Goal: Task Accomplishment & Management: Use online tool/utility

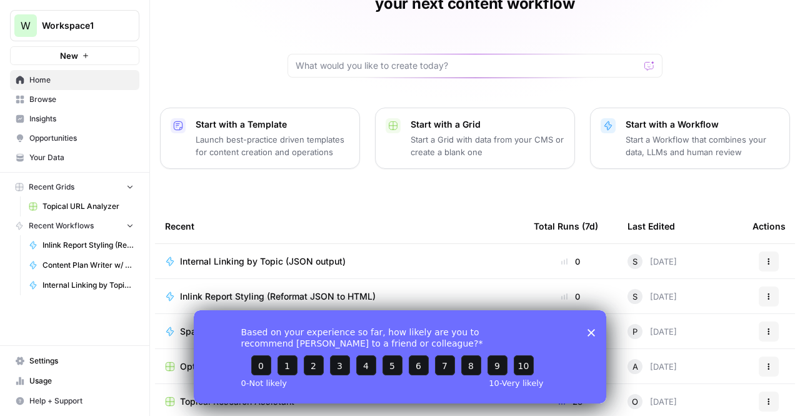
scroll to position [158, 0]
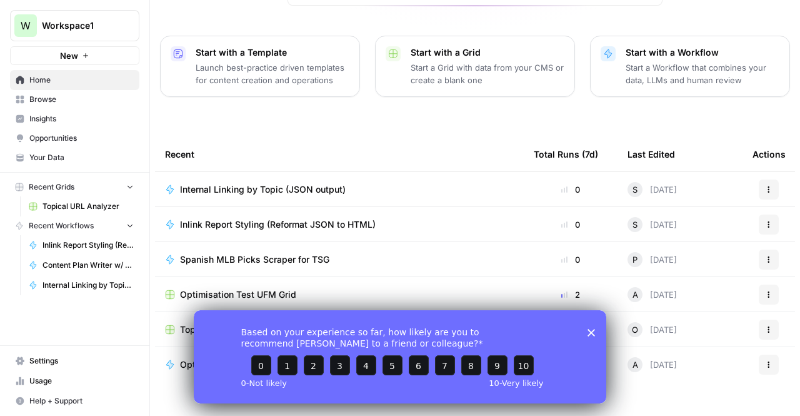
click at [157, 401] on div "[PERSON_NAME], let's start your next content workflow Start with a Template Lau…" at bounding box center [475, 139] width 650 height 595
click at [600, 328] on div "Based on your experience so far, how likely are you to recommend [PERSON_NAME] …" at bounding box center [400, 355] width 412 height 93
click at [597, 329] on div "Based on your experience so far, how likely are you to recommend [PERSON_NAME] …" at bounding box center [400, 355] width 412 height 93
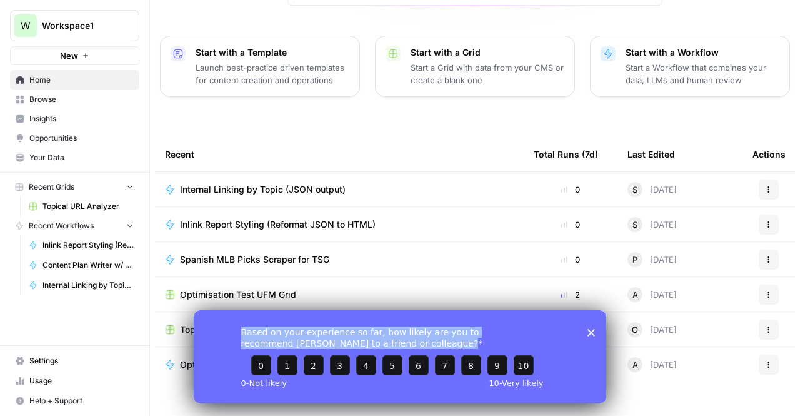
click at [597, 329] on div "Based on your experience so far, how likely are you to recommend [PERSON_NAME] …" at bounding box center [400, 355] width 412 height 93
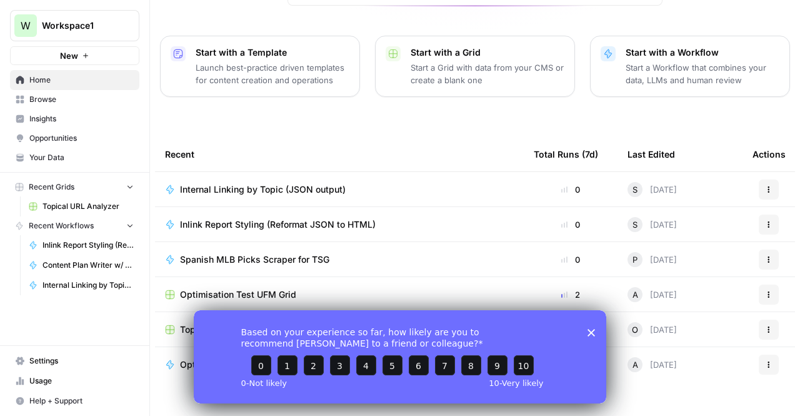
click at [589, 332] on icon "Close survey" at bounding box center [590, 331] width 7 height 7
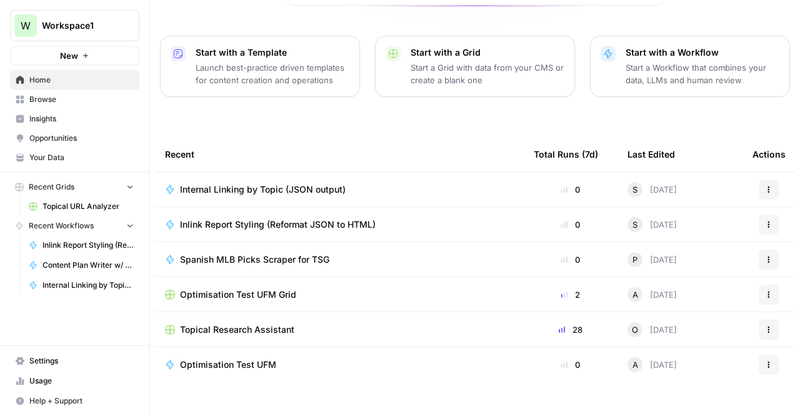
scroll to position [116, 0]
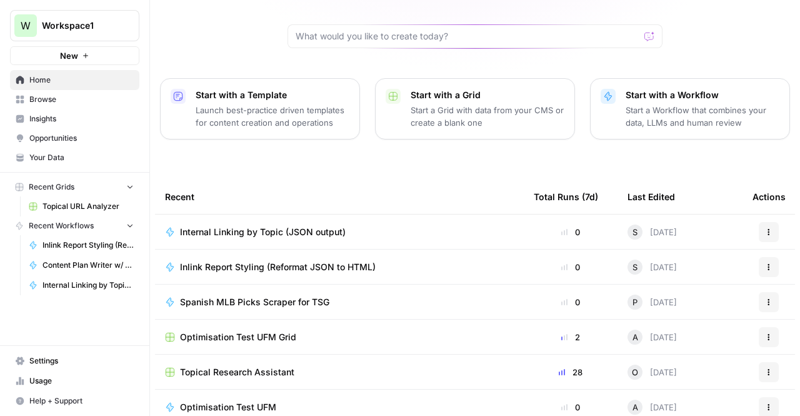
click at [88, 263] on span "Content Plan Writer w/ Visual Suggestions" at bounding box center [87, 264] width 91 height 11
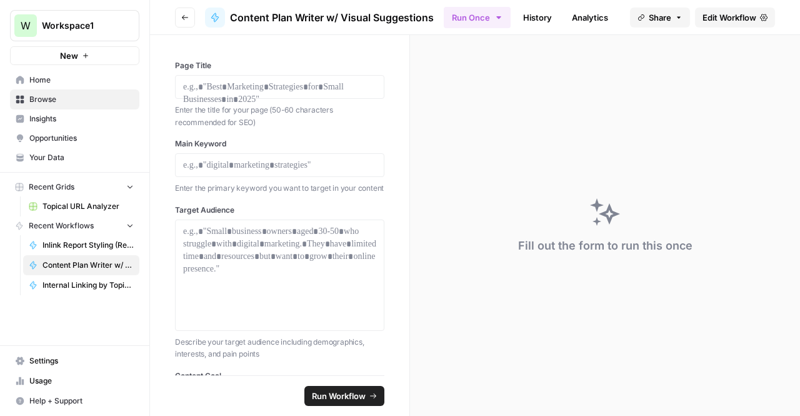
click at [44, 101] on span "Browse" at bounding box center [81, 99] width 104 height 11
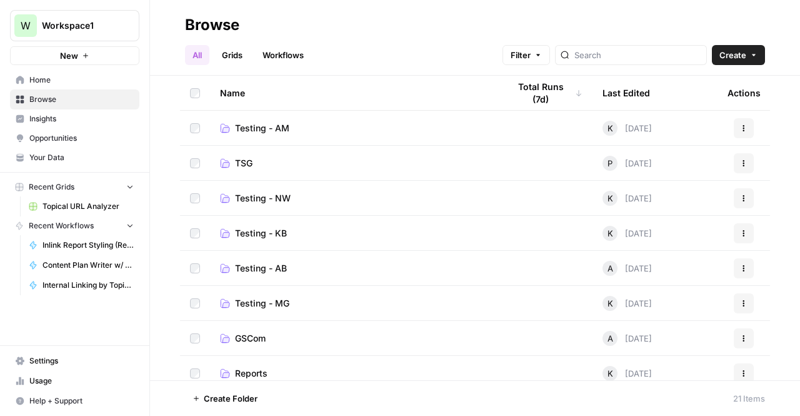
click at [259, 282] on td "Testing - AB" at bounding box center [354, 268] width 289 height 34
click at [255, 271] on span "Testing - AB" at bounding box center [261, 268] width 52 height 12
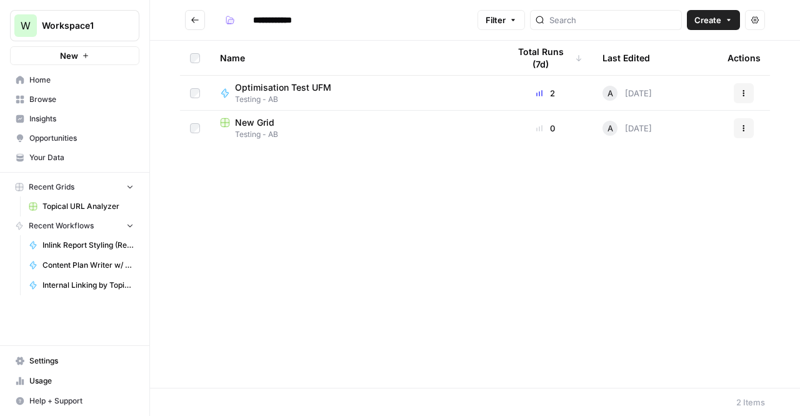
click at [194, 17] on icon "Go back" at bounding box center [195, 20] width 9 height 9
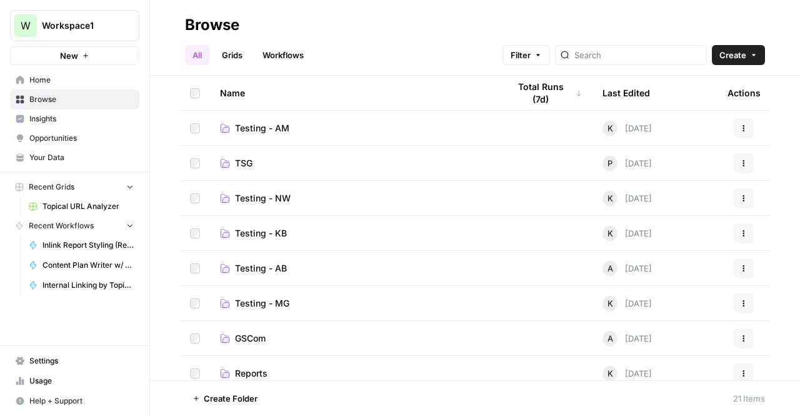
click at [307, 165] on link "TSG" at bounding box center [354, 163] width 269 height 12
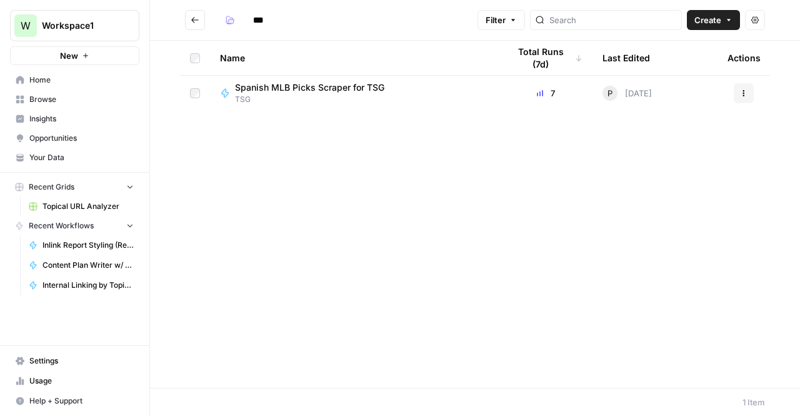
click at [195, 25] on button "Go back" at bounding box center [195, 20] width 20 height 20
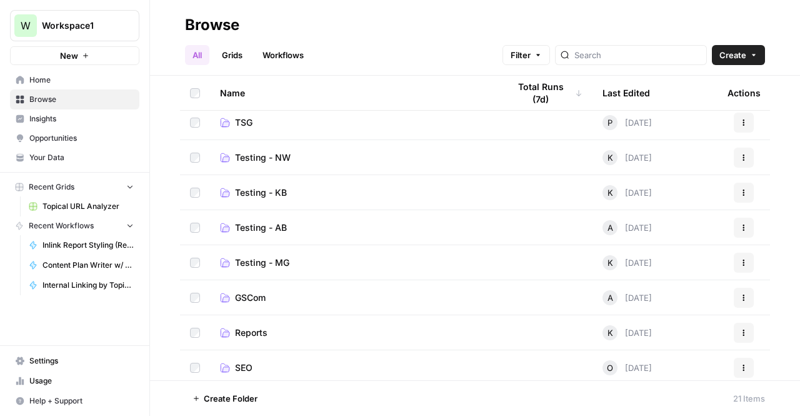
drag, startPoint x: 356, startPoint y: 167, endPoint x: 344, endPoint y: 267, distance: 100.2
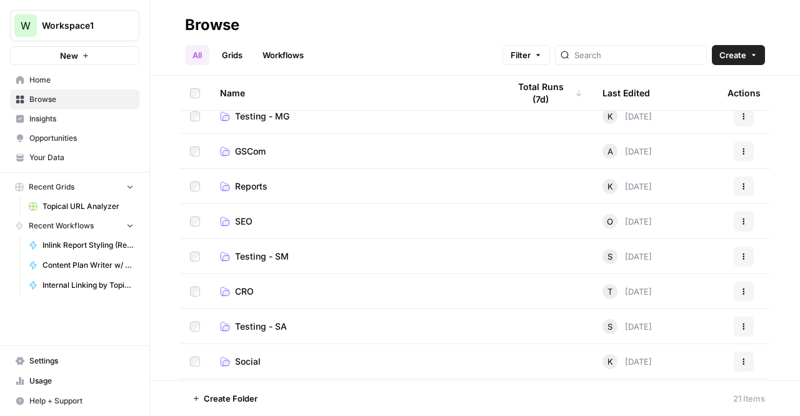
click at [276, 257] on span "Testing - SM" at bounding box center [262, 256] width 54 height 12
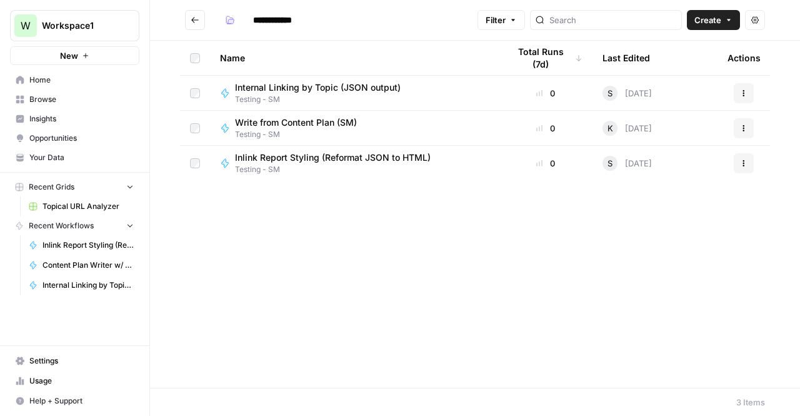
click at [194, 23] on icon "Go back" at bounding box center [195, 20] width 9 height 9
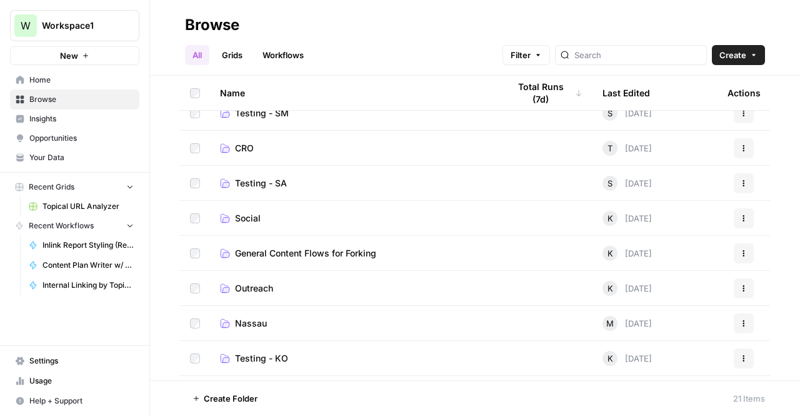
scroll to position [329, 0]
click at [278, 257] on span "General Content Flows for Forking" at bounding box center [305, 253] width 141 height 12
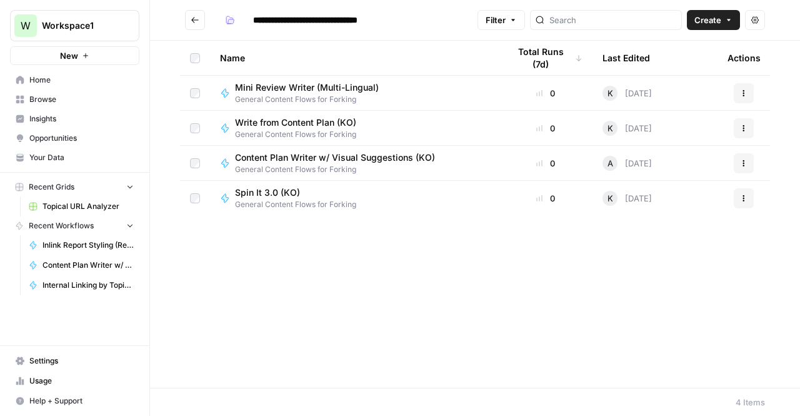
click at [35, 79] on span "Home" at bounding box center [81, 79] width 104 height 11
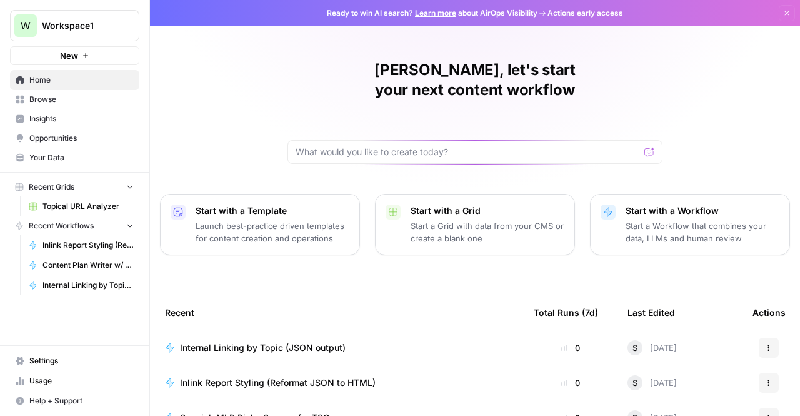
click at [674, 219] on p "Start a Workflow that combines your data, LLMs and human review" at bounding box center [703, 231] width 154 height 25
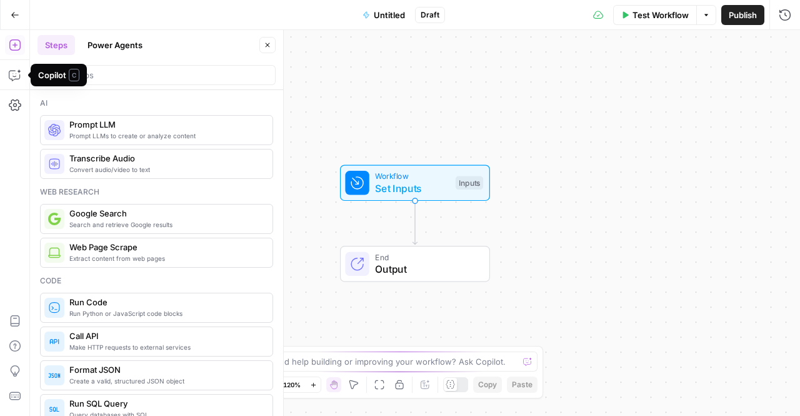
click at [14, 7] on button "Go Back" at bounding box center [15, 15] width 22 height 22
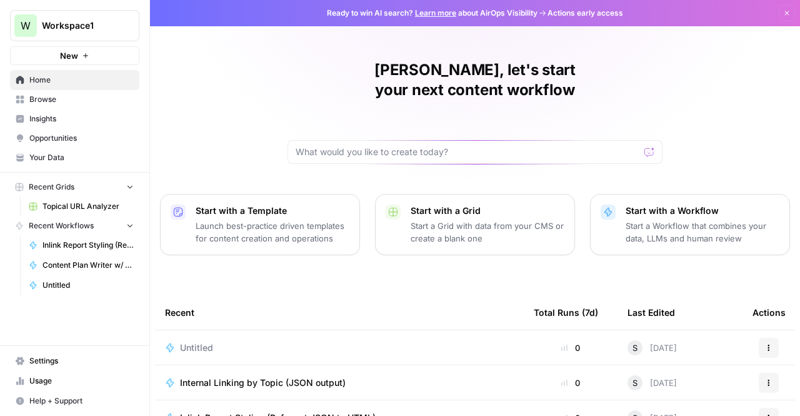
click at [30, 103] on span "Browse" at bounding box center [81, 99] width 104 height 11
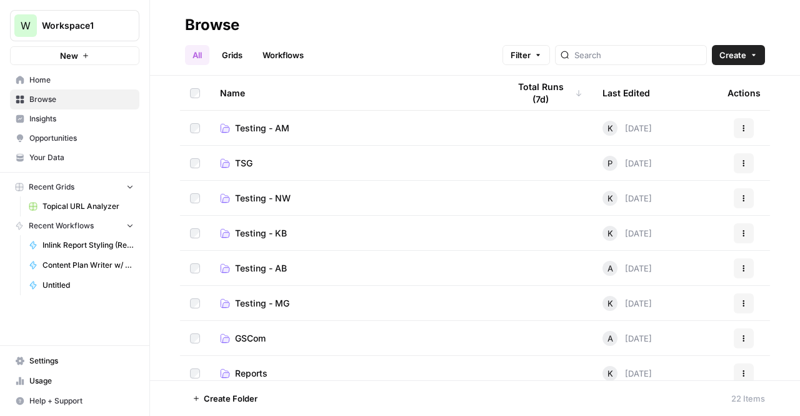
click at [281, 61] on link "Workflows" at bounding box center [283, 55] width 56 height 20
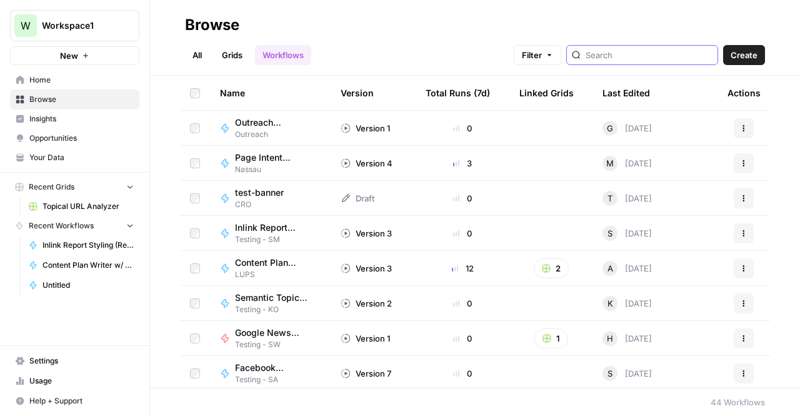
click at [659, 60] on input "search" at bounding box center [649, 55] width 127 height 12
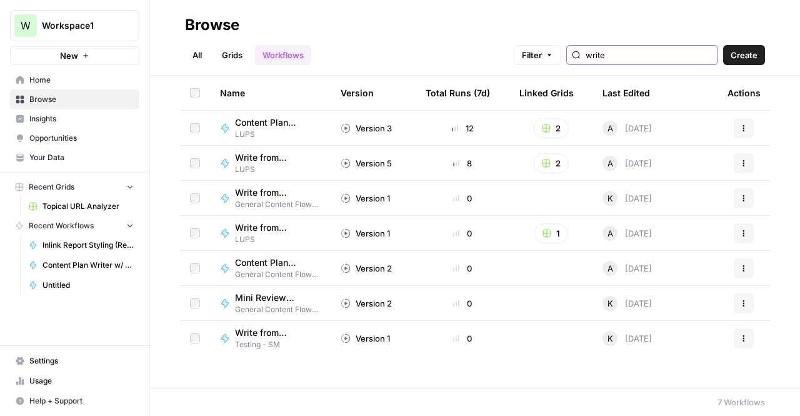
type input "write"
click at [266, 162] on span "Write from Content Plan" at bounding box center [273, 157] width 76 height 12
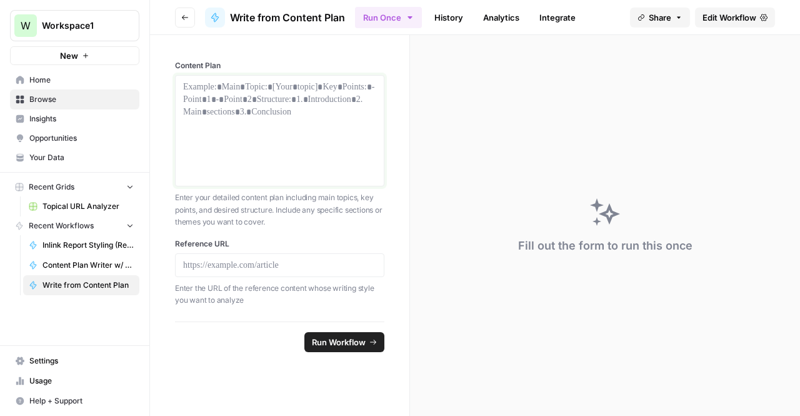
click at [259, 178] on div at bounding box center [279, 131] width 193 height 100
click at [276, 264] on p at bounding box center [279, 265] width 193 height 12
click at [179, 26] on button "Go back" at bounding box center [185, 17] width 20 height 20
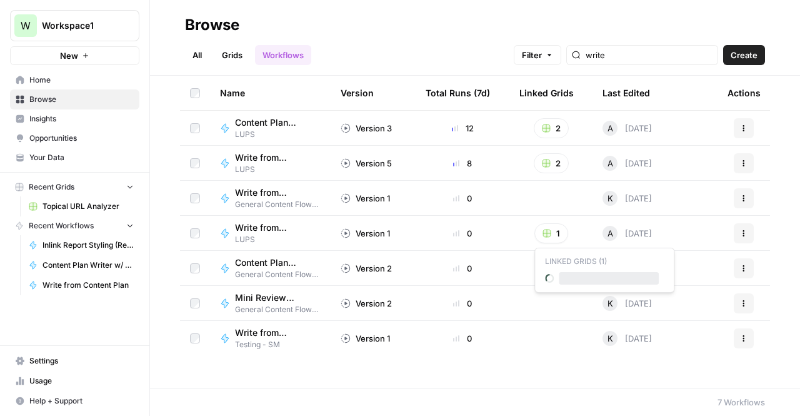
click at [551, 230] on button "1" at bounding box center [551, 233] width 34 height 20
click at [556, 233] on button "1" at bounding box center [551, 233] width 34 height 20
click at [284, 262] on span "Content Plan Writer w/ Visual Suggestions (KO)" at bounding box center [273, 262] width 76 height 12
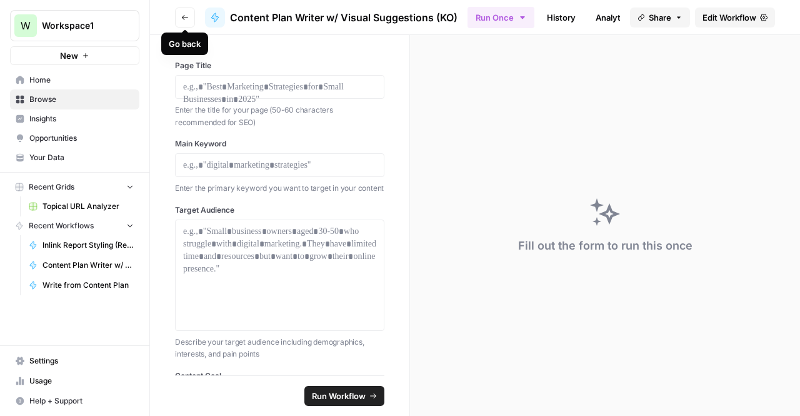
click at [183, 20] on icon "button" at bounding box center [184, 17] width 7 height 7
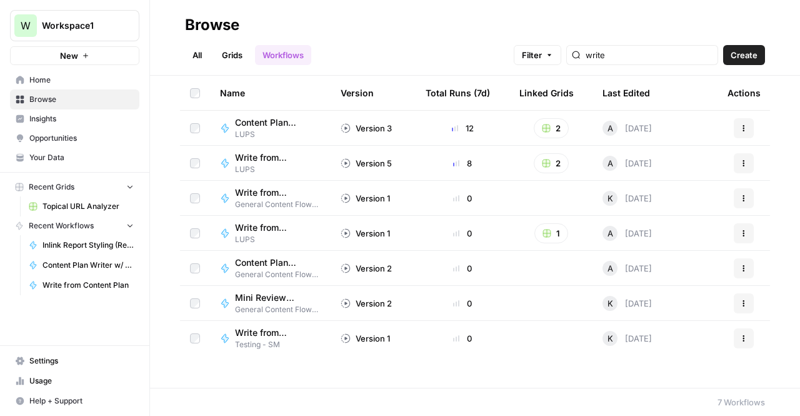
click at [256, 156] on span "Write from Content Plan" at bounding box center [273, 157] width 76 height 12
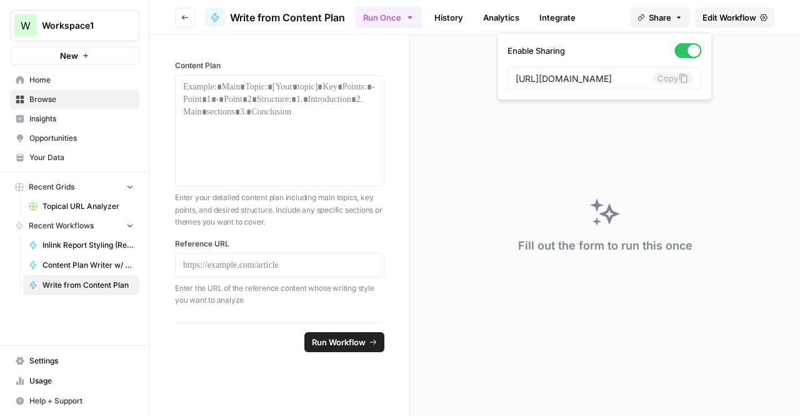
click at [663, 21] on span "Share" at bounding box center [660, 17] width 22 height 12
click at [20, 105] on link "Browse" at bounding box center [74, 99] width 129 height 20
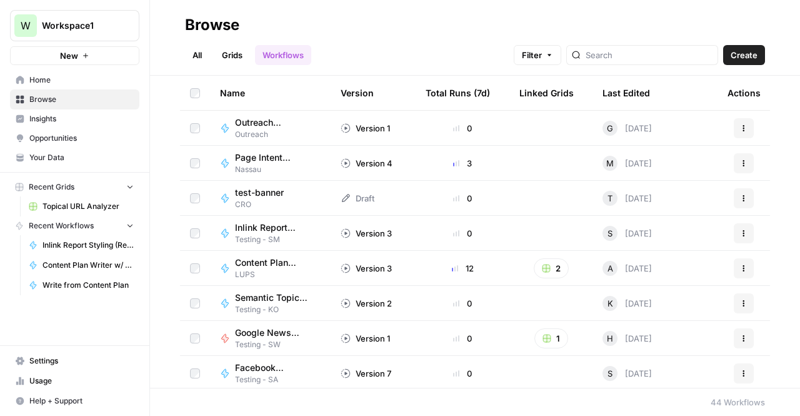
click at [222, 57] on link "Grids" at bounding box center [232, 55] width 36 height 20
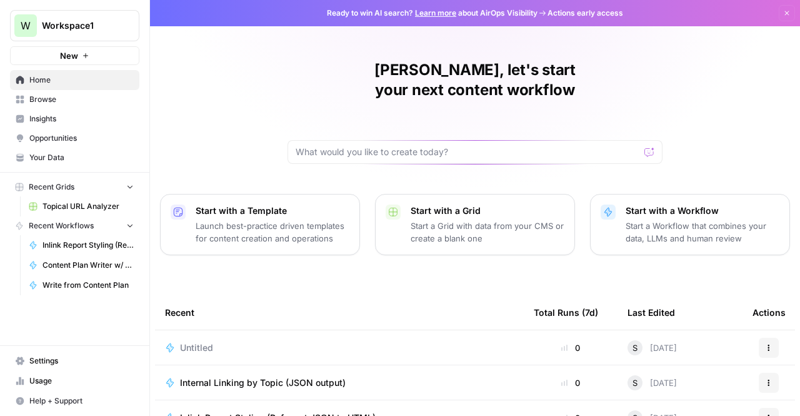
click at [46, 244] on span "Inlink Report Styling (Reformat JSON to HTML)" at bounding box center [87, 244] width 91 height 11
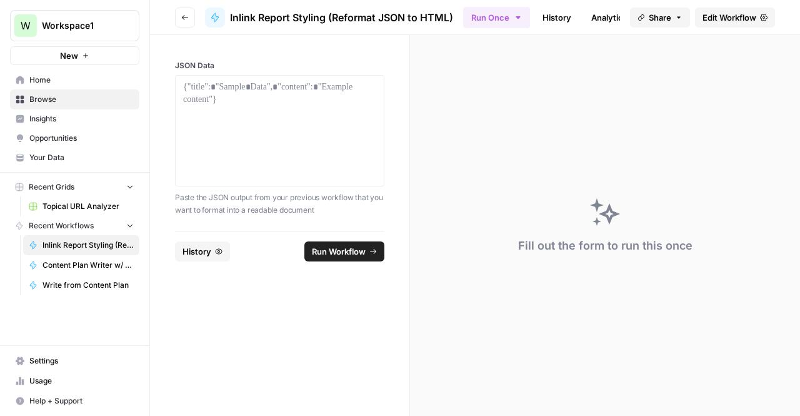
click at [36, 96] on span "Browse" at bounding box center [81, 99] width 104 height 11
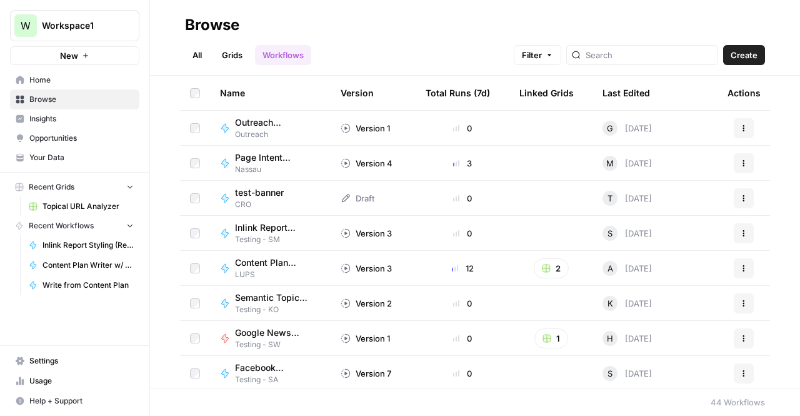
click at [192, 52] on link "All" at bounding box center [197, 55] width 24 height 20
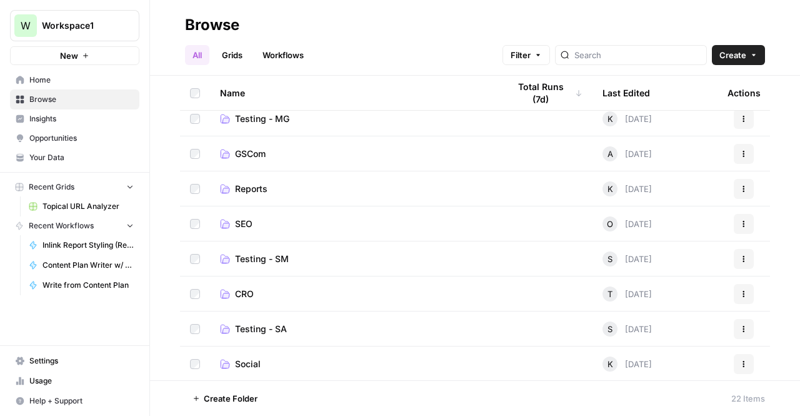
scroll to position [185, 0]
click at [267, 254] on span "Testing - SM" at bounding box center [262, 258] width 54 height 12
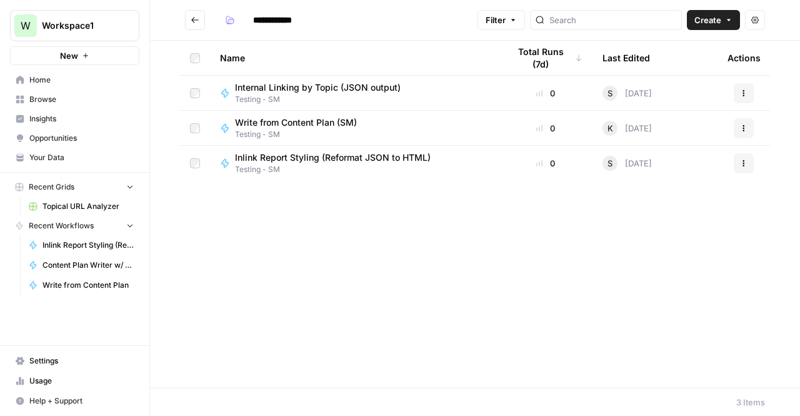
click at [312, 91] on span "Internal Linking by Topic (JSON output)" at bounding box center [318, 87] width 166 height 12
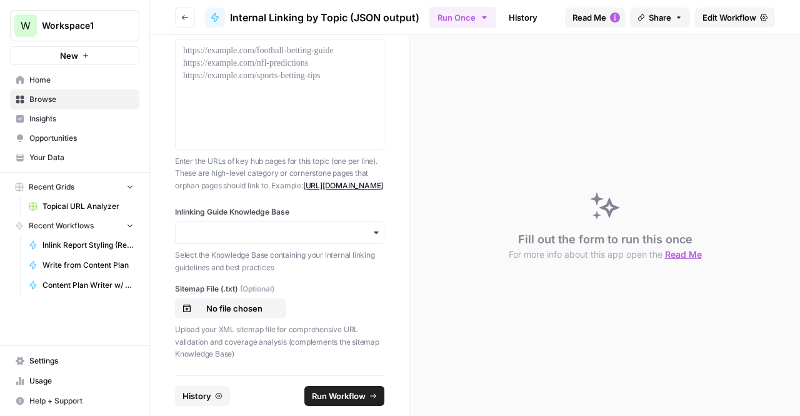
scroll to position [361, 0]
click at [331, 234] on input "Inlinking Guide Knowledge Base" at bounding box center [279, 232] width 193 height 12
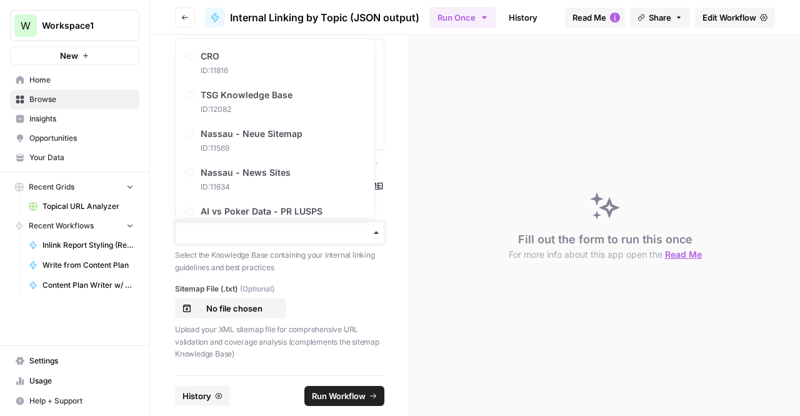
click at [331, 234] on input "Inlinking Guide Knowledge Base" at bounding box center [279, 232] width 193 height 12
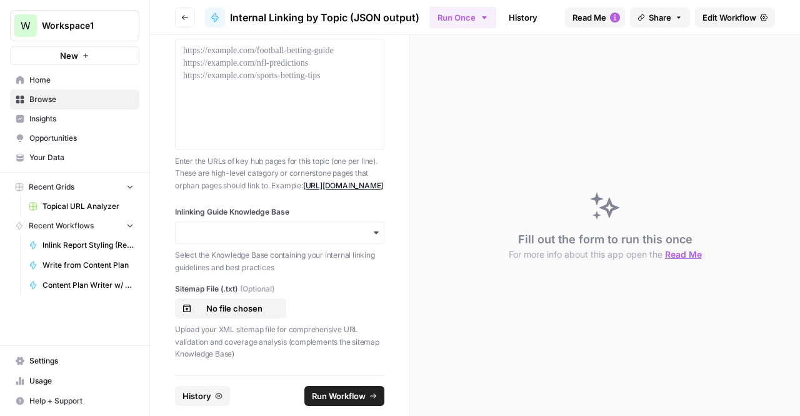
click at [349, 281] on div "Inlinking Guide Knowledge Base Select the Knowledge Base containing your intern…" at bounding box center [279, 283] width 209 height 154
click at [721, 12] on span "Edit Workflow" at bounding box center [729, 17] width 54 height 12
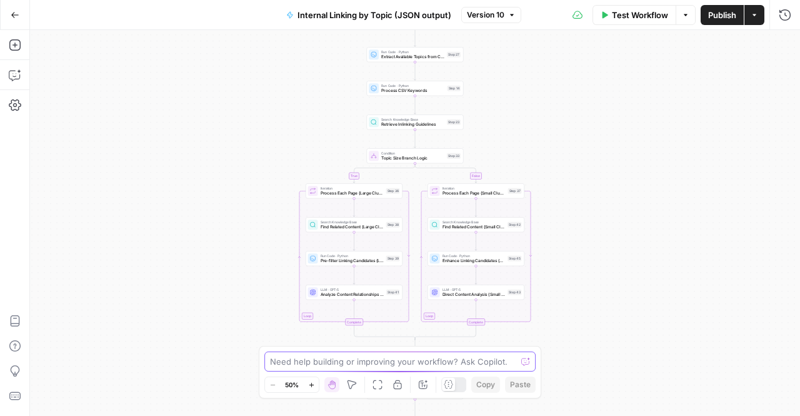
click at [325, 359] on textarea at bounding box center [393, 361] width 246 height 12
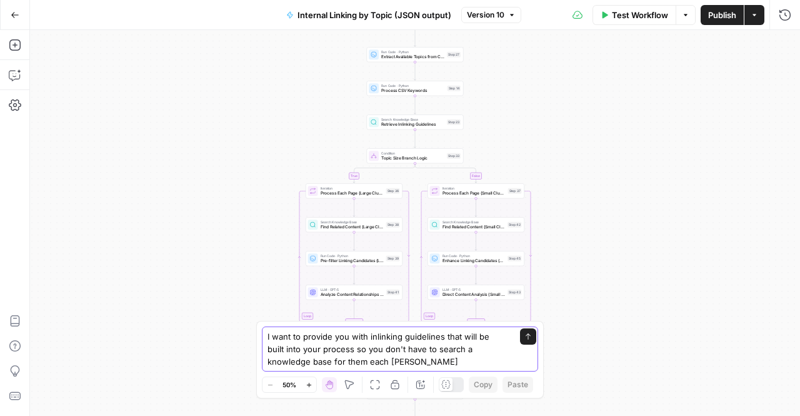
type textarea "I want to provide you with inlinking guidelines that will be built into your pr…"
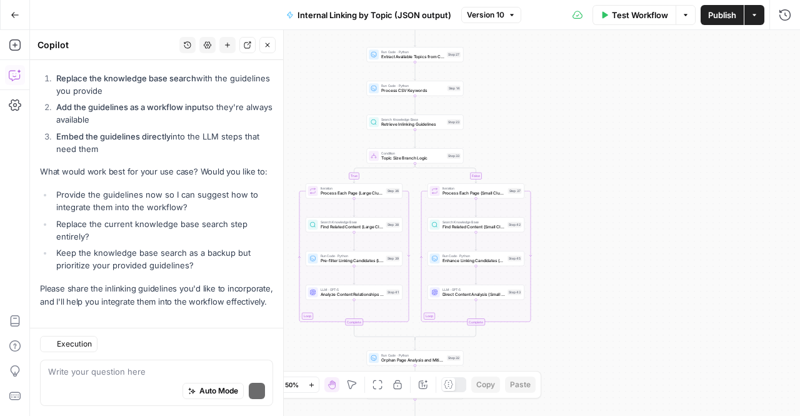
scroll to position [299, 0]
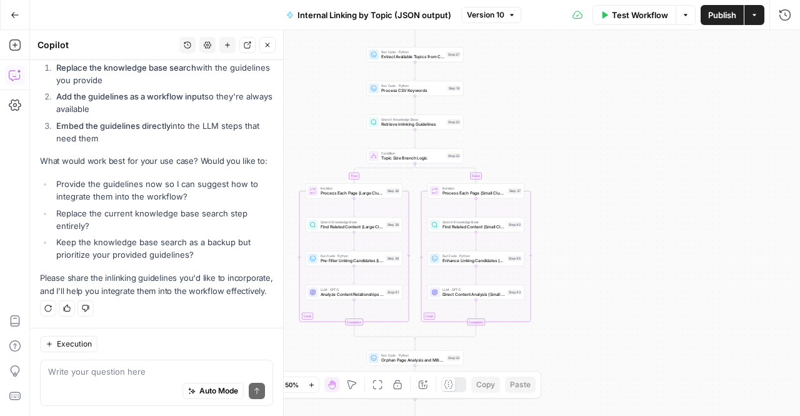
click at [115, 212] on li "Replace the current knowledge base search step entirely?" at bounding box center [163, 219] width 220 height 25
click at [75, 373] on textarea at bounding box center [156, 371] width 217 height 12
click at [63, 376] on textarea at bounding box center [156, 371] width 217 height 12
click at [102, 384] on div "Auto Mode Send" at bounding box center [156, 390] width 217 height 27
paste textarea "Internal Linking Process & Rules This document should help you choose what to l…"
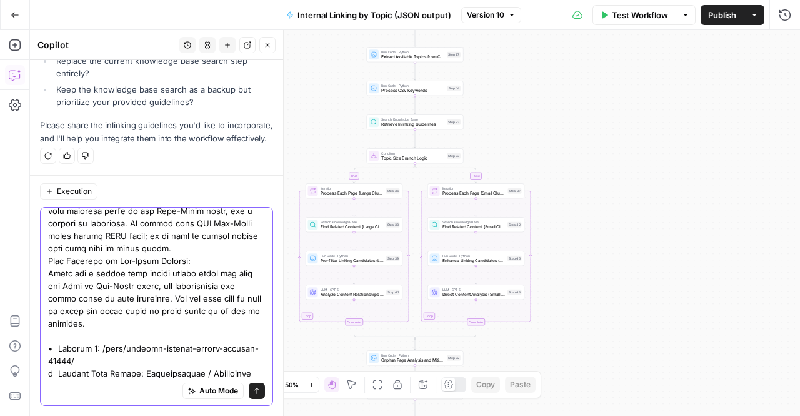
scroll to position [4132, 0]
type textarea "Internal Linking Process & Rules This document should help you choose what to l…"
click at [254, 389] on icon "submit" at bounding box center [256, 390] width 5 height 6
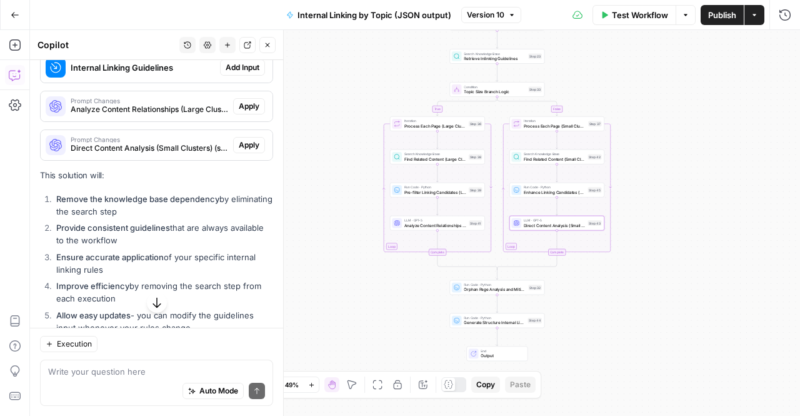
scroll to position [7808, 0]
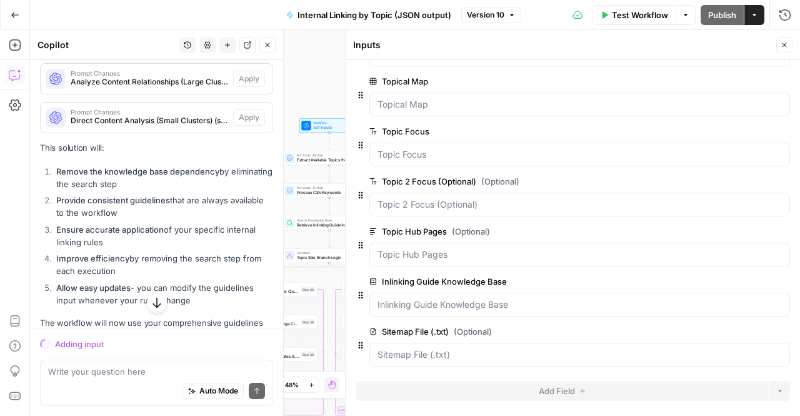
scroll to position [8097, 0]
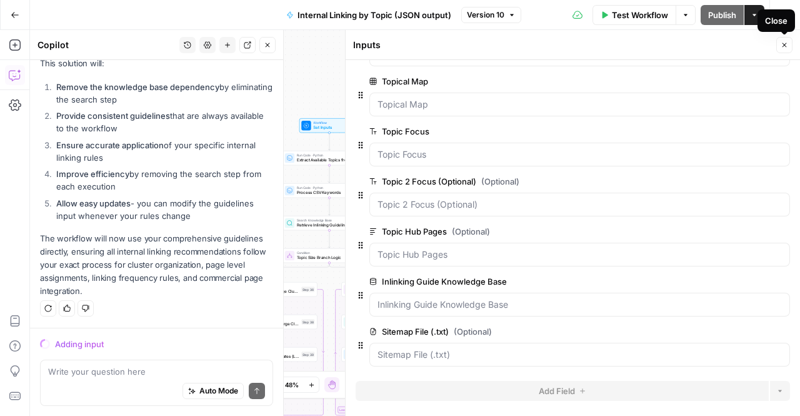
click at [789, 44] on button "Close" at bounding box center [784, 45] width 16 height 16
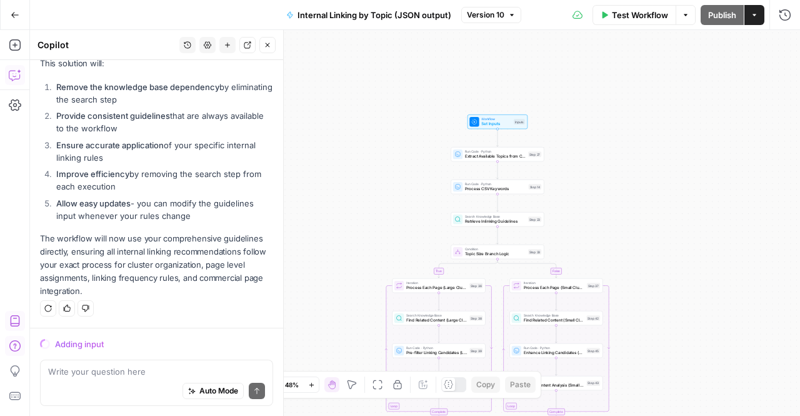
drag, startPoint x: 481, startPoint y: 245, endPoint x: 650, endPoint y: 241, distance: 169.4
click at [650, 241] on div "true false Workflow Set Inputs Inputs Run Code · Python Extract Available Topic…" at bounding box center [415, 223] width 770 height 386
click at [475, 121] on icon at bounding box center [475, 121] width 5 height 5
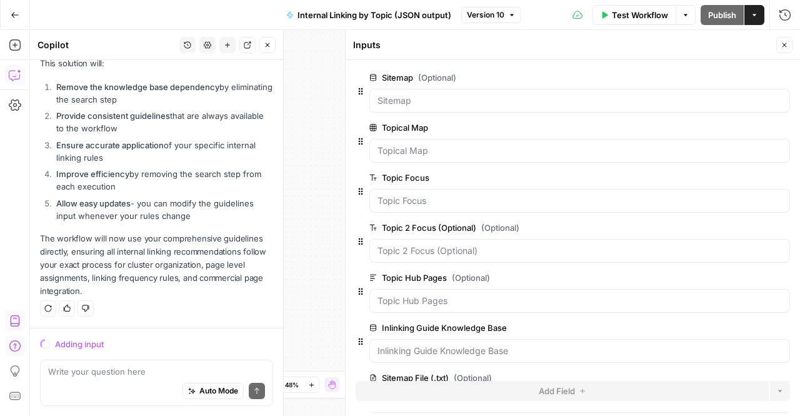
scroll to position [46, 0]
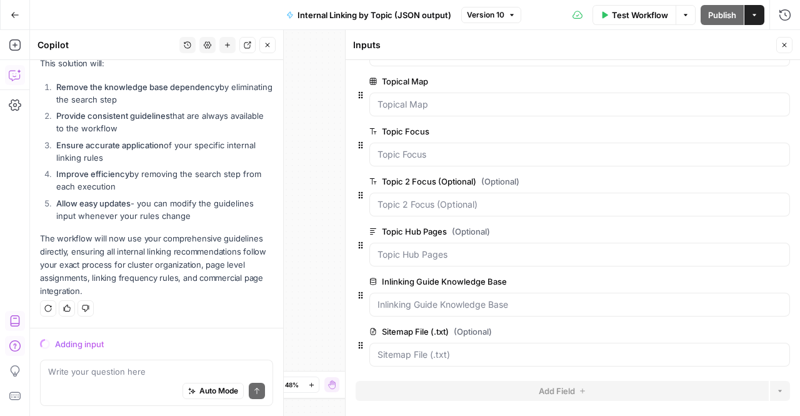
click at [447, 292] on div at bounding box center [579, 304] width 421 height 24
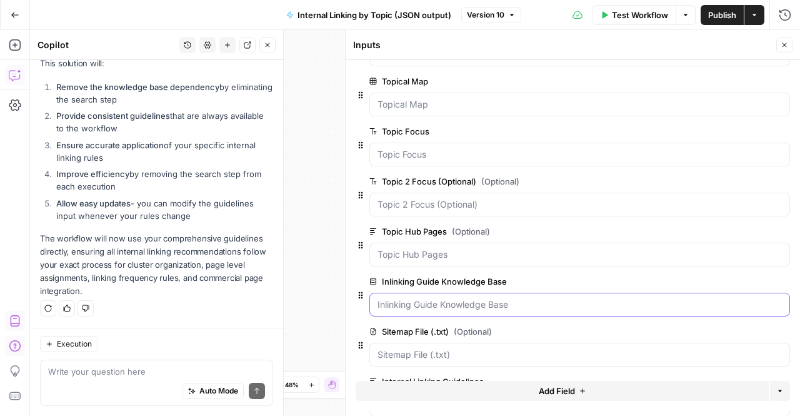
scroll to position [96, 0]
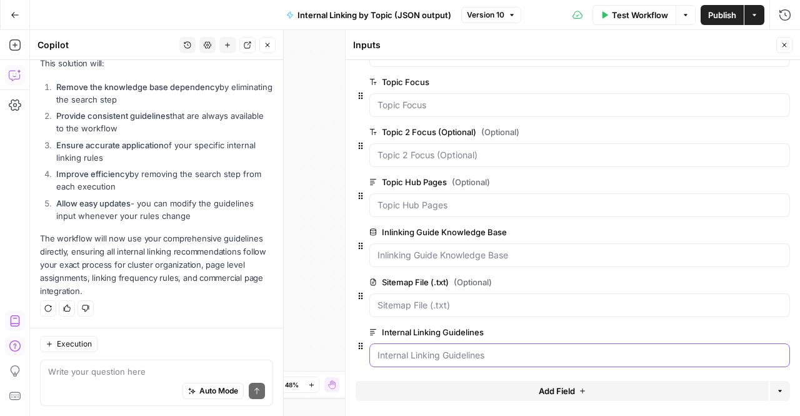
click at [441, 349] on Guidelines "Internal Linking Guidelines" at bounding box center [579, 355] width 404 height 12
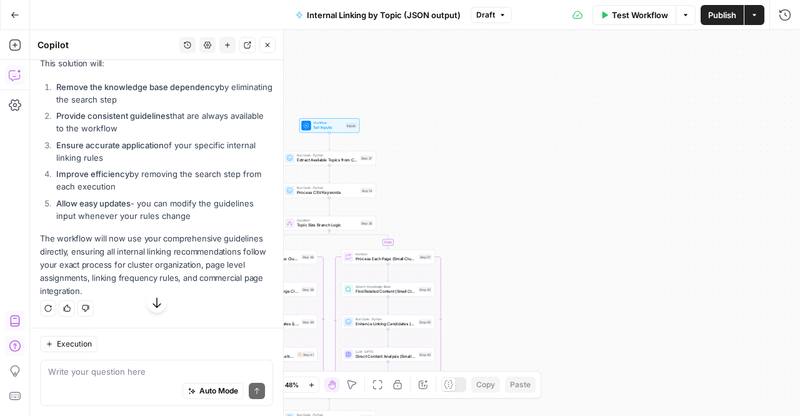
scroll to position [8136, 0]
click at [159, 370] on textarea at bounding box center [156, 371] width 217 height 12
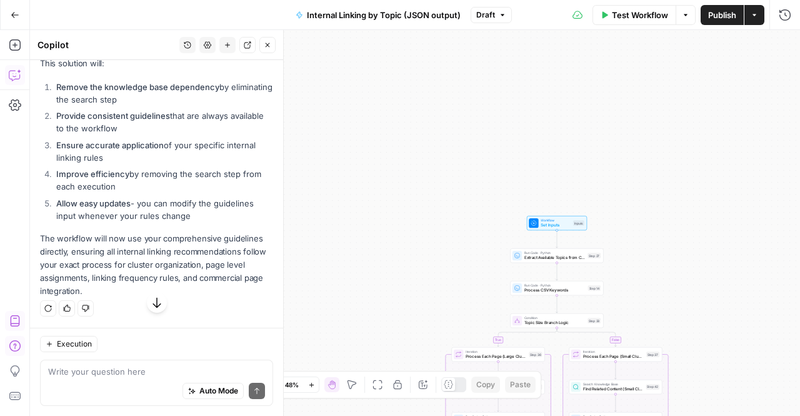
click at [559, 220] on span "Workflow" at bounding box center [556, 219] width 30 height 5
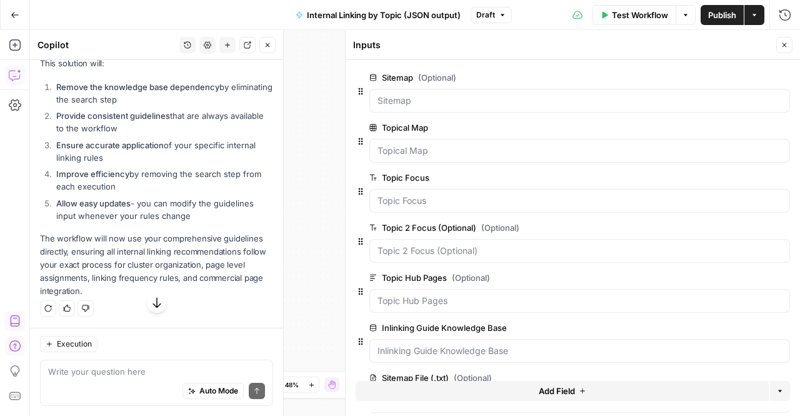
scroll to position [96, 0]
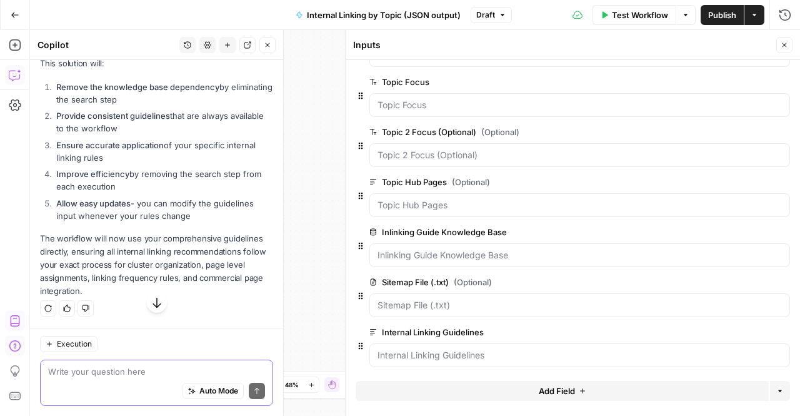
click at [84, 373] on textarea at bounding box center [156, 371] width 217 height 12
type textarea "Will the guidlines i provided be saved as default?"
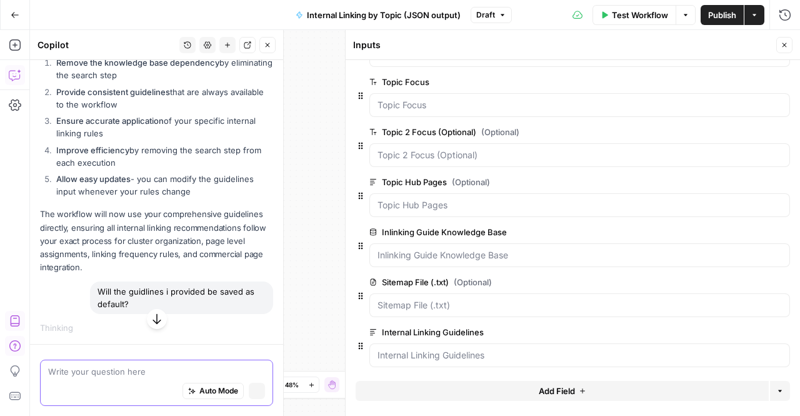
scroll to position [7834, 0]
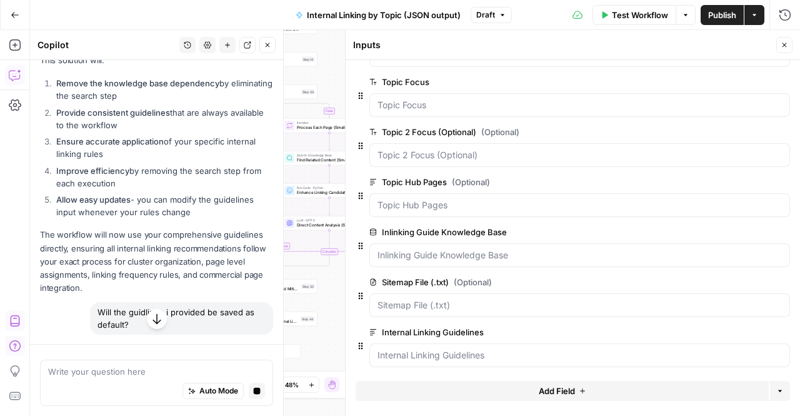
click at [151, 322] on icon "button" at bounding box center [157, 318] width 12 height 12
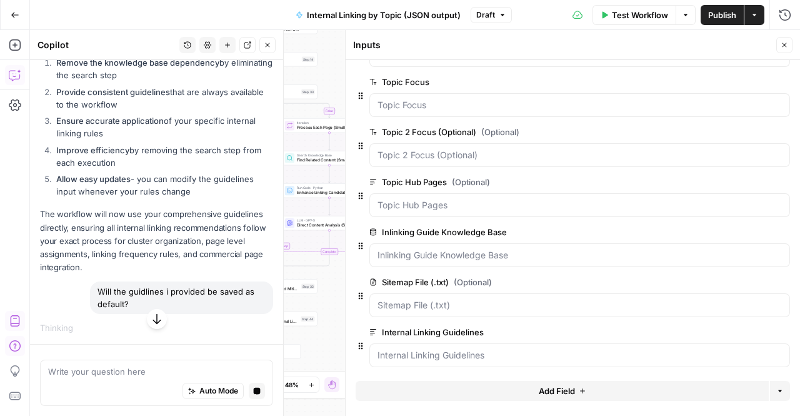
scroll to position [8116, 0]
click at [408, 354] on Guidelines "Internal Linking Guidelines" at bounding box center [579, 355] width 404 height 12
click at [730, 330] on span "edit field" at bounding box center [742, 332] width 27 height 10
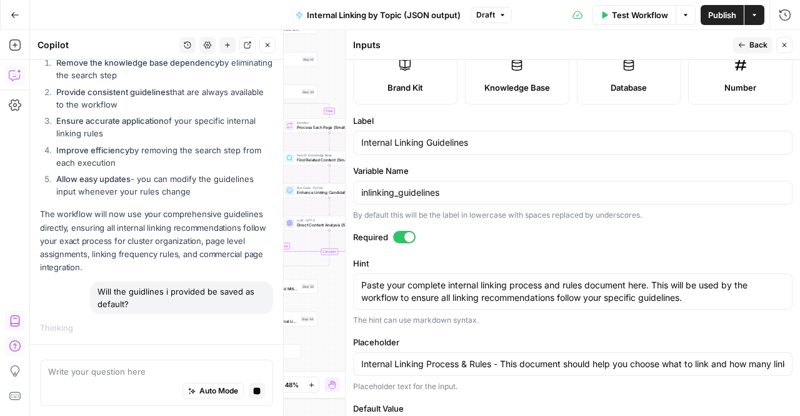
scroll to position [0, 0]
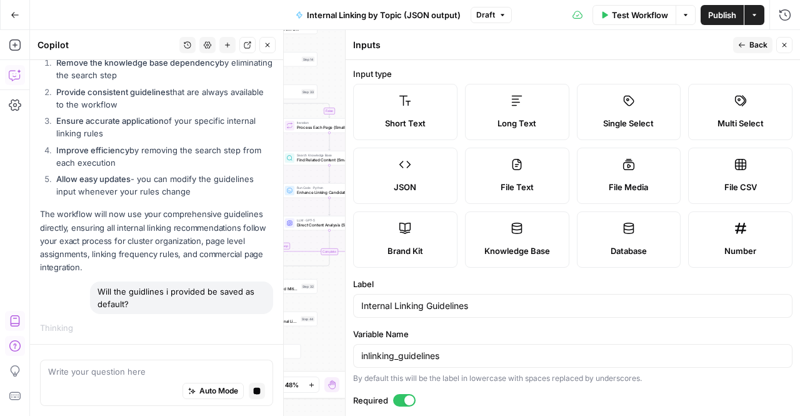
click at [742, 44] on icon "button" at bounding box center [741, 44] width 7 height 7
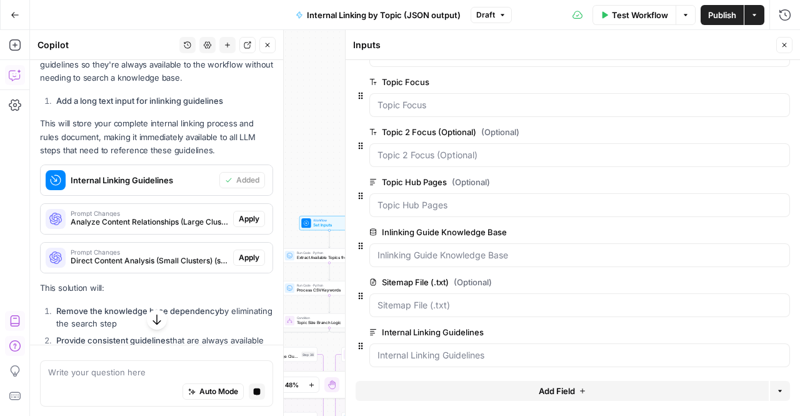
scroll to position [7572, 0]
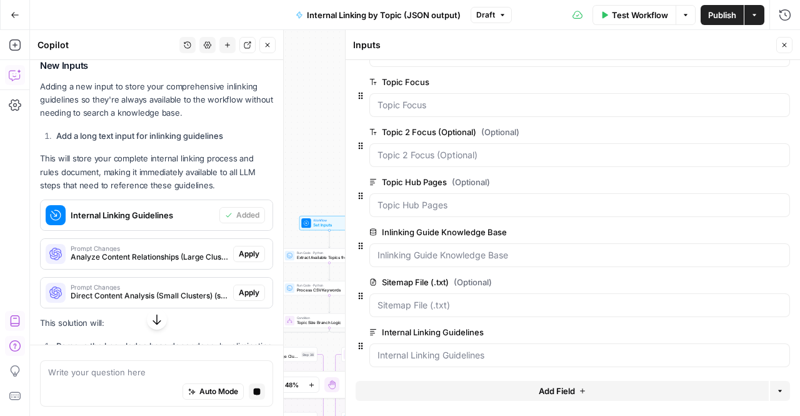
click at [779, 229] on icon "button" at bounding box center [782, 232] width 7 height 7
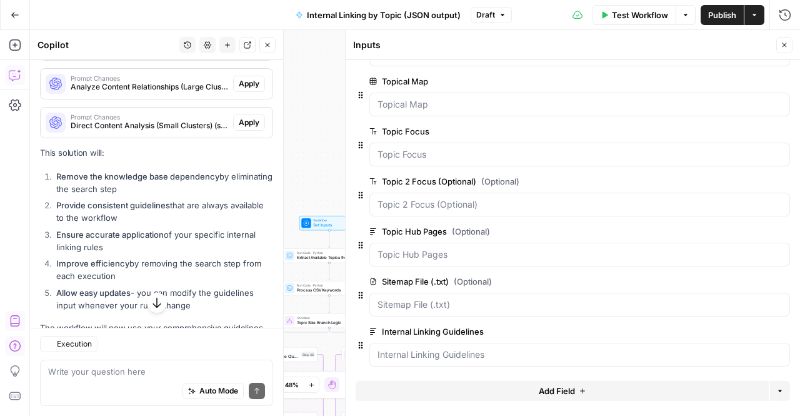
scroll to position [7818, 0]
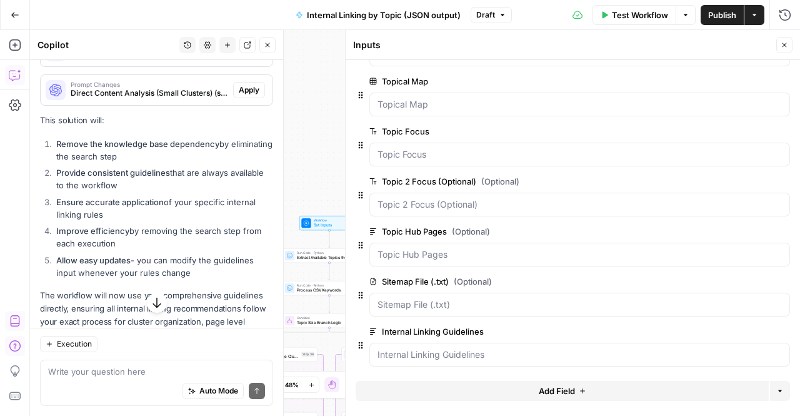
click at [239, 57] on span "Apply" at bounding box center [249, 51] width 21 height 11
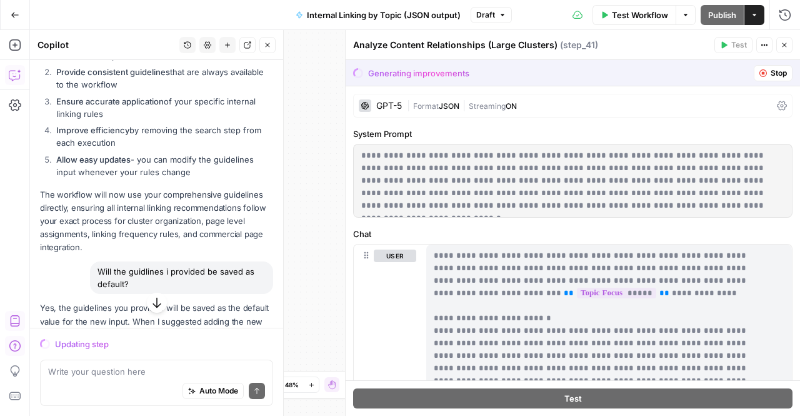
scroll to position [7886, 0]
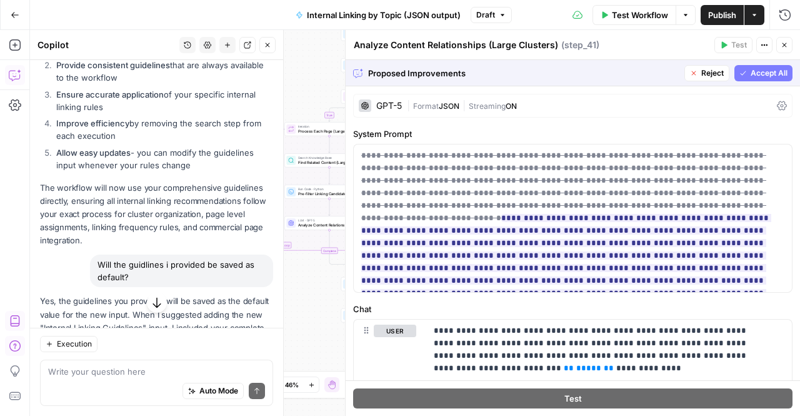
click at [756, 75] on span "Accept All" at bounding box center [769, 72] width 37 height 11
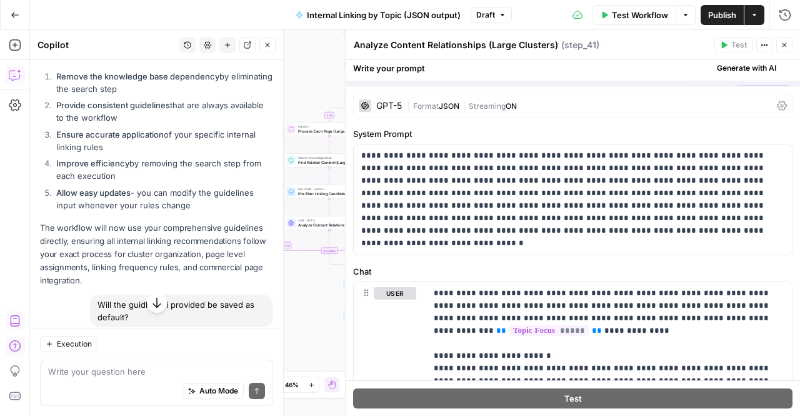
scroll to position [7926, 0]
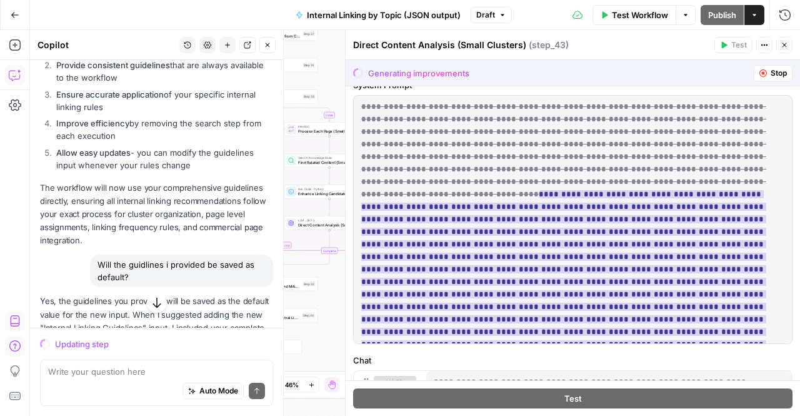
scroll to position [48, 0]
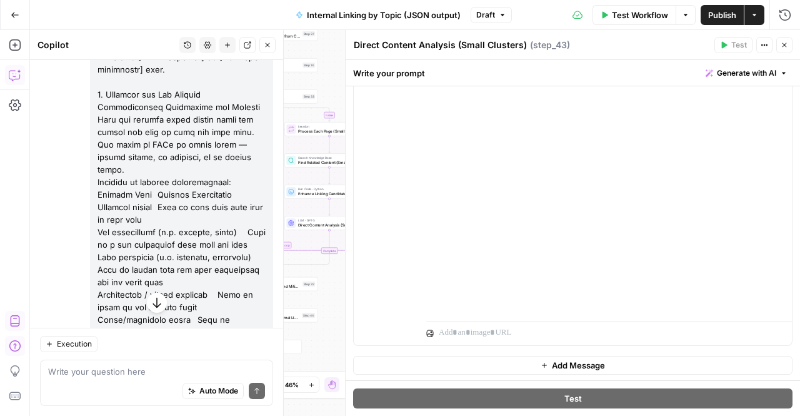
scroll to position [6335, 0]
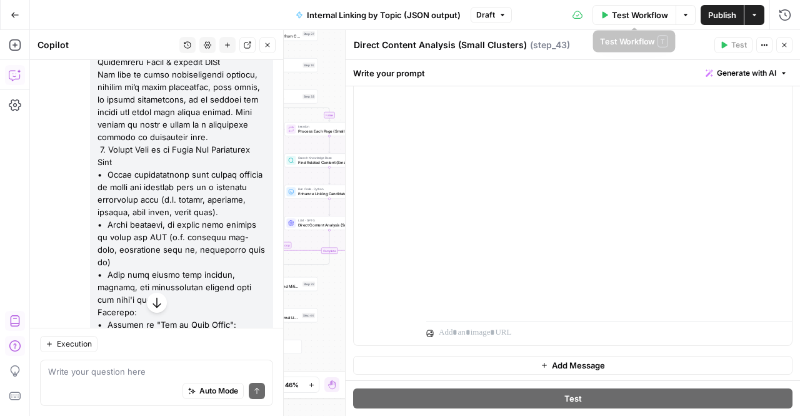
click at [640, 11] on span "Test Workflow" at bounding box center [640, 15] width 56 height 12
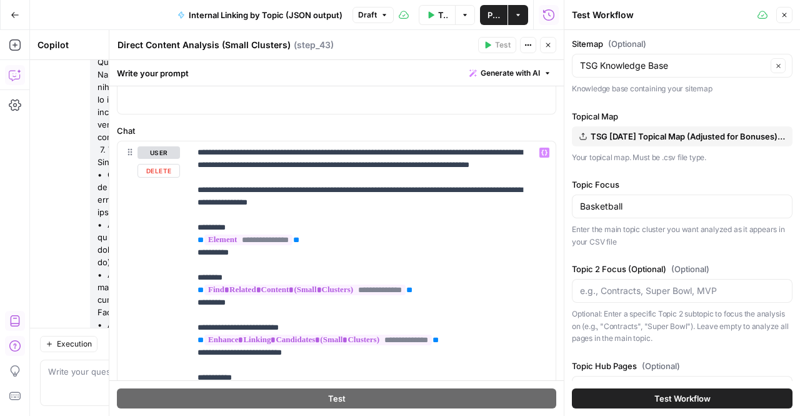
scroll to position [0, 0]
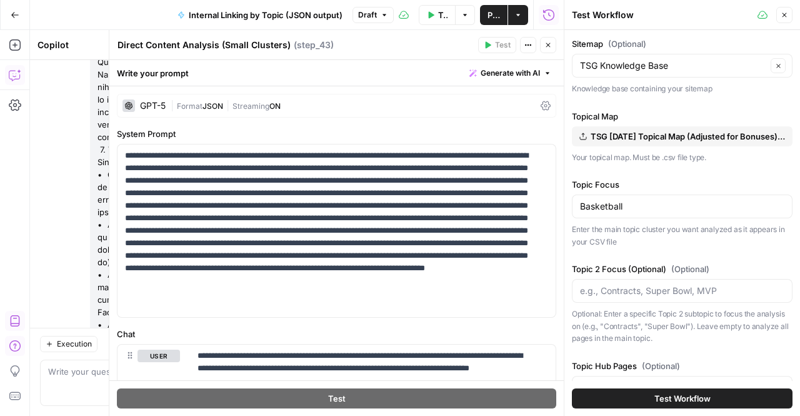
click at [435, 16] on button "Test Workflow" at bounding box center [437, 15] width 37 height 20
click at [551, 46] on icon "button" at bounding box center [547, 44] width 7 height 7
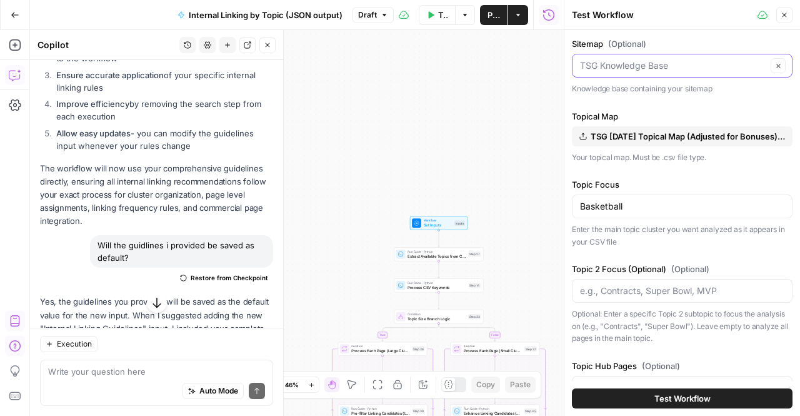
click at [615, 64] on input "Sitemap (Optional)" at bounding box center [673, 65] width 187 height 12
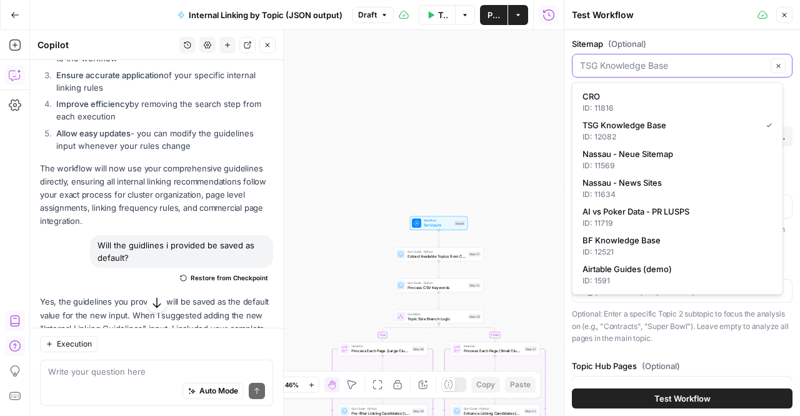
click at [615, 64] on input "Sitemap (Optional)" at bounding box center [673, 65] width 187 height 12
type input "TSG Knowledge Base"
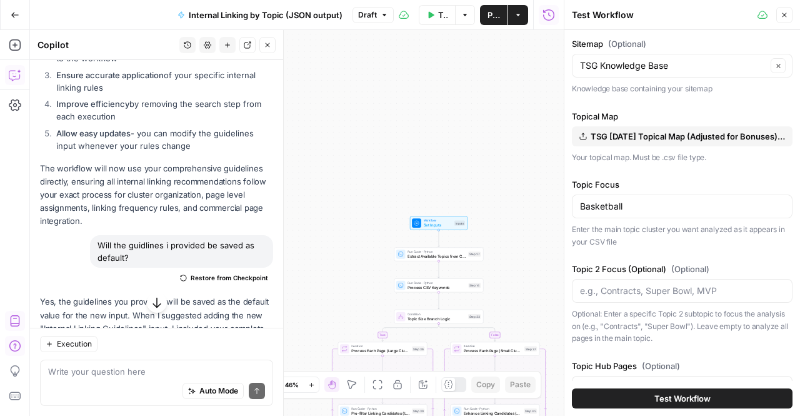
click at [641, 47] on span "(Optional)" at bounding box center [627, 43] width 38 height 12
click at [641, 59] on input "TSG Knowledge Base" at bounding box center [673, 65] width 187 height 12
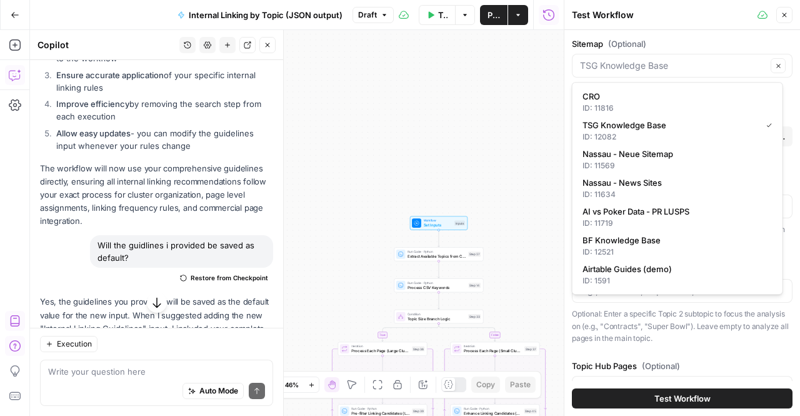
type input "TSG Knowledge Base"
click at [641, 47] on span "(Optional)" at bounding box center [627, 43] width 38 height 12
click at [641, 59] on input "TSG Knowledge Base" at bounding box center [673, 65] width 187 height 12
type input "TSG Knowledge Base"
click at [641, 47] on span "(Optional)" at bounding box center [627, 43] width 38 height 12
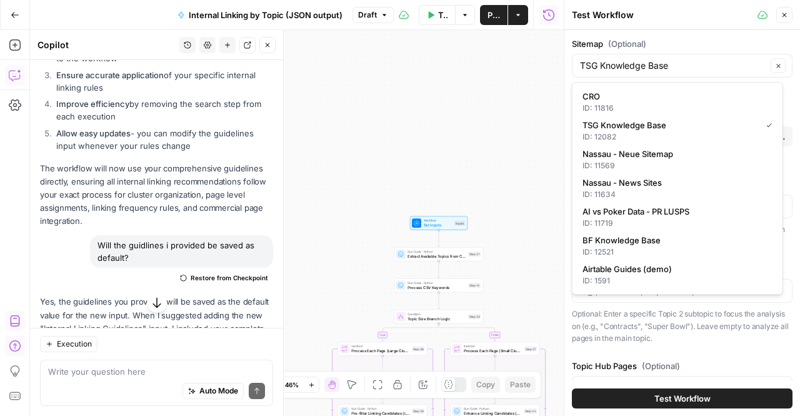
click at [641, 59] on input "TSG Knowledge Base" at bounding box center [673, 65] width 187 height 12
click at [697, 32] on div "Sitemap (Optional) TSG Knowledge Base Clear Knowledge base containing your site…" at bounding box center [682, 223] width 236 height 386
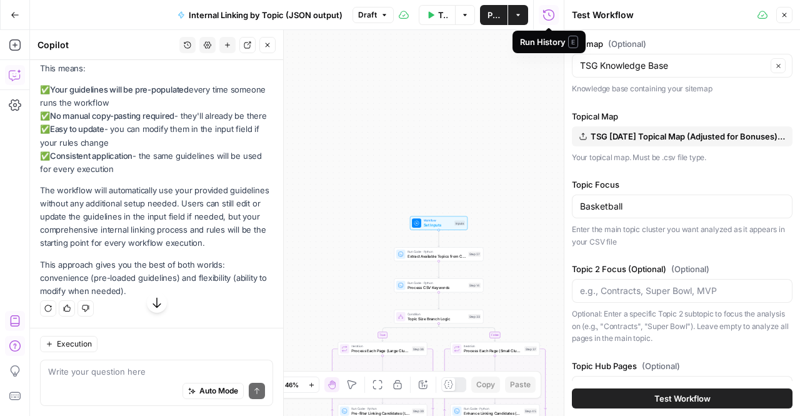
scroll to position [8527, 0]
click at [109, 380] on div "Auto Mode Send" at bounding box center [156, 390] width 217 height 27
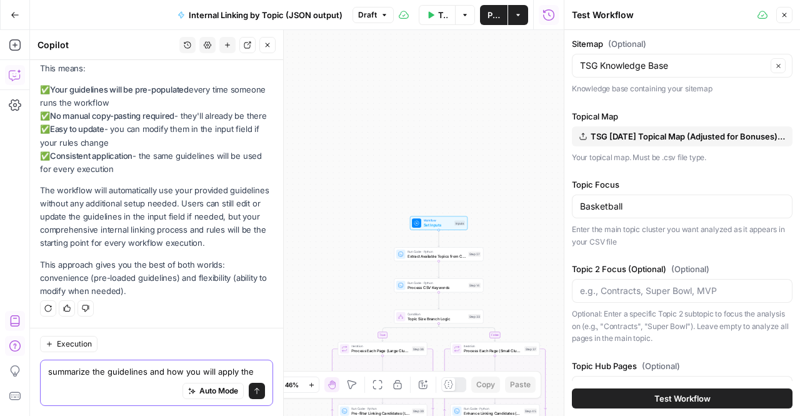
type textarea "summarize the guidelines and how you will apply them"
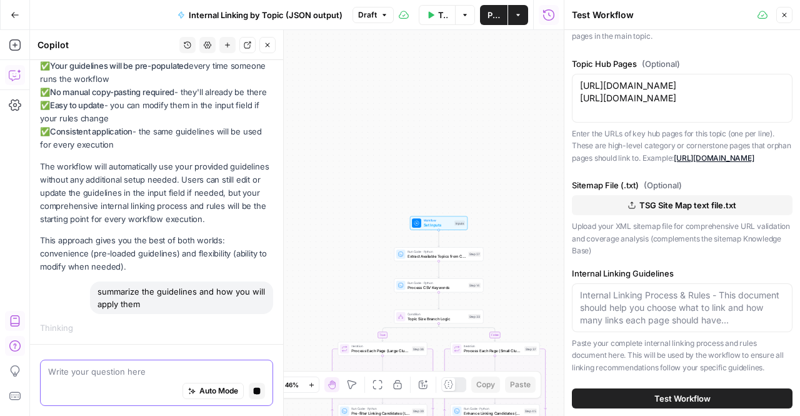
scroll to position [0, 0]
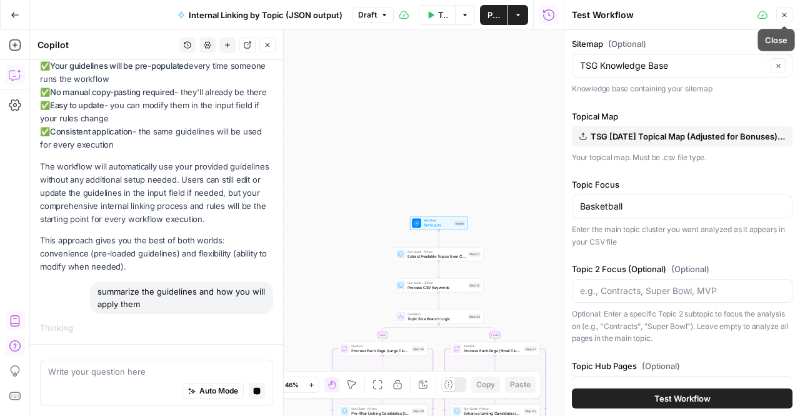
click at [786, 11] on icon "button" at bounding box center [784, 14] width 7 height 7
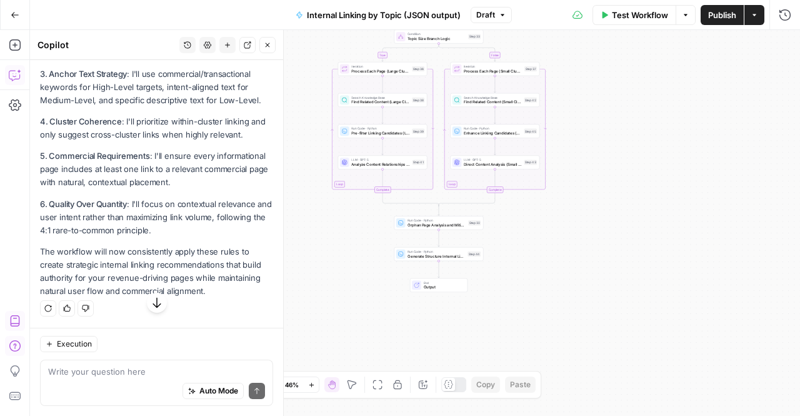
scroll to position [9677, 0]
click at [157, 306] on icon "button" at bounding box center [157, 302] width 12 height 12
click at [229, 275] on p "The workflow will now consistently apply these rules to create strategic intern…" at bounding box center [156, 271] width 233 height 53
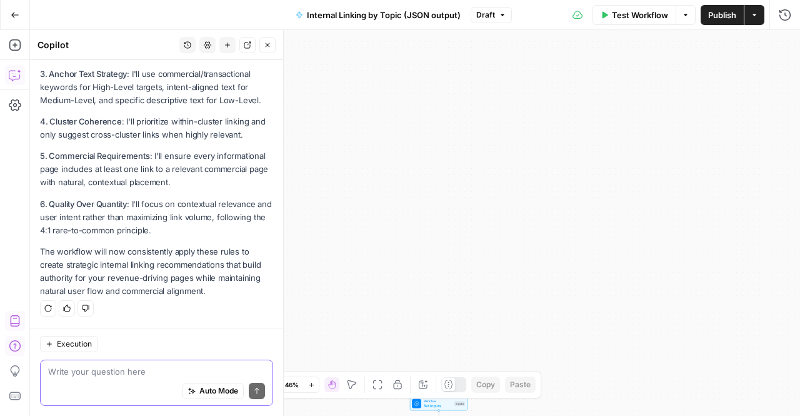
click at [86, 368] on textarea at bounding box center [156, 371] width 217 height 12
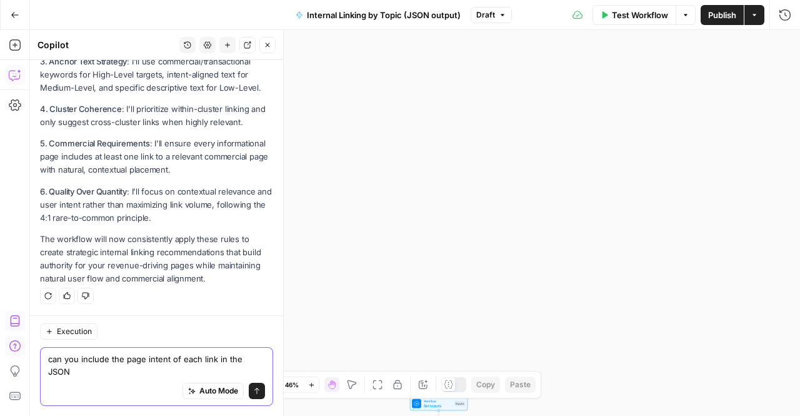
scroll to position [9696, 0]
click at [202, 357] on textarea "can you include the page intent of each link in the JSON data" at bounding box center [156, 364] width 217 height 25
drag, startPoint x: 215, startPoint y: 358, endPoint x: 198, endPoint y: 358, distance: 16.9
click at [198, 358] on textarea "can you include the page intent of each link in the JSON data" at bounding box center [156, 364] width 217 height 25
click at [146, 381] on div "Auto Mode Send" at bounding box center [156, 390] width 217 height 27
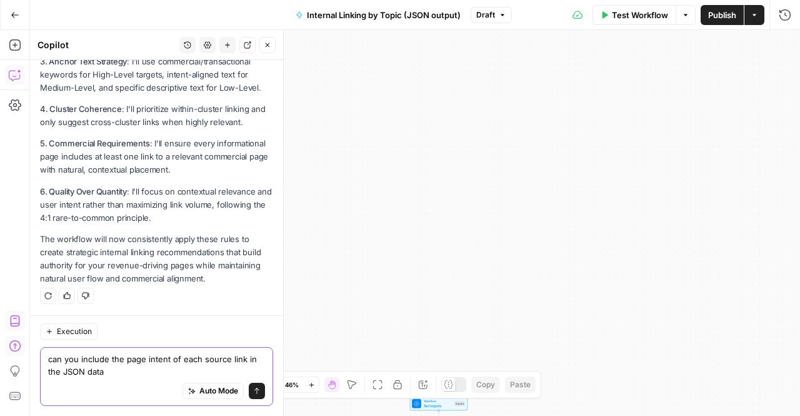
click at [121, 372] on textarea "can you include the page intent of each source link in the JSON data" at bounding box center [156, 364] width 217 height 25
type textarea "can you include the page intent of each source link in the JSON data output"
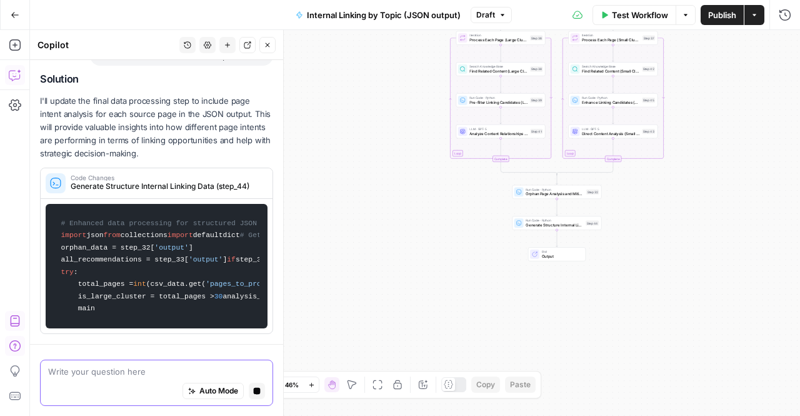
scroll to position [9786, 0]
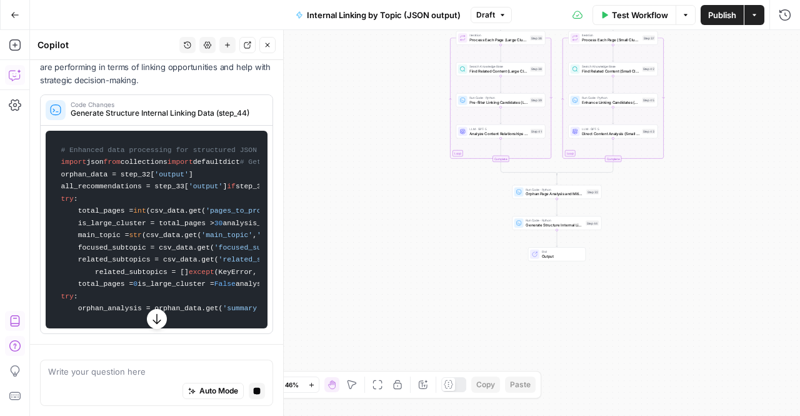
drag, startPoint x: 65, startPoint y: 203, endPoint x: 134, endPoint y: 216, distance: 70.0
click at [134, 87] on p "I'll update the final data processing step to include page intent analysis for …" at bounding box center [156, 54] width 233 height 66
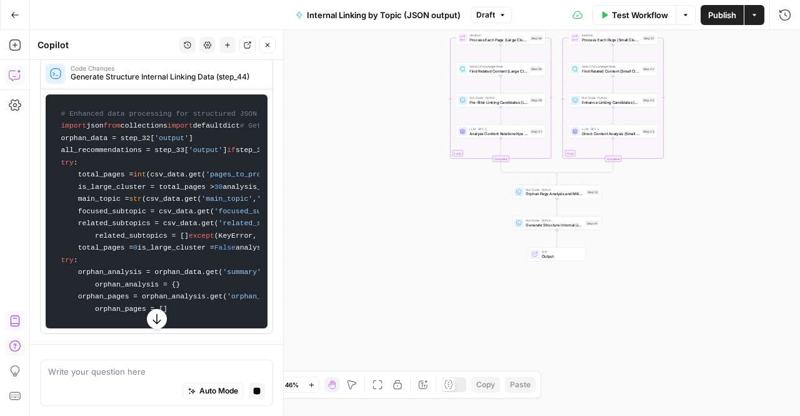
click at [134, 51] on p "I'll update the final data processing step to include page intent analysis for …" at bounding box center [156, 18] width 233 height 66
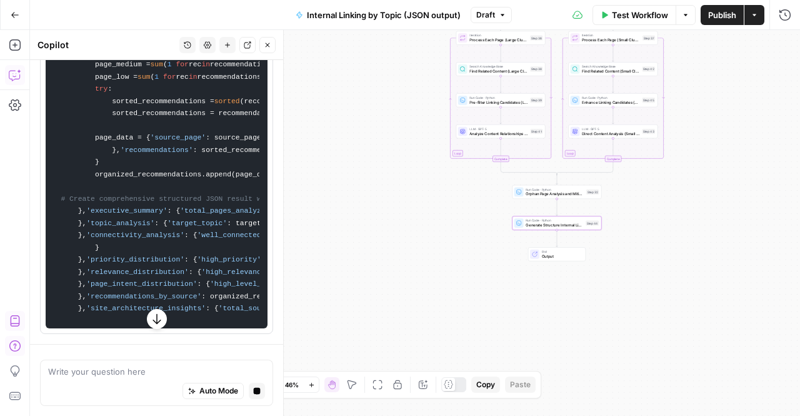
scroll to position [13129, 0]
click at [117, 389] on div "Auto Mode Stop generating" at bounding box center [156, 390] width 217 height 27
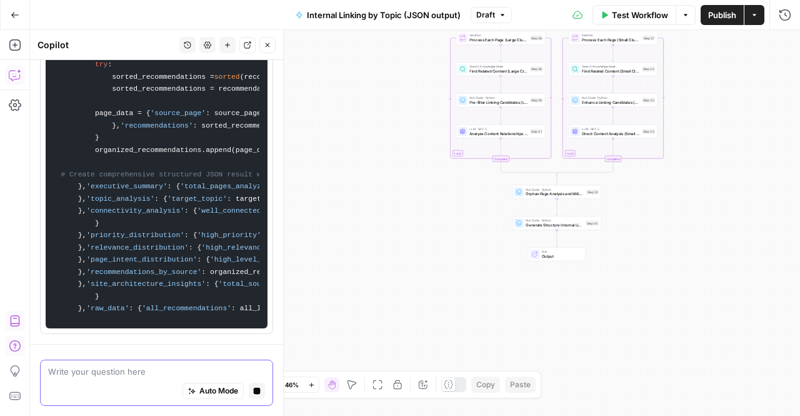
scroll to position [13214, 0]
type textarea "What"
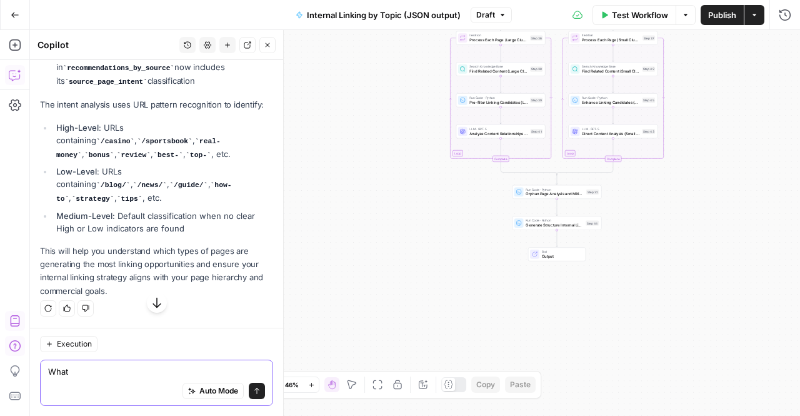
scroll to position [10310, 0]
click at [74, 366] on textarea "What" at bounding box center [156, 371] width 217 height 12
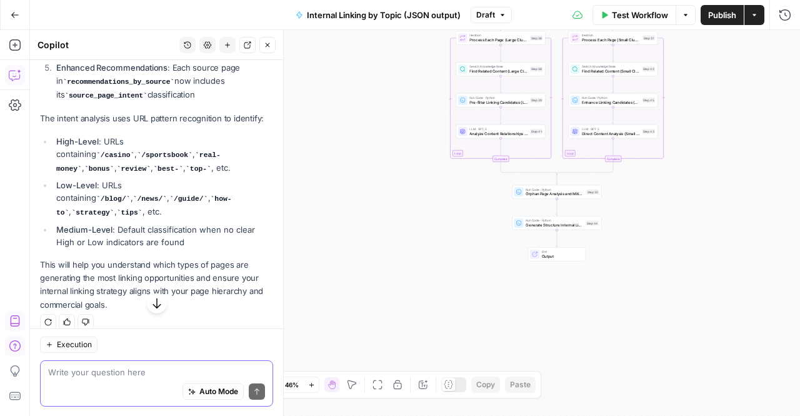
scroll to position [9934, 0]
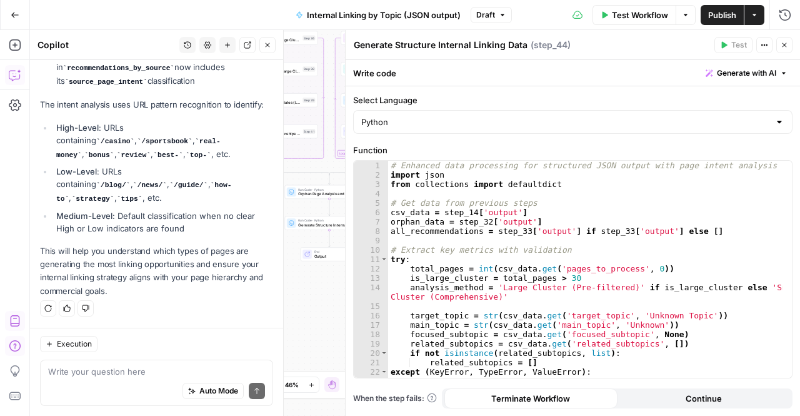
scroll to position [10374, 0]
click at [635, 20] on span "Test Workflow" at bounding box center [640, 15] width 56 height 12
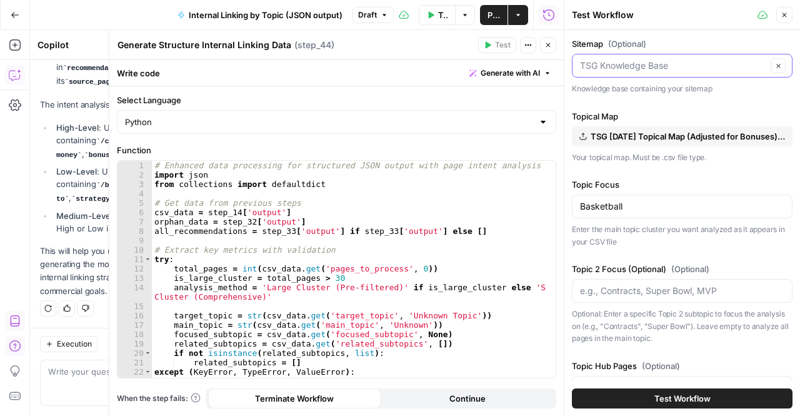
click at [632, 59] on input "Sitemap (Optional)" at bounding box center [673, 65] width 187 height 12
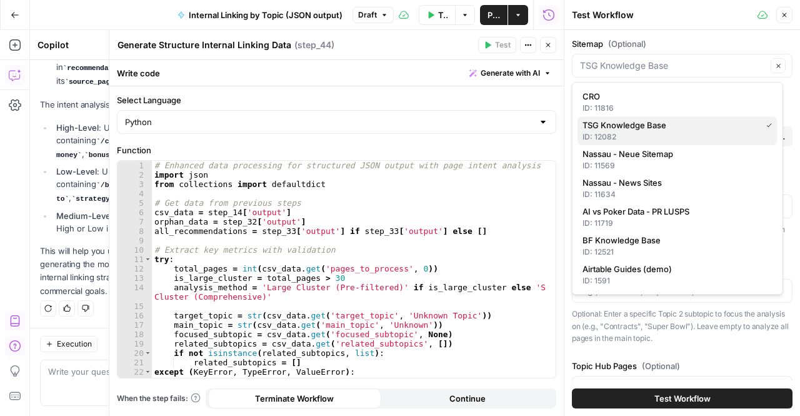
click at [613, 132] on div "ID: 12082" at bounding box center [677, 136] width 190 height 11
type input "TSG Knowledge Base"
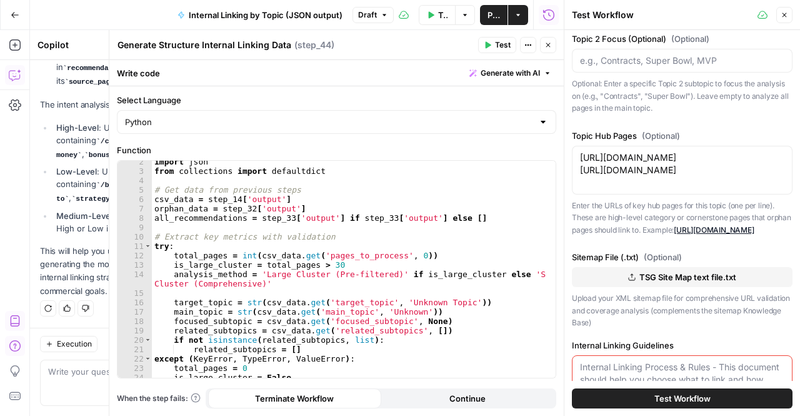
scroll to position [312, 0]
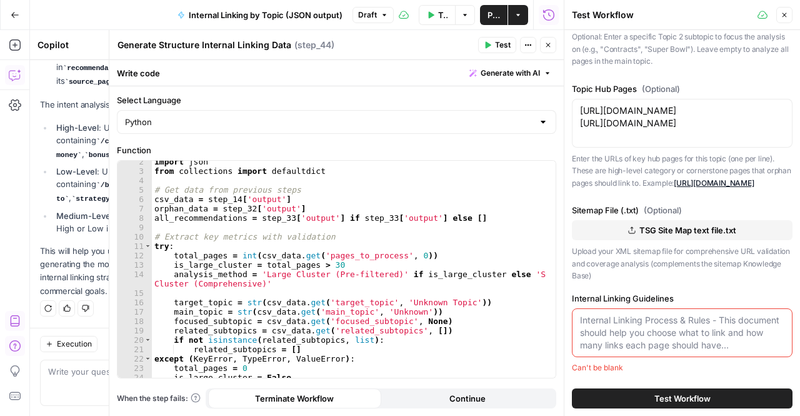
click at [623, 317] on textarea "Internal Linking Guidelines" at bounding box center [682, 332] width 204 height 37
click at [655, 391] on button "Test Workflow" at bounding box center [682, 398] width 221 height 20
click at [671, 333] on textarea "Internal Linking Guidelines" at bounding box center [682, 332] width 204 height 37
click at [627, 391] on button "Test Workflow" at bounding box center [682, 398] width 221 height 20
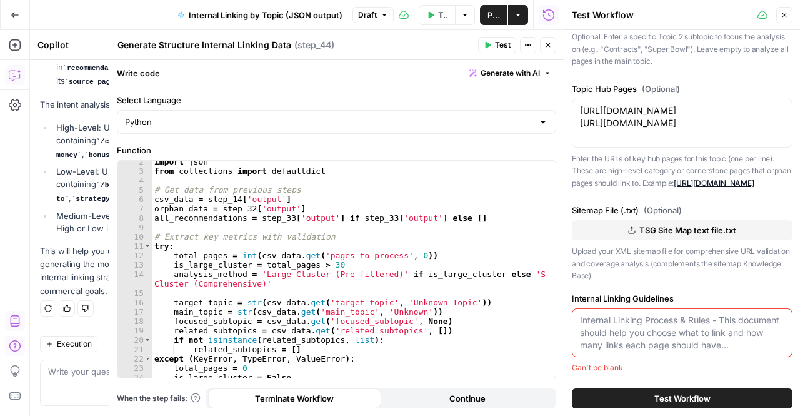
drag, startPoint x: 711, startPoint y: 343, endPoint x: 746, endPoint y: 343, distance: 35.0
click at [746, 343] on textarea "Internal Linking Guidelines" at bounding box center [682, 332] width 204 height 37
drag, startPoint x: 746, startPoint y: 343, endPoint x: 746, endPoint y: 379, distance: 35.6
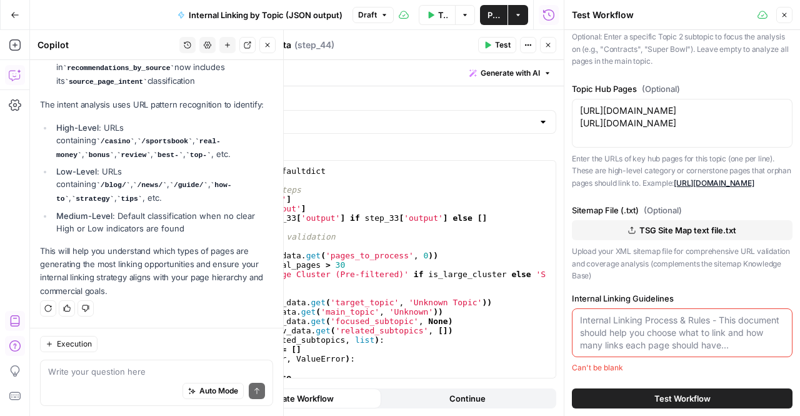
click at [111, 397] on div "Auto Mode Send" at bounding box center [156, 390] width 217 height 27
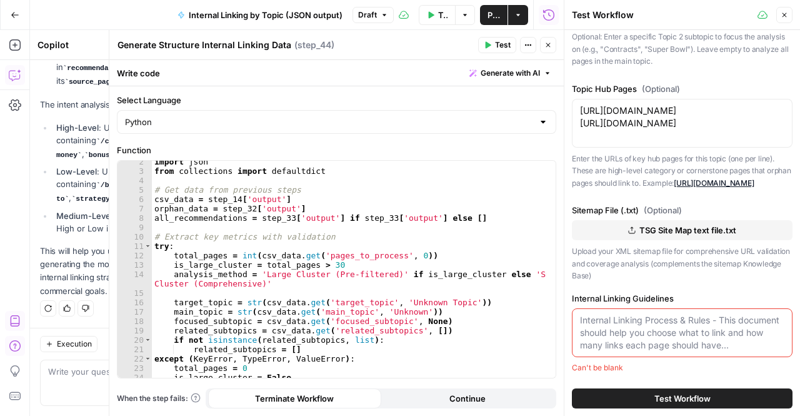
drag, startPoint x: 579, startPoint y: 319, endPoint x: 762, endPoint y: 393, distance: 197.4
click at [762, 393] on div "Sitemap (Optional) TSG Knowledge Base Clear Knowledge base containing your site…" at bounding box center [682, 223] width 236 height 386
click at [707, 327] on textarea "Internal Linking Guidelines" at bounding box center [682, 332] width 204 height 37
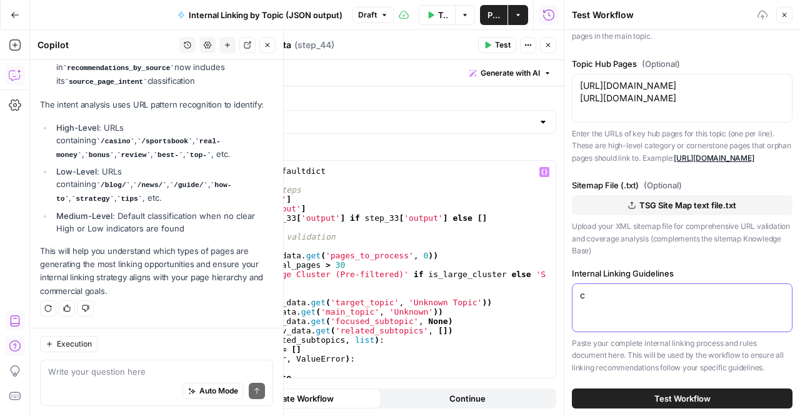
type textarea "c"
click at [86, 375] on textarea at bounding box center [156, 371] width 217 height 12
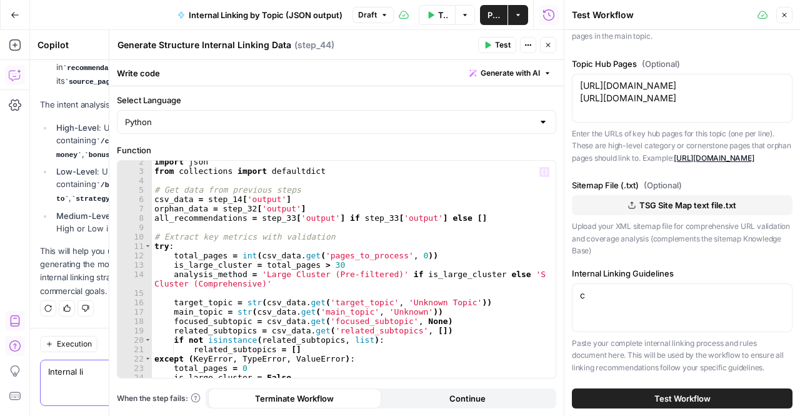
type textarea "Internal li"
click at [644, 332] on div "c c" at bounding box center [682, 307] width 221 height 49
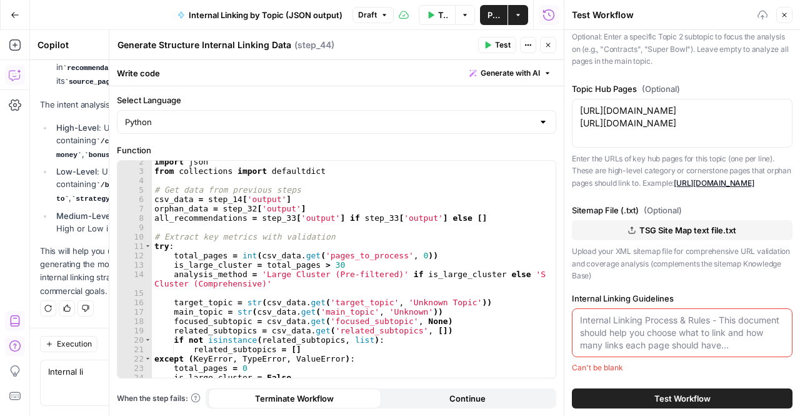
type textarea "c"
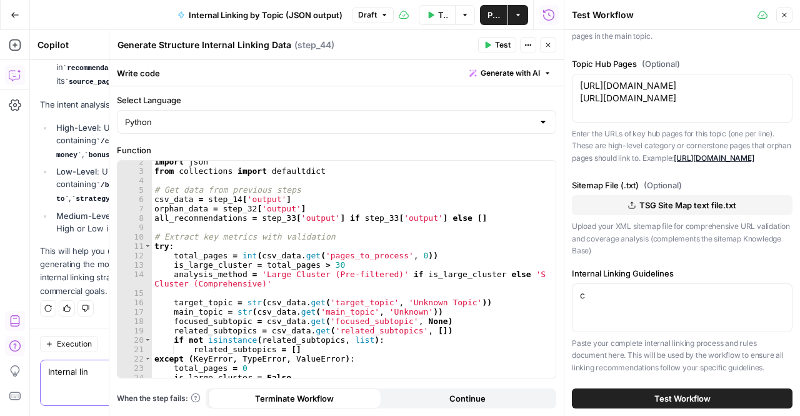
type textarea "Internal lin"
click at [644, 332] on div "c c" at bounding box center [682, 307] width 221 height 49
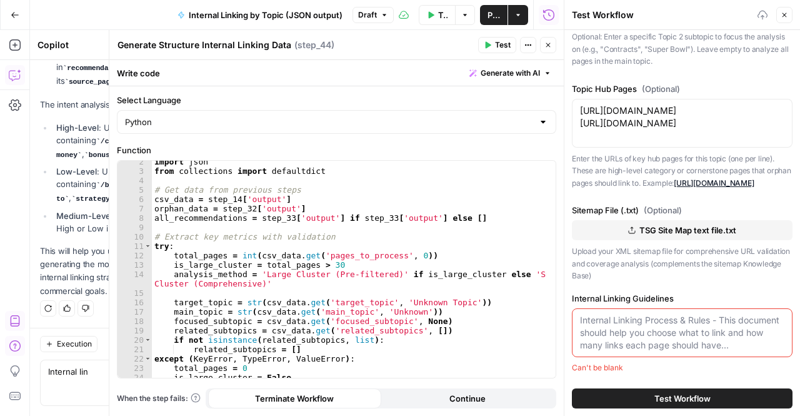
click at [644, 346] on textarea "Internal Linking Guidelines" at bounding box center [682, 332] width 204 height 37
paste textarea "Internal Linking Process & Rules This document should help you choose what to l…"
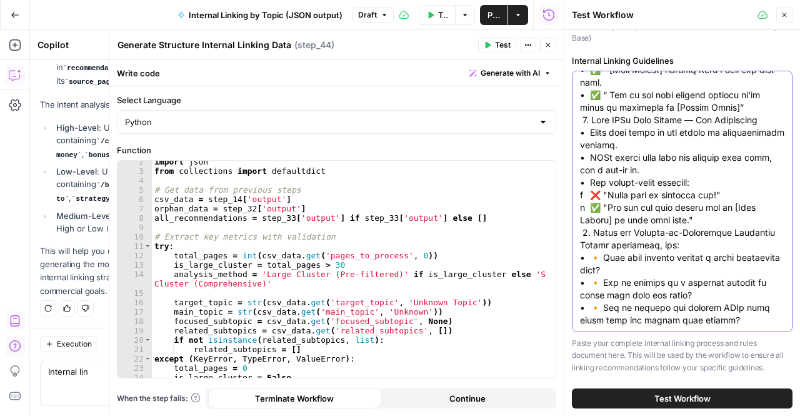
scroll to position [6075, 0]
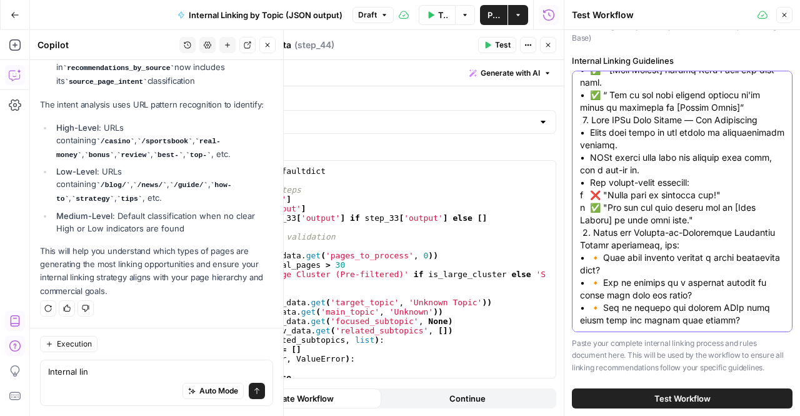
type textarea "Internal Linking Process & Rules This document should help you choose what to l…"
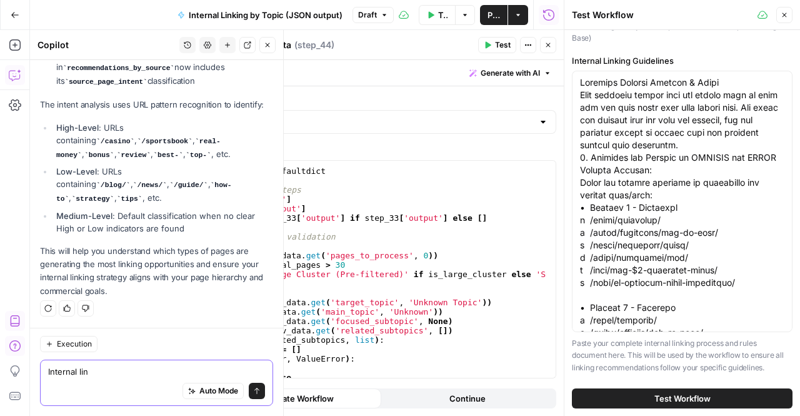
click at [84, 374] on textarea "Internal lin" at bounding box center [156, 371] width 217 height 12
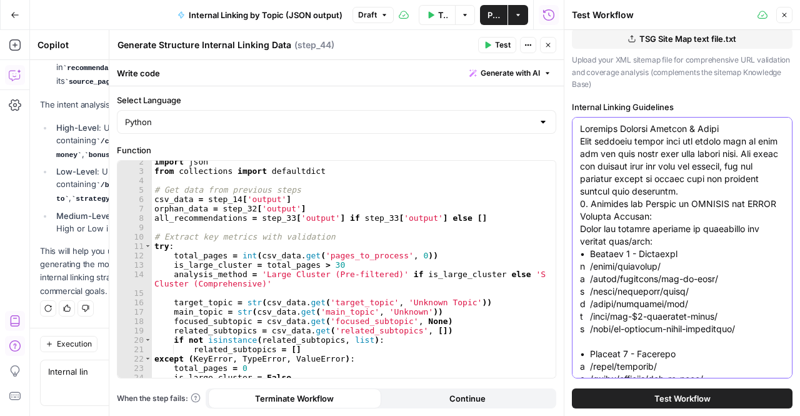
scroll to position [466, 0]
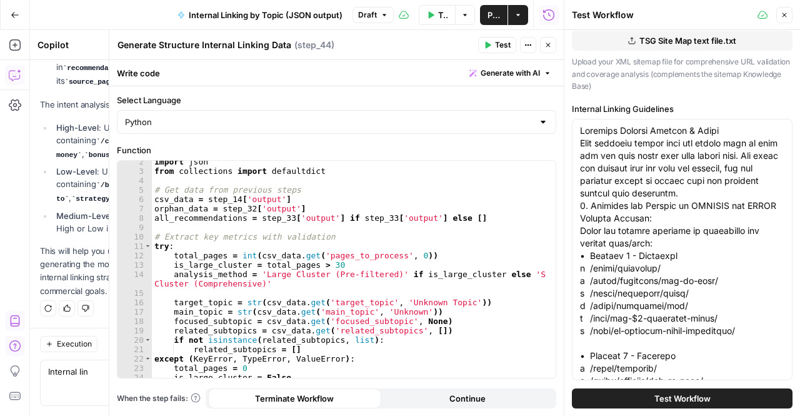
click at [645, 394] on button "Test Workflow" at bounding box center [682, 398] width 221 height 20
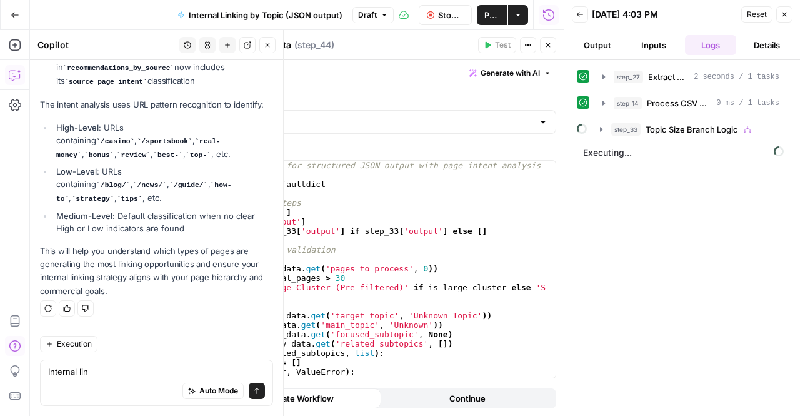
scroll to position [10211, 0]
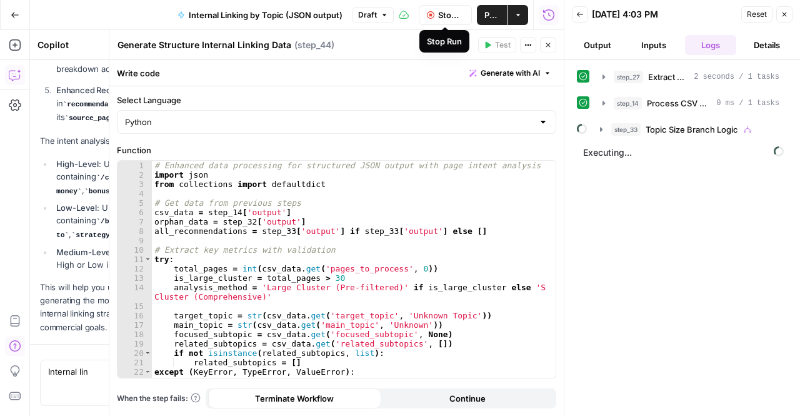
click at [438, 19] on span "Stop Run" at bounding box center [451, 15] width 26 height 12
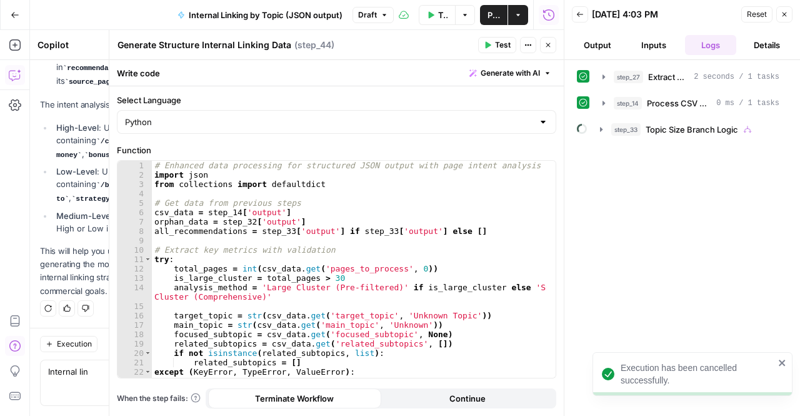
click at [610, 39] on button "Output" at bounding box center [597, 45] width 51 height 20
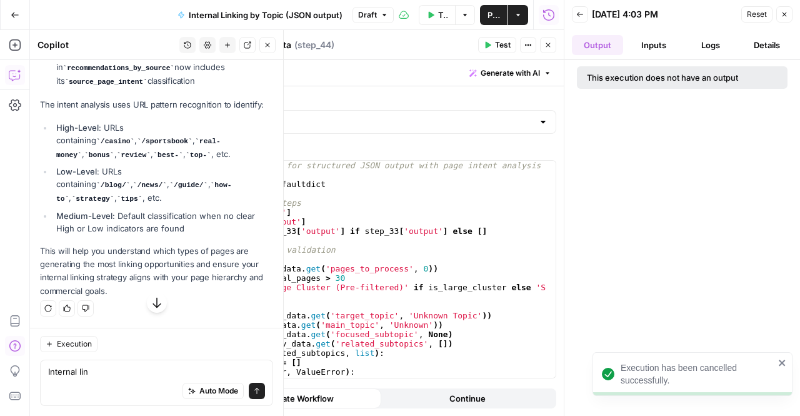
click at [67, 381] on div "Auto Mode Send" at bounding box center [156, 390] width 217 height 27
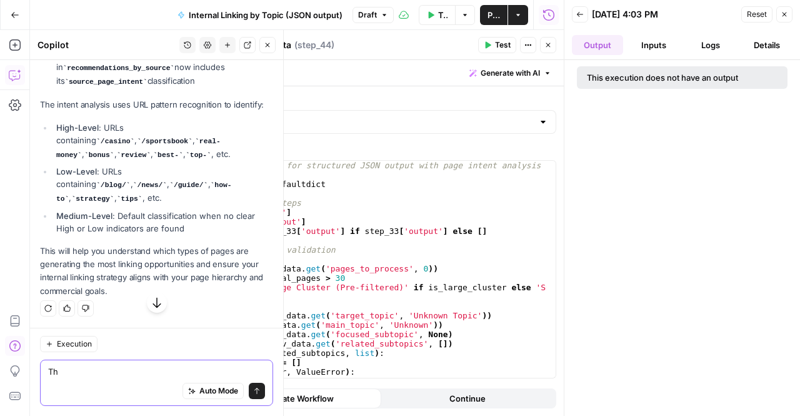
type textarea "T"
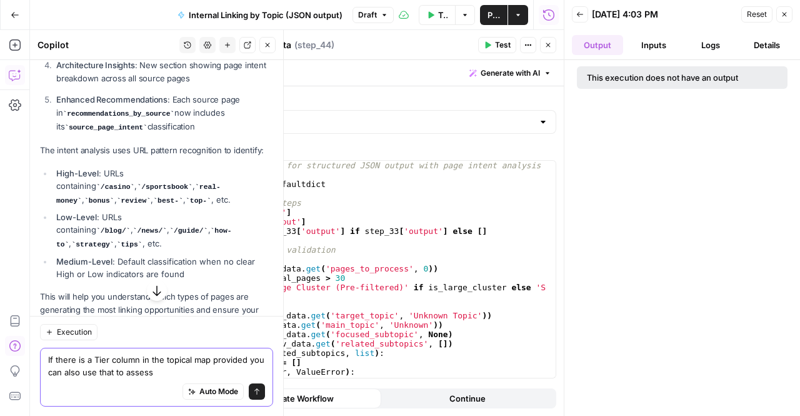
scroll to position [10071, 0]
type textarea "If there is a Tier column in the topical map provided you can also use that to …"
click at [249, 397] on button "Send" at bounding box center [257, 390] width 16 height 16
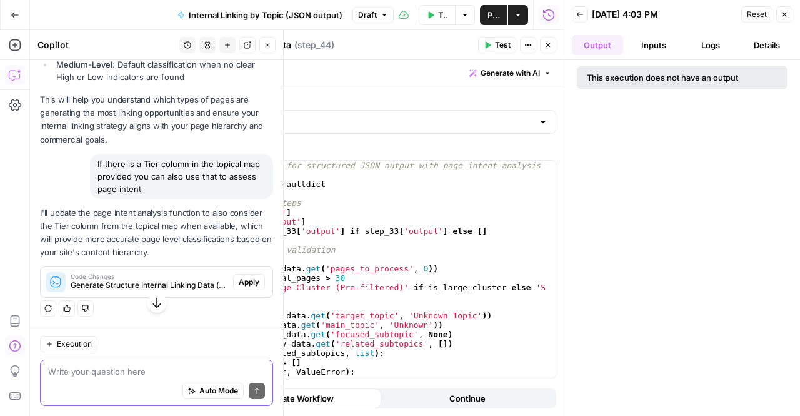
scroll to position [10525, 0]
click at [239, 287] on span "Apply" at bounding box center [249, 281] width 21 height 11
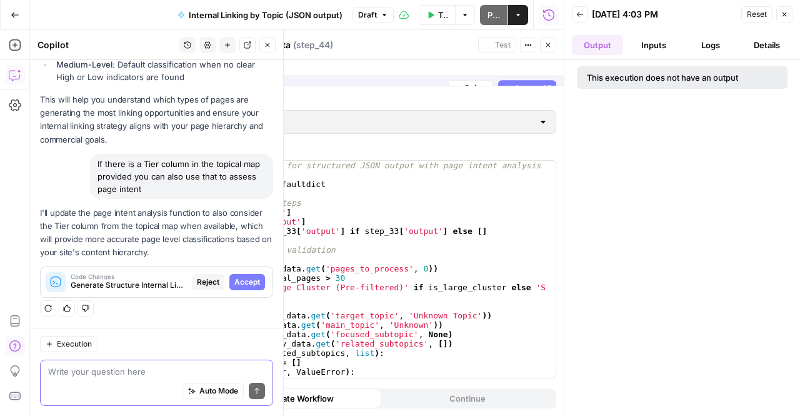
scroll to position [10425, 0]
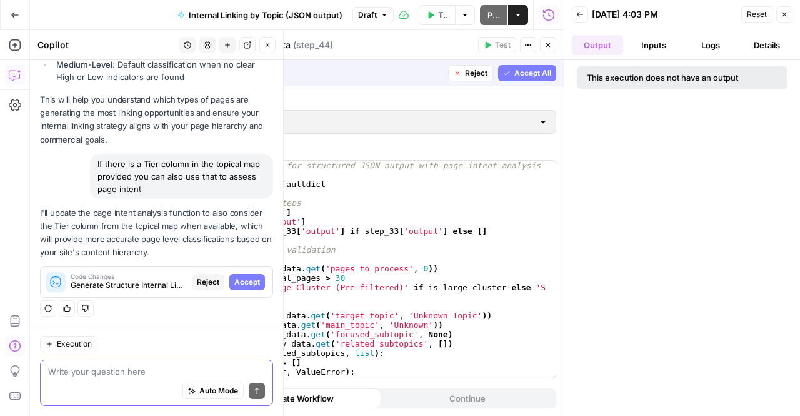
click at [236, 277] on span "Accept" at bounding box center [247, 281] width 26 height 11
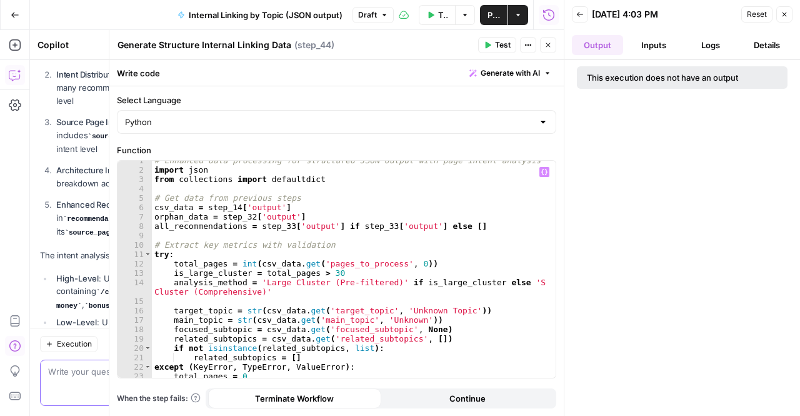
scroll to position [20, 0]
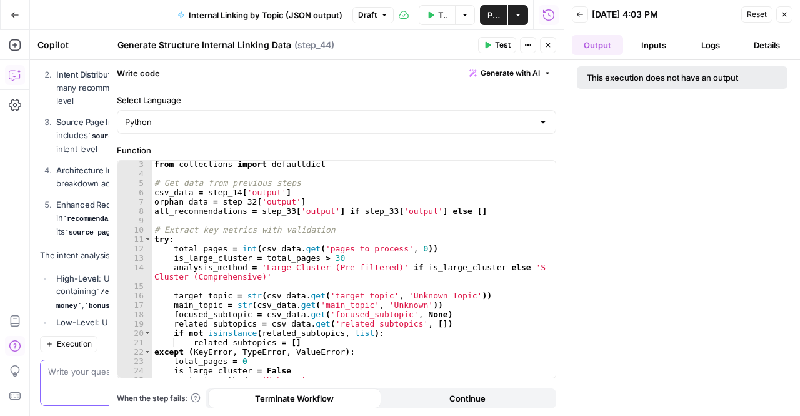
click at [555, 48] on button "Close" at bounding box center [548, 45] width 16 height 16
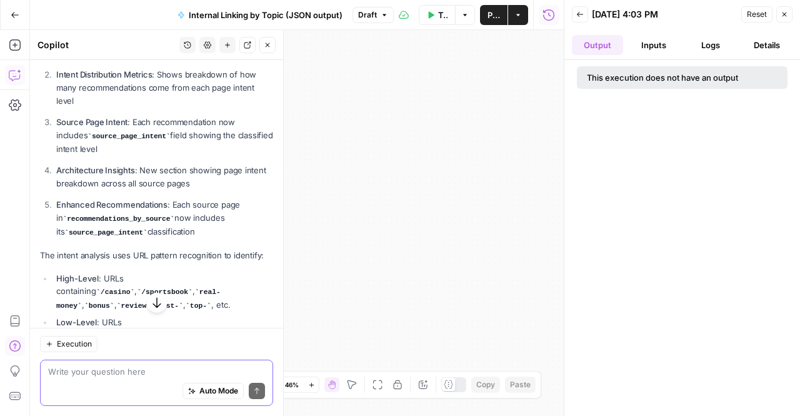
click at [464, 169] on div "true false Workflow Set Inputs Inputs Run Code · Python Extract Available Topic…" at bounding box center [297, 223] width 534 height 386
drag, startPoint x: 464, startPoint y: 169, endPoint x: 716, endPoint y: 183, distance: 252.9
click at [716, 183] on body "W Workspace1 New Home Browse Insights Opportunities Your Data Recent Grids Topi…" at bounding box center [400, 208] width 800 height 416
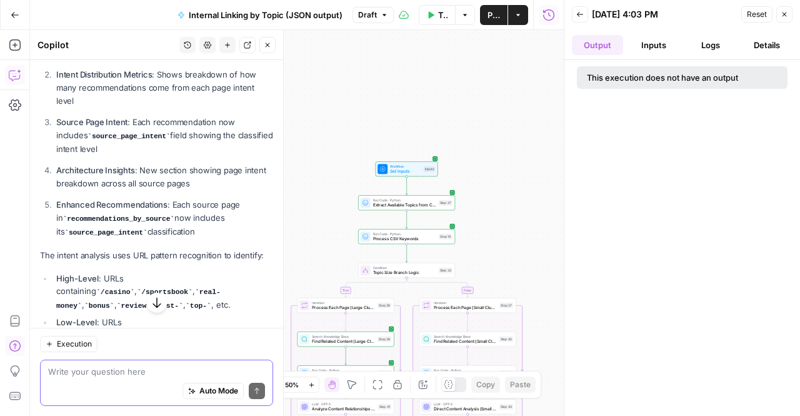
drag, startPoint x: 430, startPoint y: 237, endPoint x: 524, endPoint y: 64, distance: 197.4
click at [524, 64] on div "true false Workflow Set Inputs Inputs Run Code · Python Extract Available Topic…" at bounding box center [297, 223] width 534 height 386
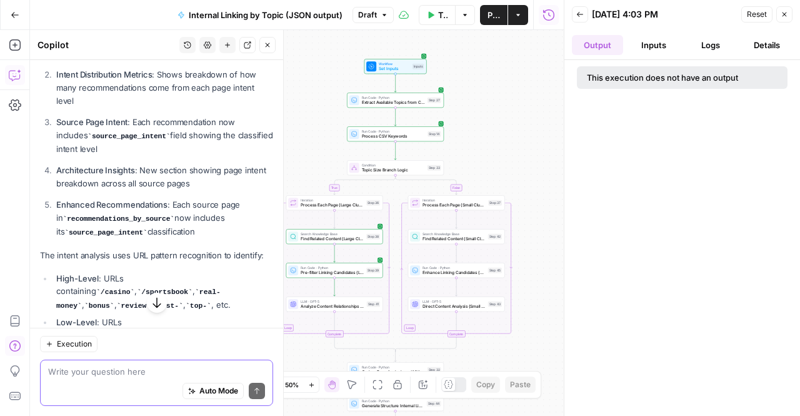
drag, startPoint x: 506, startPoint y: 233, endPoint x: 499, endPoint y: 146, distance: 87.8
click at [499, 146] on div "true false Workflow Set Inputs Inputs Run Code · Python Extract Available Topic…" at bounding box center [297, 223] width 534 height 386
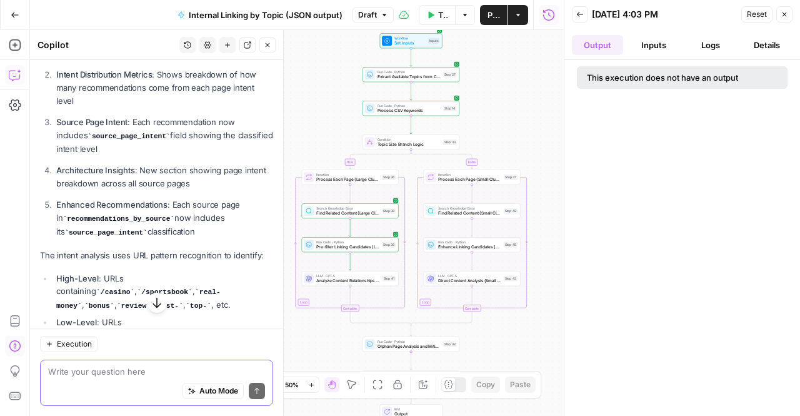
drag, startPoint x: 499, startPoint y: 146, endPoint x: 515, endPoint y: 120, distance: 30.0
click at [515, 120] on div "true false Workflow Set Inputs Inputs Run Code · Python Extract Available Topic…" at bounding box center [297, 223] width 534 height 386
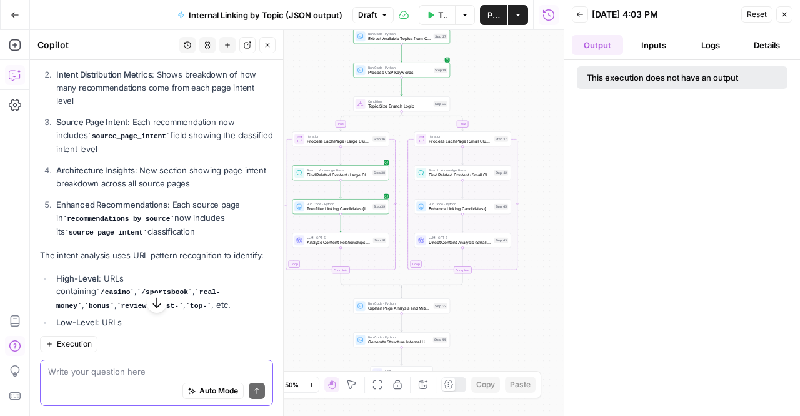
drag, startPoint x: 515, startPoint y: 120, endPoint x: 506, endPoint y: 82, distance: 39.3
click at [506, 82] on div "true false Workflow Set Inputs Inputs Run Code · Python Extract Available Topic…" at bounding box center [297, 223] width 534 height 386
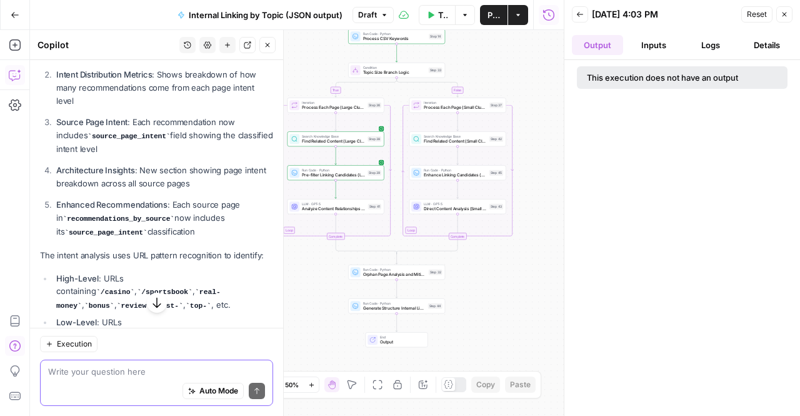
drag, startPoint x: 532, startPoint y: 188, endPoint x: 527, endPoint y: 154, distance: 34.1
click at [527, 154] on div "true false Workflow Set Inputs Inputs Run Code · Python Extract Available Topic…" at bounding box center [297, 223] width 534 height 386
click at [49, 374] on textarea at bounding box center [156, 371] width 217 height 12
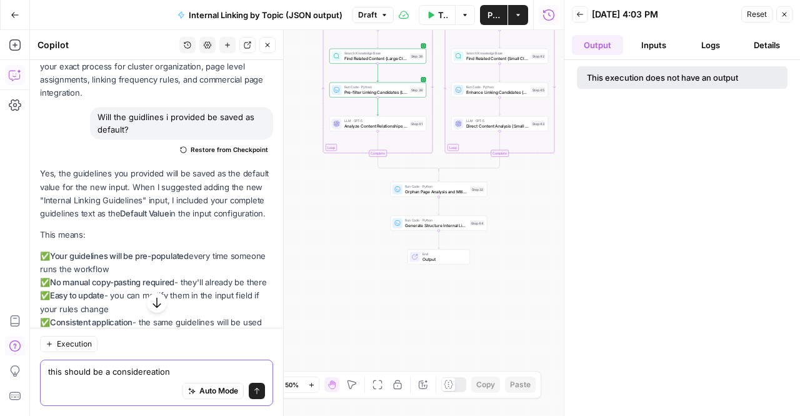
scroll to position [8067, 0]
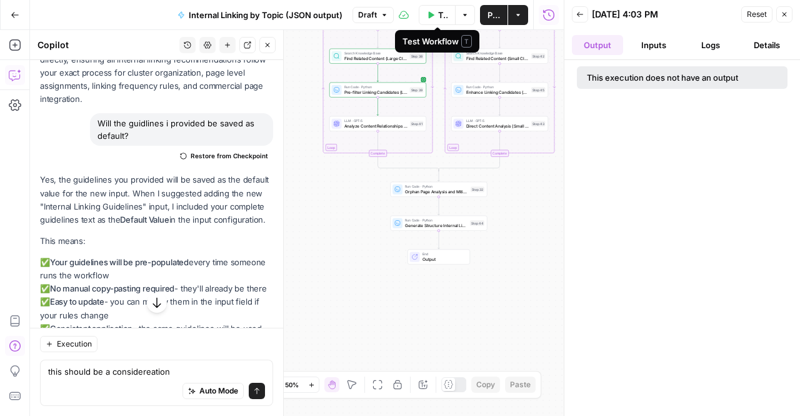
click at [430, 11] on icon "button" at bounding box center [430, 14] width 7 height 7
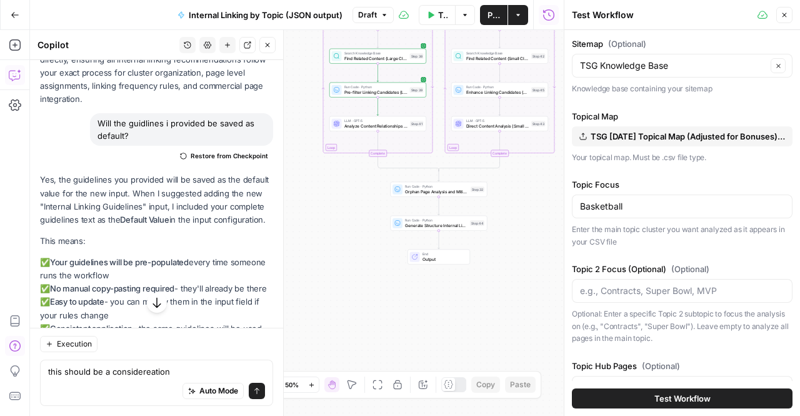
click at [176, 378] on div "Auto Mode Send" at bounding box center [156, 390] width 217 height 27
click at [172, 372] on textarea "this should be a considereation" at bounding box center [156, 371] width 217 height 12
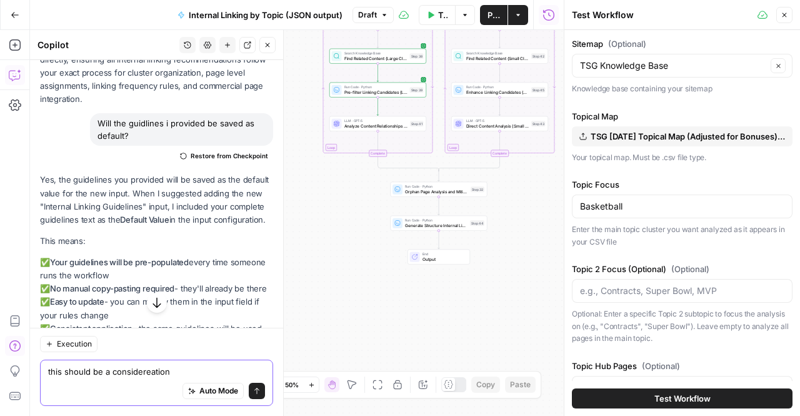
type textarea "\"
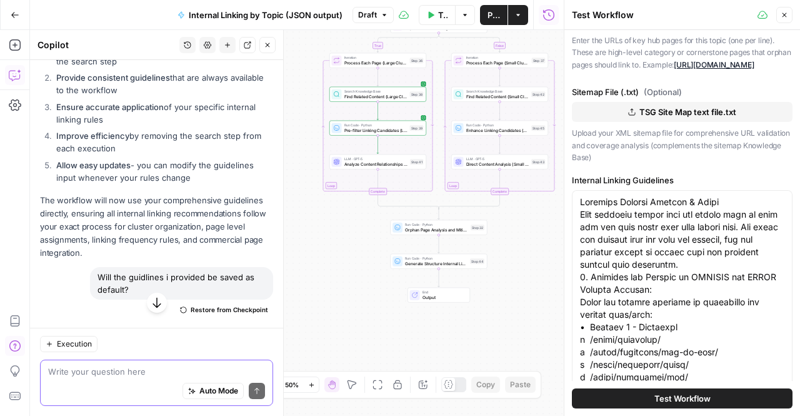
scroll to position [396, 0]
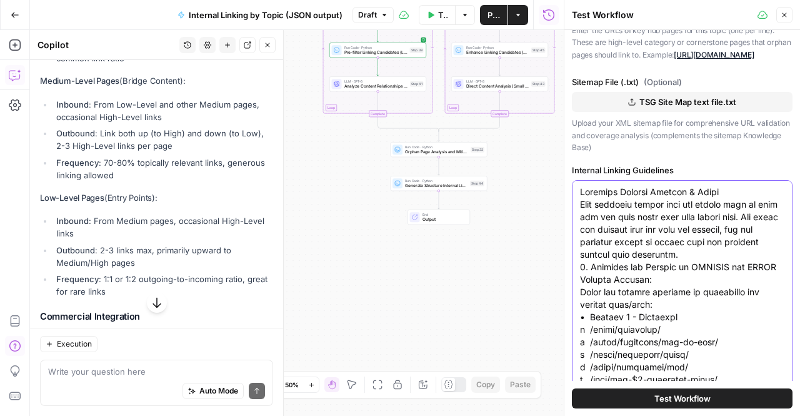
scroll to position [8932, 0]
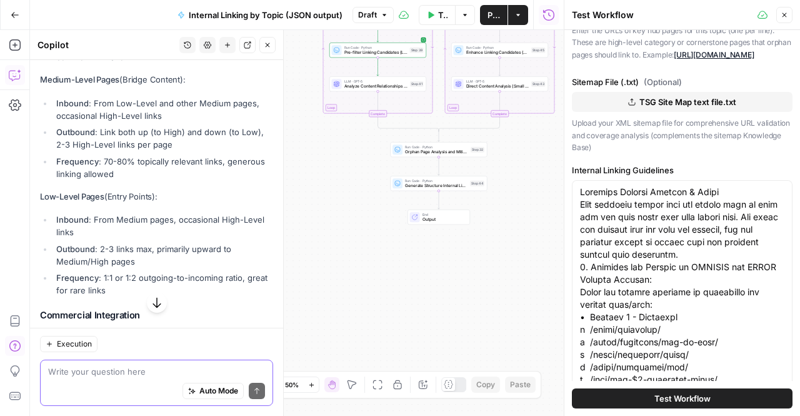
click at [139, 367] on textarea at bounding box center [156, 371] width 217 height 12
type textarea "a"
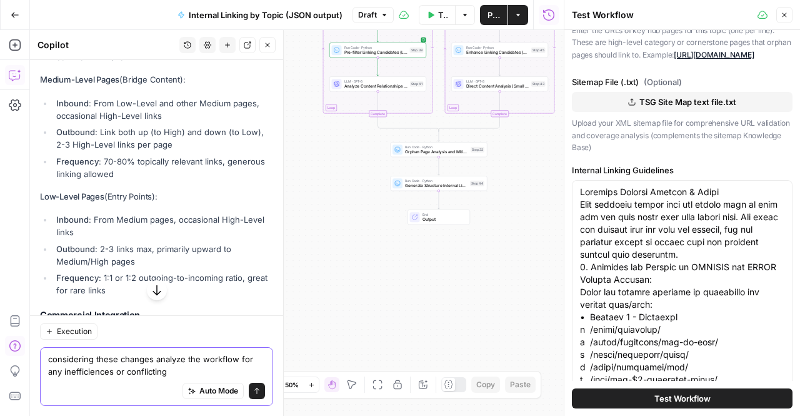
click at [104, 373] on textarea "considering these changes analyze the workflow for any inefficiences or conflic…" at bounding box center [156, 364] width 217 height 25
click at [197, 374] on textarea "considering these changes analyze the workflow for any inefficiencies or confli…" at bounding box center [156, 364] width 217 height 25
type textarea "considering these changes analyze the workflow for any inefficiencies or confli…"
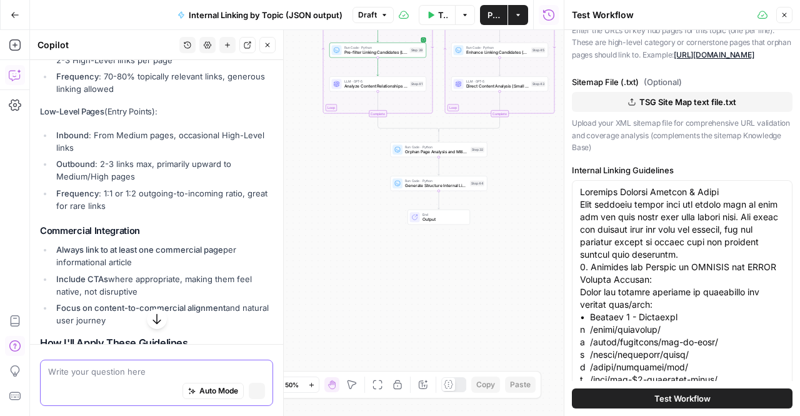
scroll to position [8847, 0]
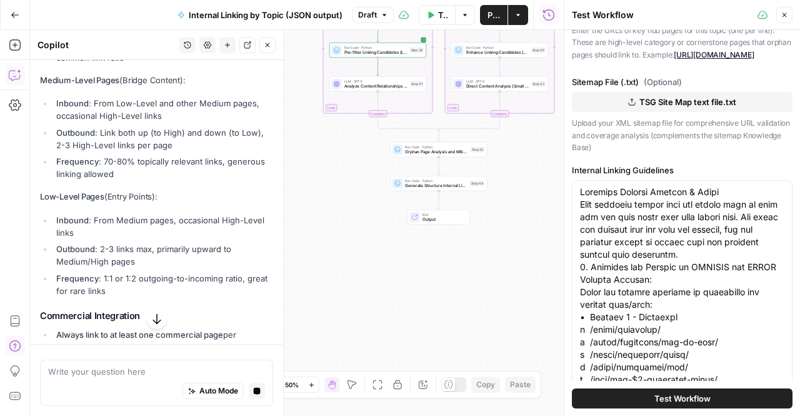
click at [147, 321] on button "button" at bounding box center [157, 319] width 20 height 20
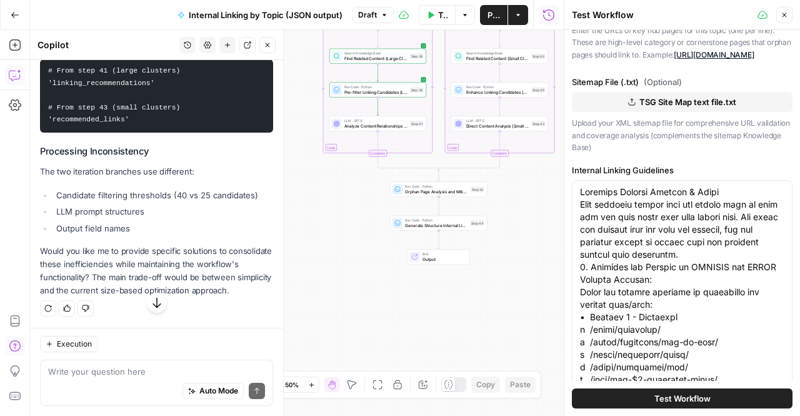
scroll to position [11763, 0]
click at [131, 379] on div "Auto Mode Send" at bounding box center [156, 390] width 217 height 27
type textarea "we need the branches for efficiency"
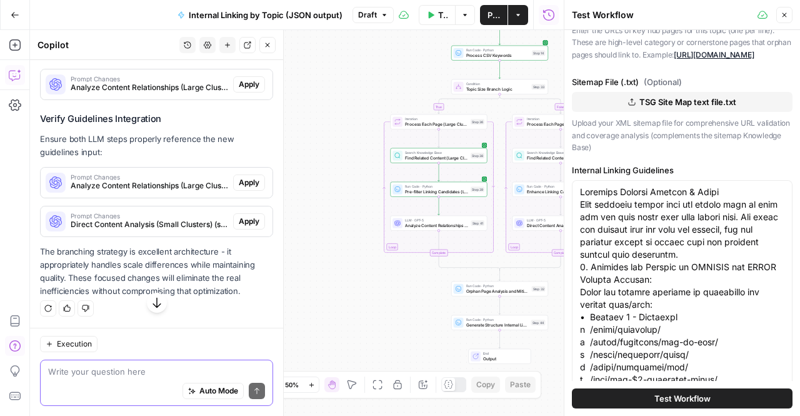
scroll to position [12382, 0]
click at [239, 90] on span "Apply" at bounding box center [249, 84] width 21 height 11
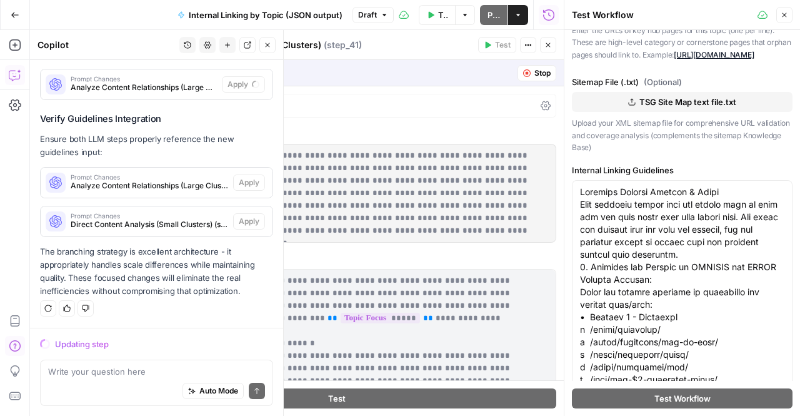
scroll to position [12344, 0]
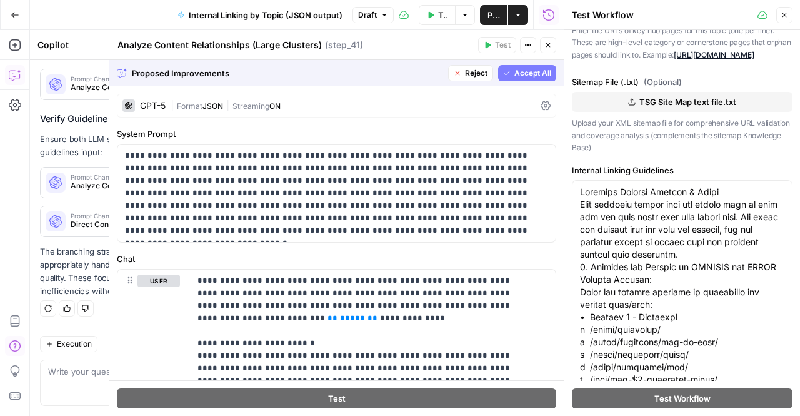
click at [517, 72] on span "Accept All" at bounding box center [532, 72] width 37 height 11
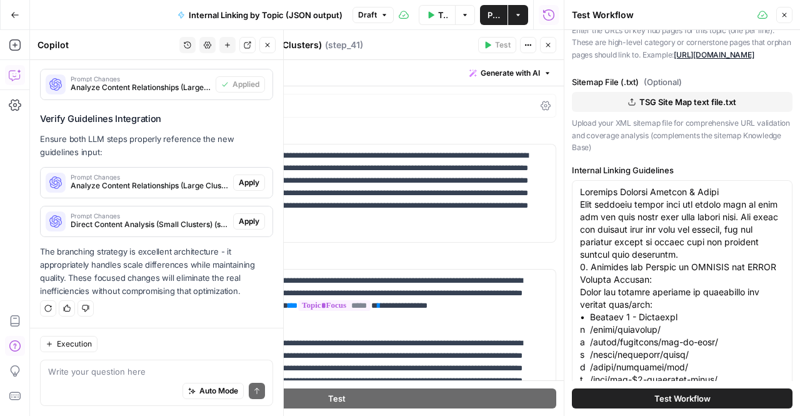
scroll to position [12523, 0]
click at [244, 186] on span "Apply" at bounding box center [249, 182] width 21 height 11
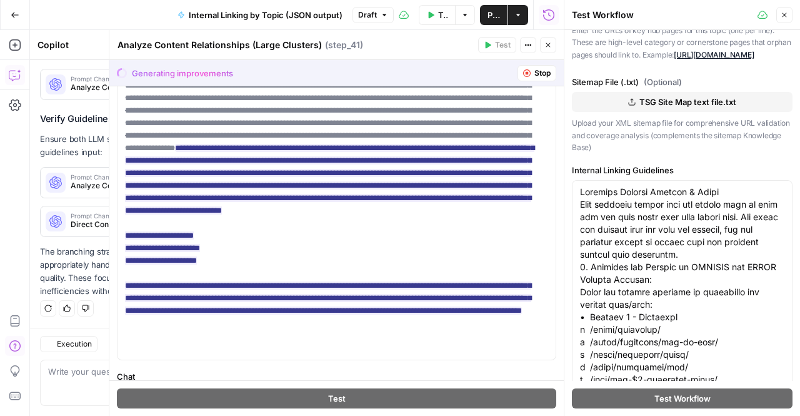
scroll to position [12363, 0]
click at [514, 68] on span "Accept All" at bounding box center [532, 72] width 37 height 11
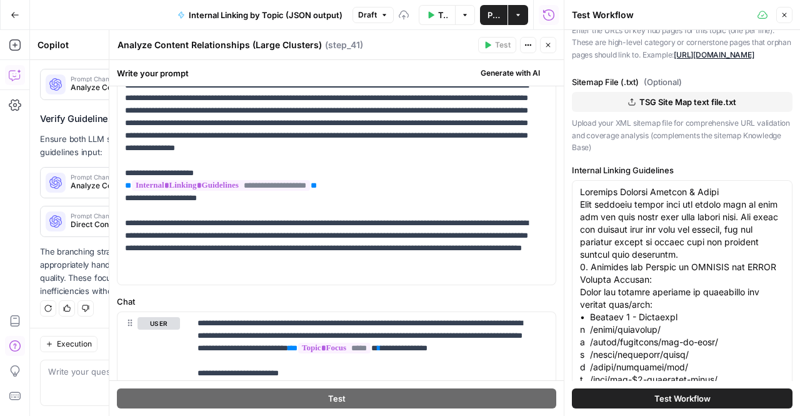
scroll to position [0, 0]
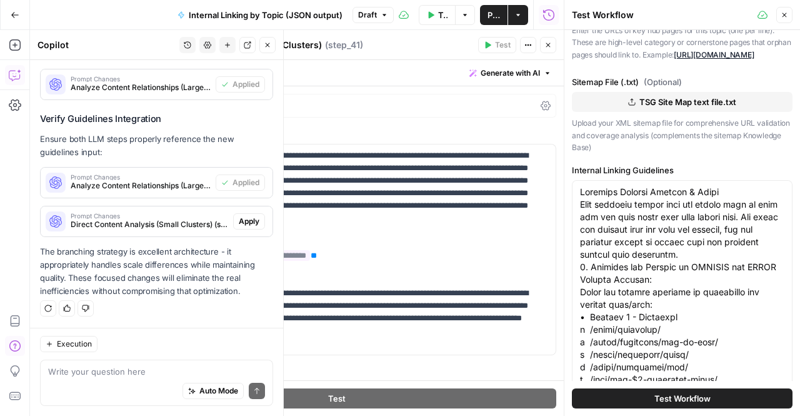
click at [148, 257] on p "The branching strategy is excellent architecture - it appropriately handles sca…" at bounding box center [156, 271] width 233 height 53
click at [247, 224] on span "Apply" at bounding box center [249, 221] width 21 height 11
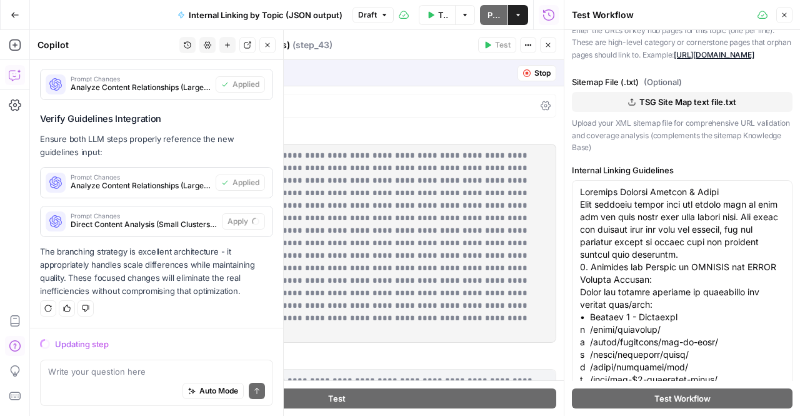
click at [176, 284] on p "The branching strategy is excellent architecture - it appropriately handles sca…" at bounding box center [156, 271] width 233 height 53
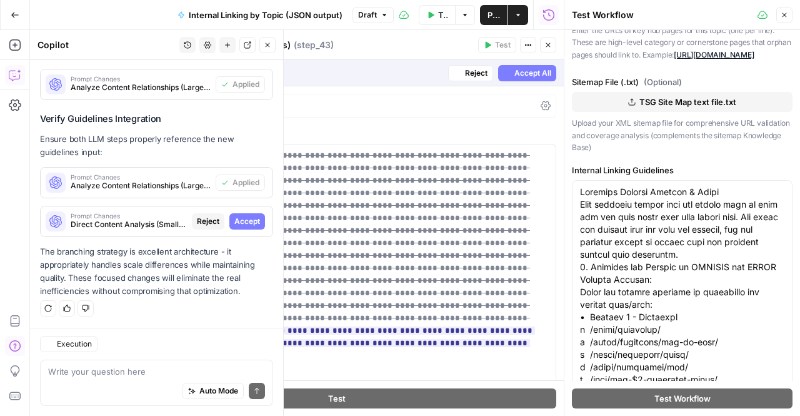
scroll to position [12363, 0]
click at [247, 225] on span "Accept" at bounding box center [247, 221] width 26 height 11
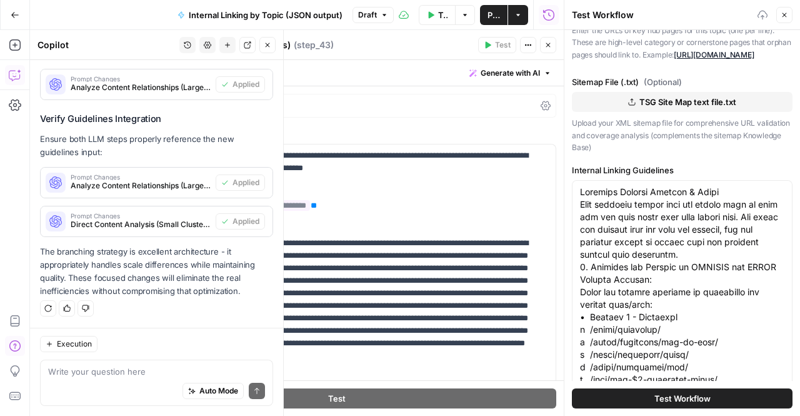
scroll to position [12523, 0]
click at [139, 389] on div "Auto Mode Send" at bounding box center [156, 390] width 217 height 27
type textarea "recheck"
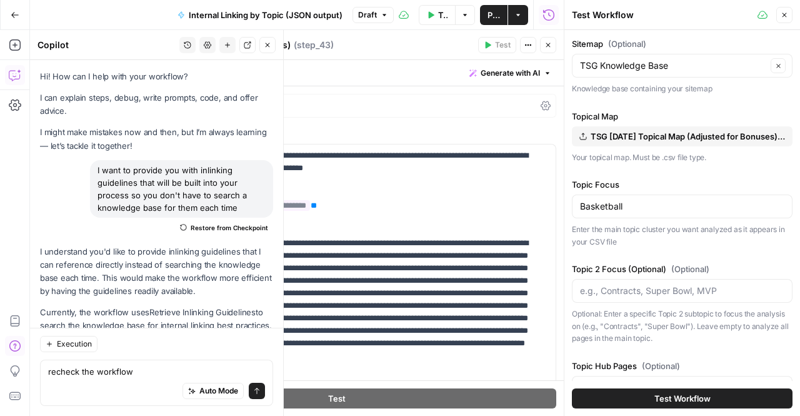
scroll to position [405, 0]
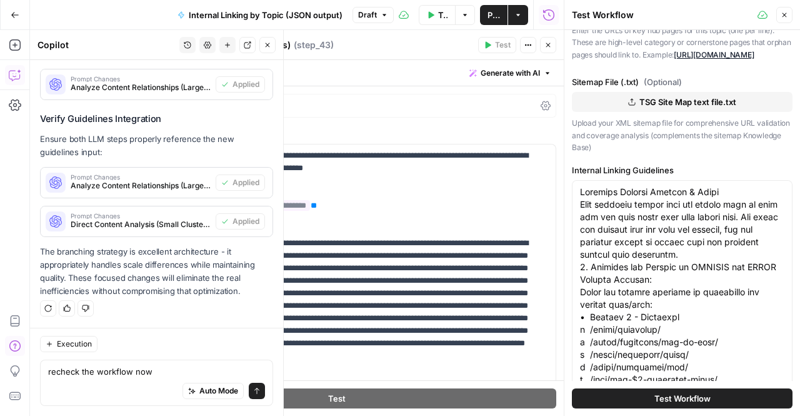
type textarea "recheck the workflow now"
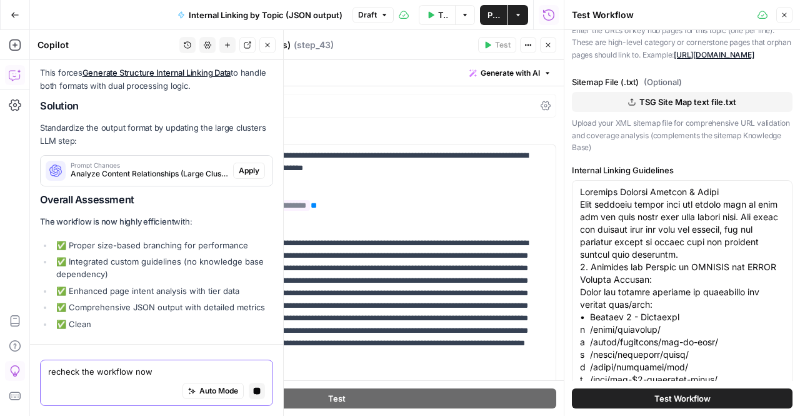
scroll to position [13034, 0]
click at [120, 374] on textarea "recheck the workflow now" at bounding box center [156, 371] width 217 height 12
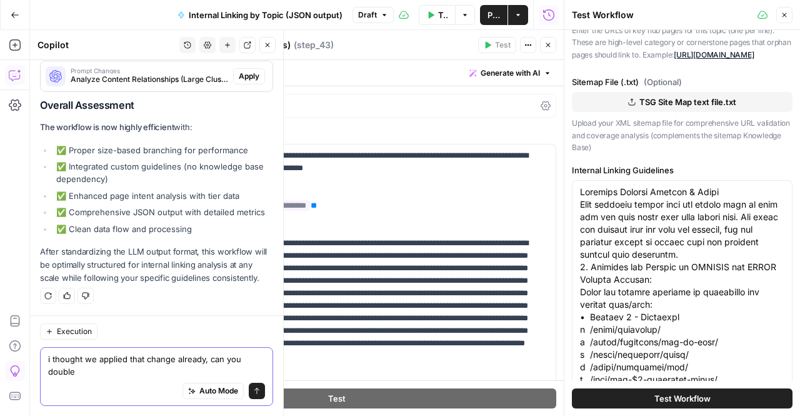
scroll to position [13293, 0]
type textarea "i thought we applied that change already, can you double check?"
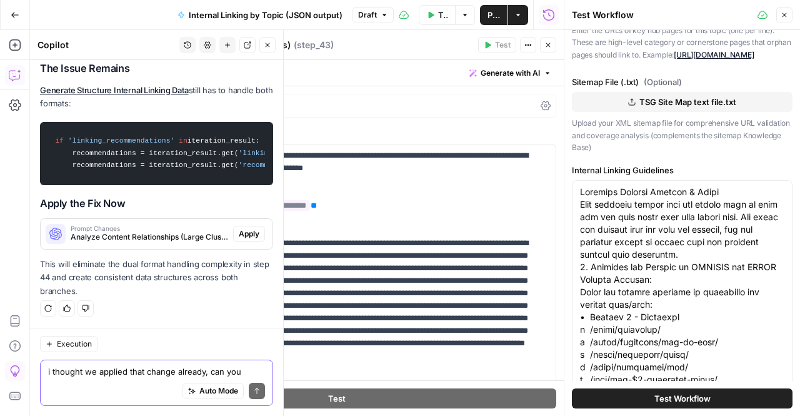
scroll to position [13865, 0]
click at [240, 232] on span "Apply" at bounding box center [249, 233] width 21 height 11
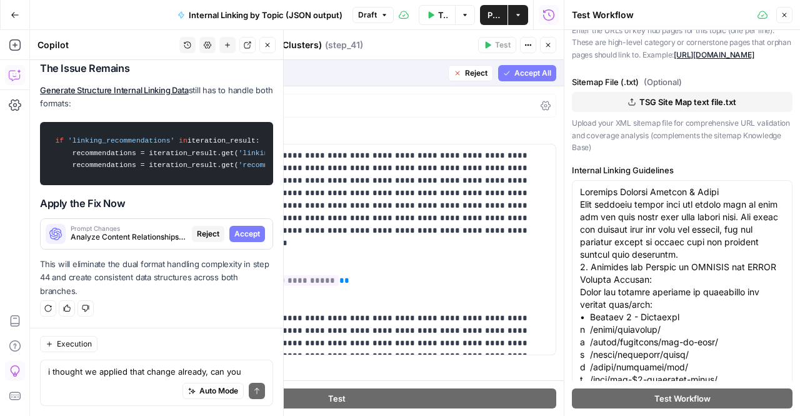
scroll to position [13705, 0]
click at [234, 232] on span "Accept" at bounding box center [247, 233] width 26 height 11
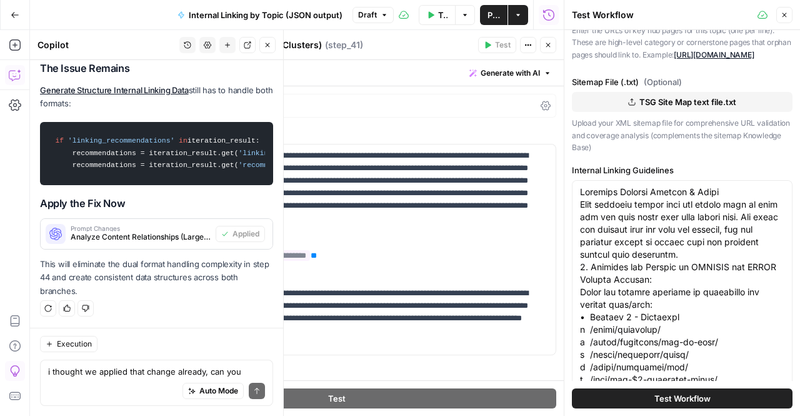
scroll to position [13905, 0]
click at [92, 384] on div "Auto Mode Send" at bounding box center [156, 390] width 217 height 27
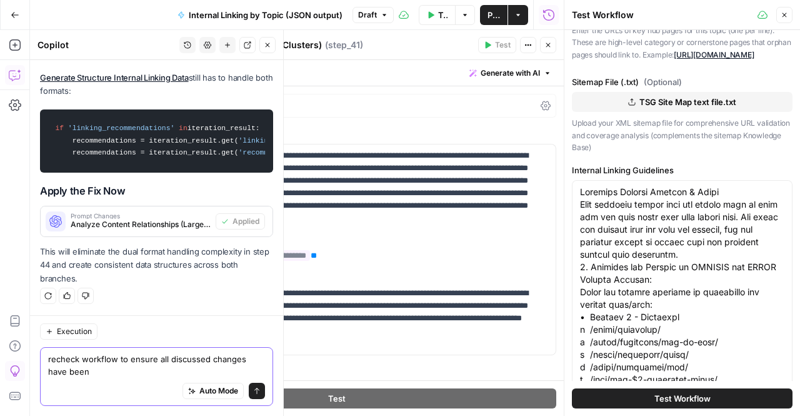
scroll to position [13918, 0]
type textarea "recheck workflow to ensure all discussed changes have been applied"
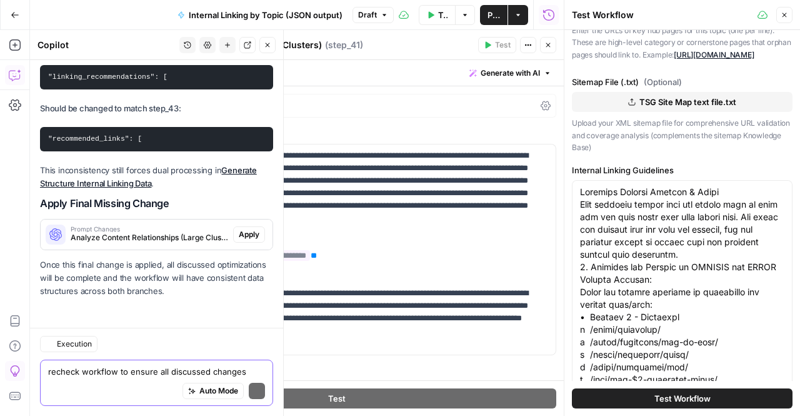
scroll to position [14662, 0]
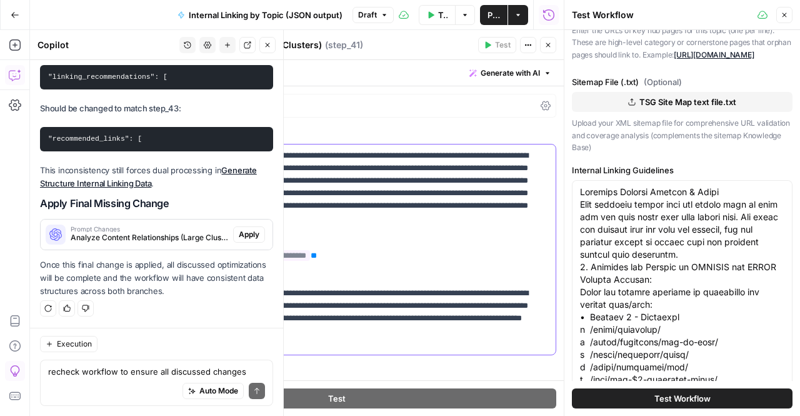
click at [382, 269] on p "**********" at bounding box center [332, 249] width 414 height 200
click at [56, 389] on div "Auto Mode Send" at bounding box center [156, 390] width 217 height 27
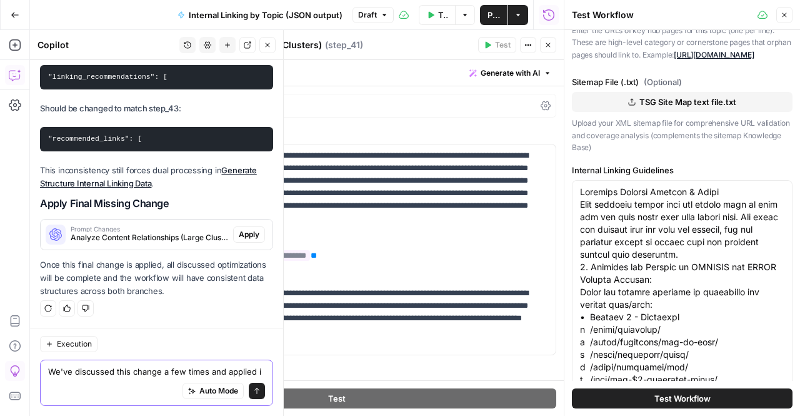
scroll to position [14675, 0]
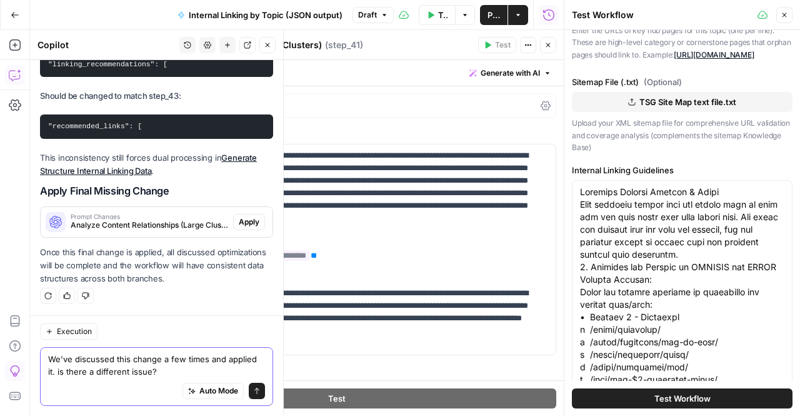
type textarea "We've discussed this change a few times and applied it. is there a different is…"
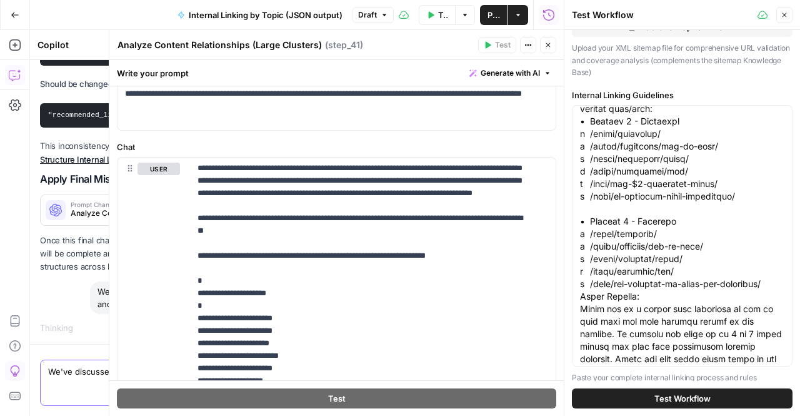
scroll to position [0, 0]
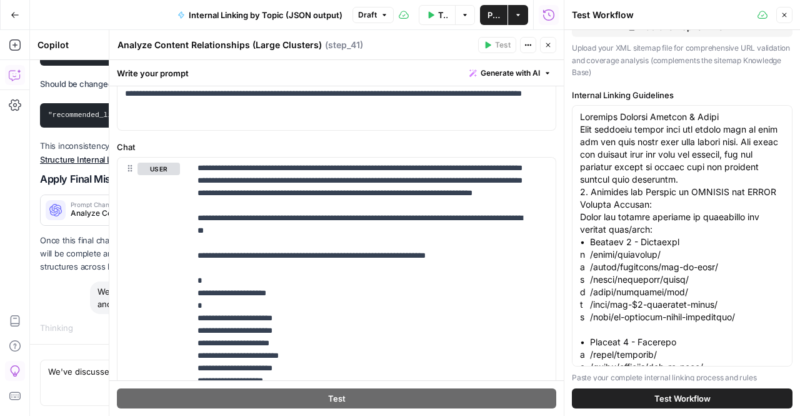
click at [572, 244] on div at bounding box center [682, 235] width 221 height 261
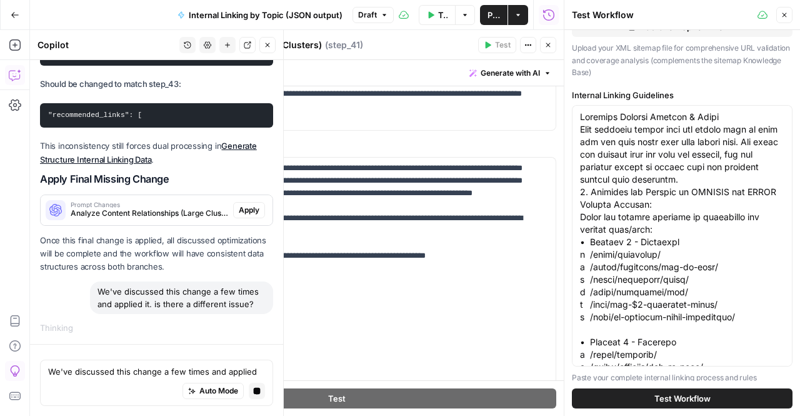
click at [71, 298] on div "We've discussed this change a few times and applied it. is there a different is…" at bounding box center [156, 297] width 233 height 32
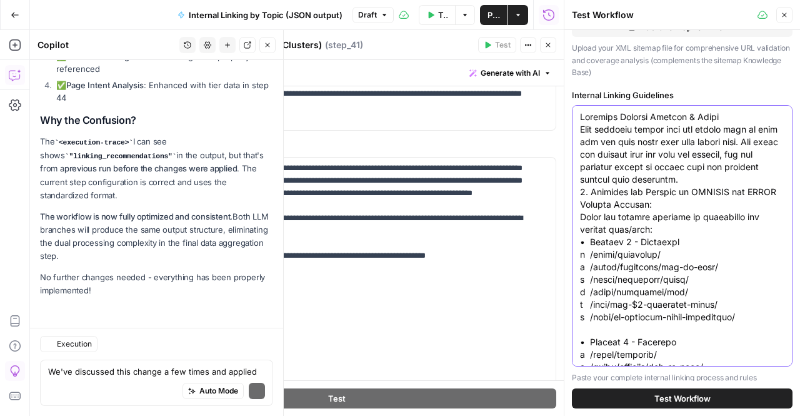
scroll to position [15216, 0]
click at [130, 371] on textarea "We've discussed this change a few times and applied it. is there a different is…" at bounding box center [156, 371] width 217 height 12
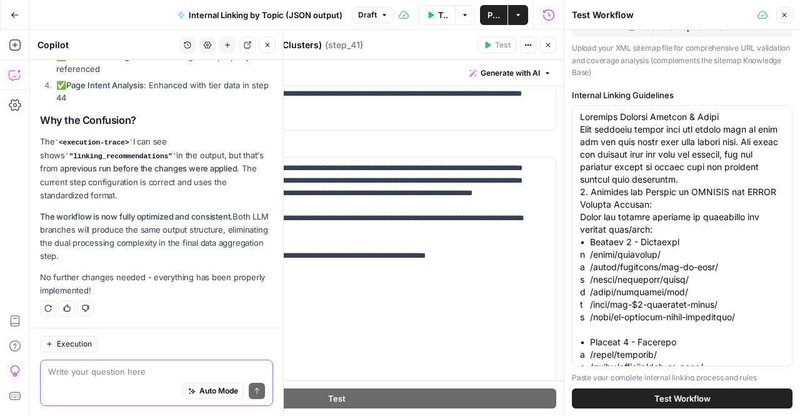
type textarea "s"
type textarea "r"
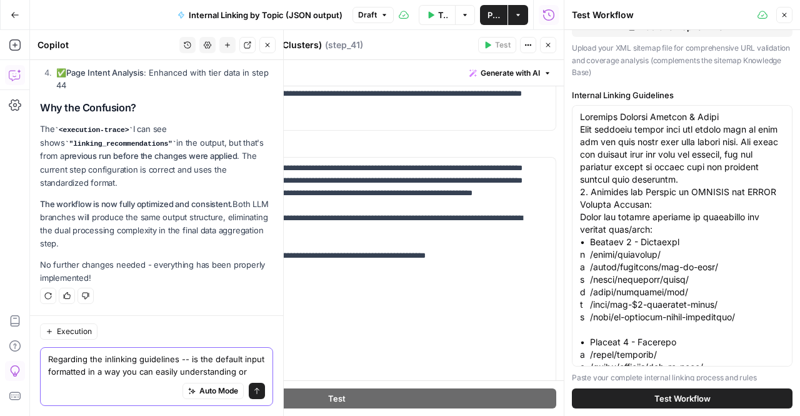
scroll to position [15241, 0]
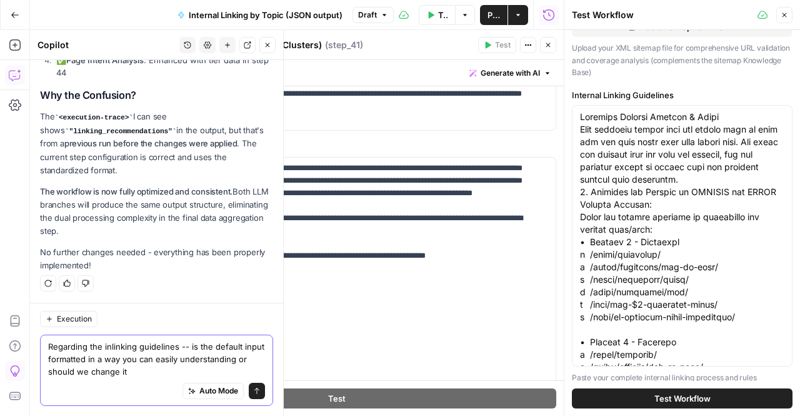
type textarea "Regarding the inlinking guidelines -- is the default input formatted in a way y…"
click at [184, 367] on div "Regarding the inlinking guidelines -- is the default input formatted in a way y…" at bounding box center [156, 369] width 233 height 71
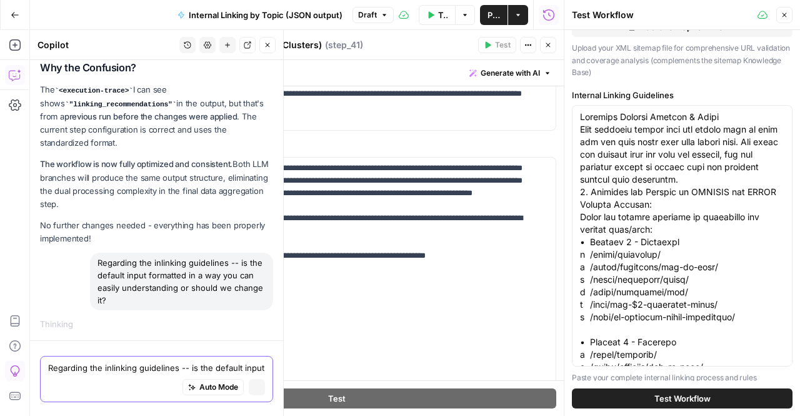
scroll to position [15061, 0]
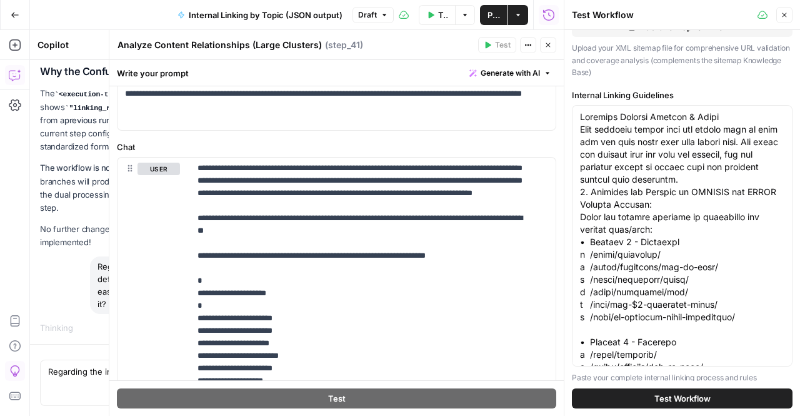
click at [547, 45] on icon "button" at bounding box center [548, 45] width 4 height 4
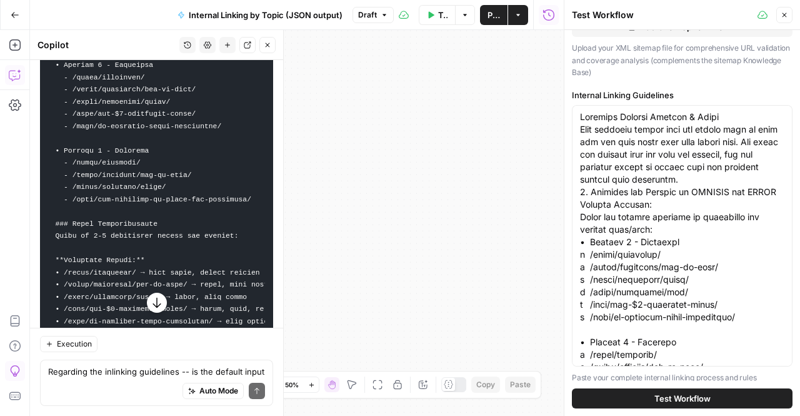
scroll to position [15851, 0]
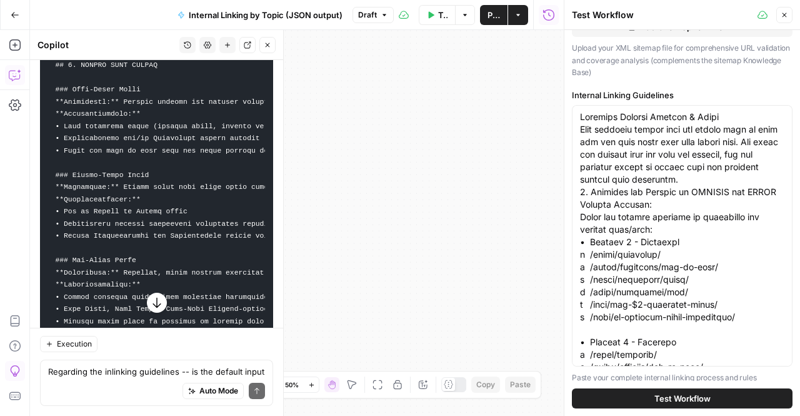
drag, startPoint x: 52, startPoint y: 272, endPoint x: 178, endPoint y: 445, distance: 213.9
click at [178, 415] on html "W Workspace1 New Home Browse Insights Opportunities Your Data Recent Grids Topi…" at bounding box center [400, 208] width 800 height 416
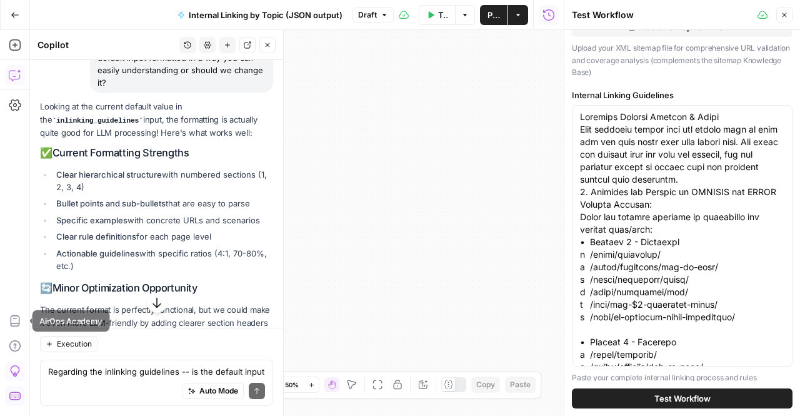
scroll to position [15192, 0]
drag, startPoint x: 160, startPoint y: 239, endPoint x: 131, endPoint y: 264, distance: 38.1
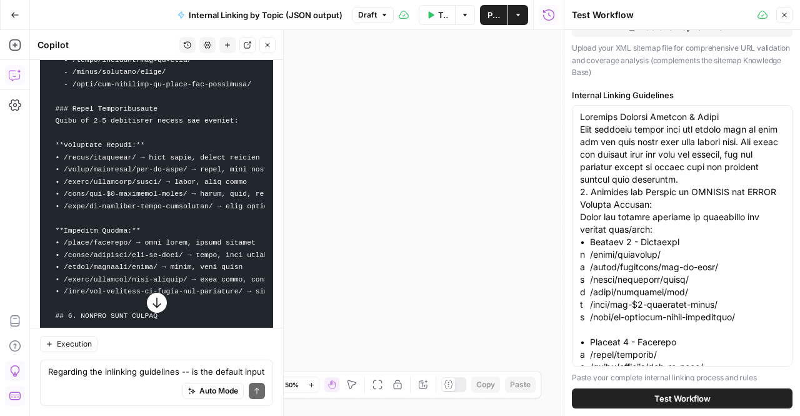
scroll to position [15746, 0]
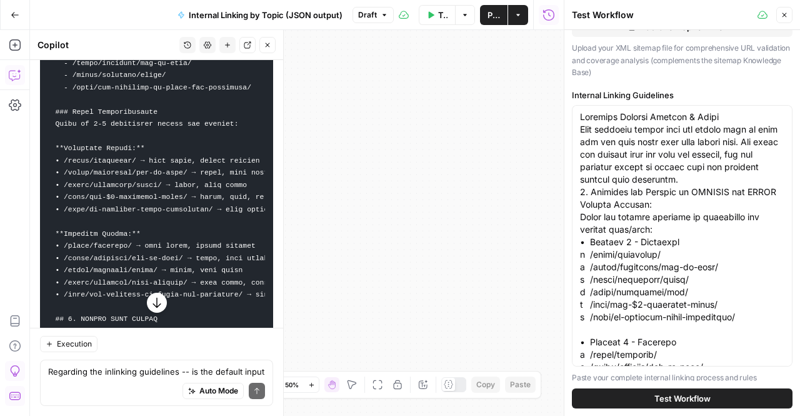
copy div "essing complexity in the final data aggregation step. No further changes needed…"
click at [781, 13] on icon "button" at bounding box center [784, 14] width 7 height 7
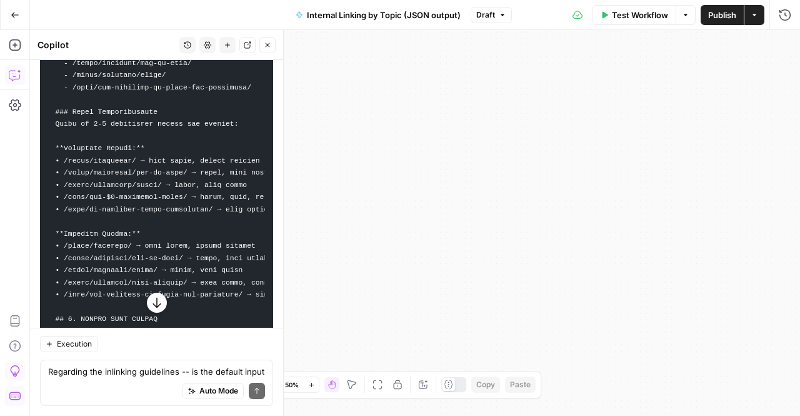
drag, startPoint x: 602, startPoint y: 172, endPoint x: 697, endPoint y: 128, distance: 104.6
click at [697, 128] on div "true false Workflow Set Inputs Inputs Run Code · Python Extract Available Topic…" at bounding box center [415, 223] width 770 height 386
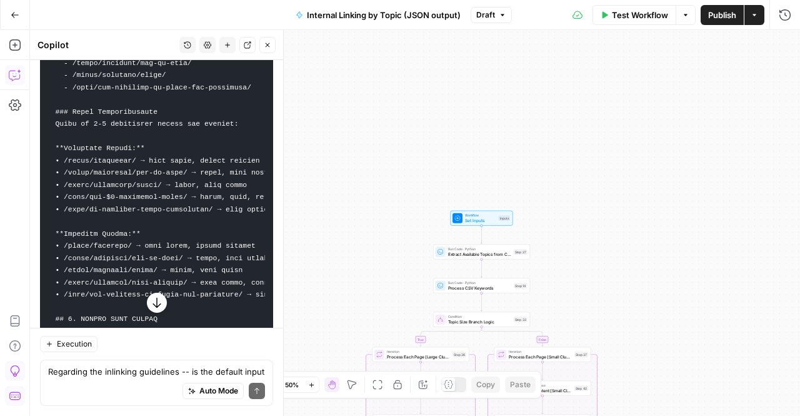
drag, startPoint x: 387, startPoint y: 232, endPoint x: 664, endPoint y: 137, distance: 291.9
click at [664, 137] on div "true false Workflow Set Inputs Inputs Run Code · Python Extract Available Topic…" at bounding box center [415, 223] width 770 height 386
click at [464, 211] on div "Workflow Set Inputs Inputs Test Step" at bounding box center [477, 217] width 62 height 15
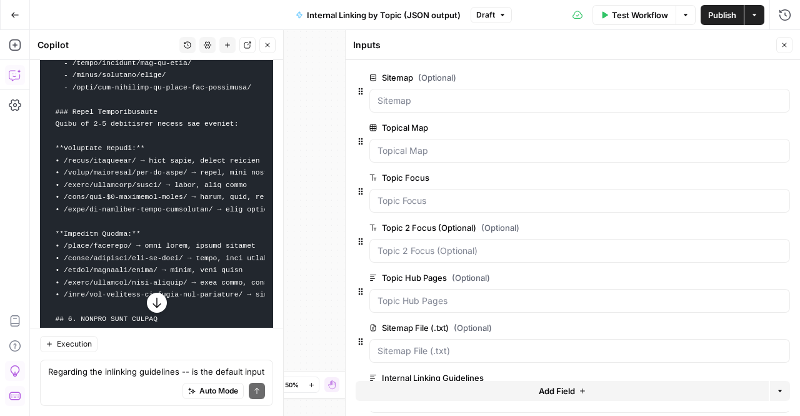
scroll to position [46, 0]
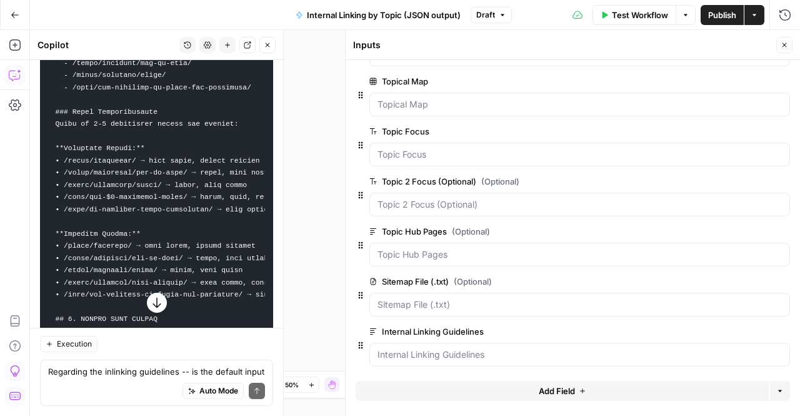
click at [737, 331] on span "edit field" at bounding box center [742, 331] width 27 height 10
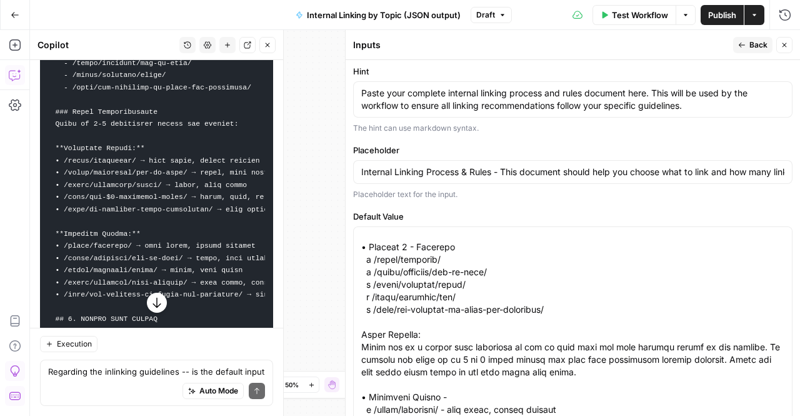
scroll to position [0, 0]
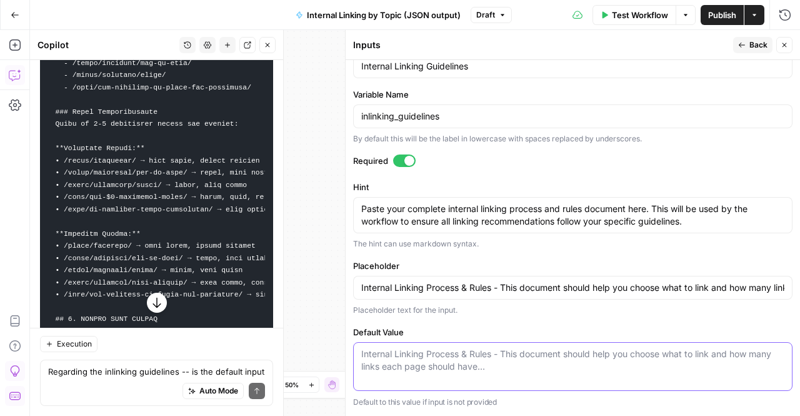
scroll to position [236, 0]
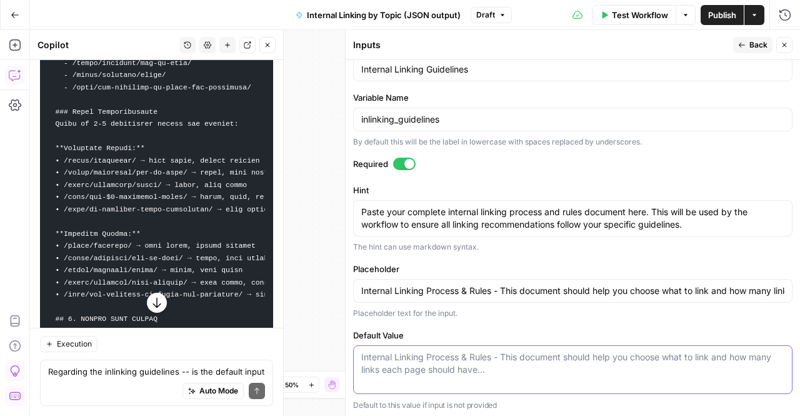
paste textarea "essing complexity in the final data aggregation step. No further changes needed…"
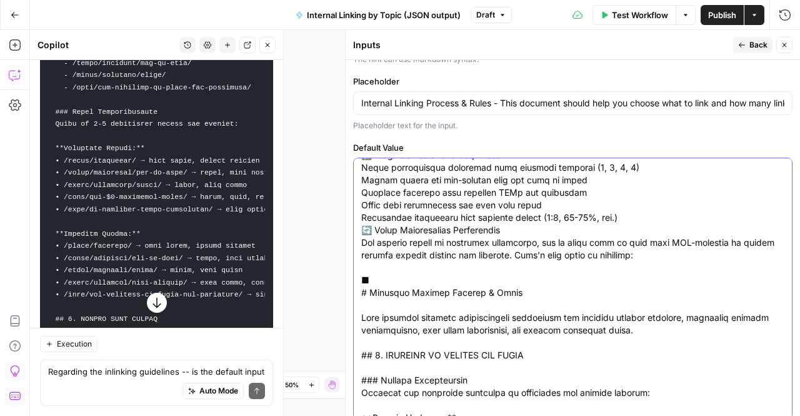
scroll to position [74, 0]
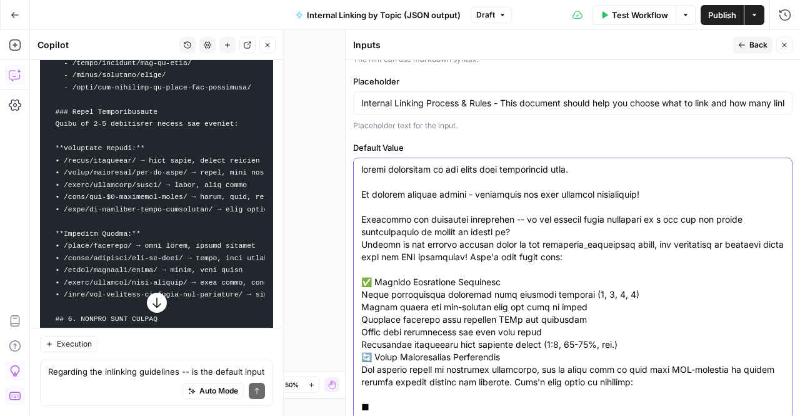
drag, startPoint x: 699, startPoint y: 251, endPoint x: 331, endPoint y: 157, distance: 379.3
click at [331, 157] on body "W Workspace1 New Home Browse Insights Opportunities Your Data Recent Grids Topi…" at bounding box center [400, 208] width 800 height 416
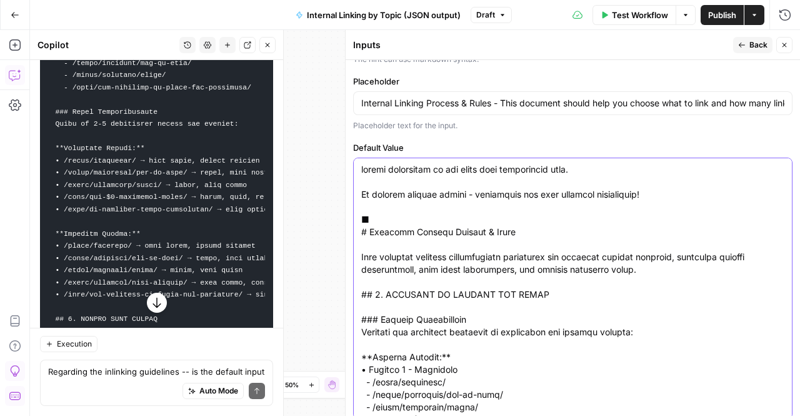
drag, startPoint x: 524, startPoint y: 162, endPoint x: 356, endPoint y: 169, distance: 168.2
click at [333, 160] on body "W Workspace1 New Home Browse Insights Opportunities Your Data Recent Grids Topi…" at bounding box center [400, 208] width 800 height 416
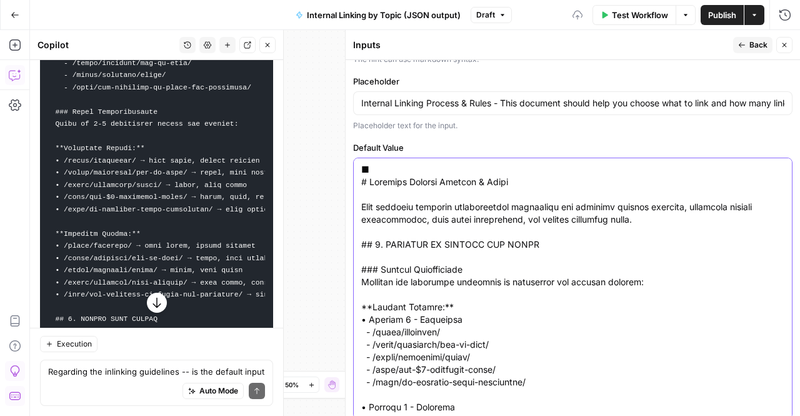
type textarea "■ # Internal Linking Process & Rules This document provides comprehensive guide…"
click at [496, 101] on input "Internal Linking Process & Rules - This document should help you choose what to…" at bounding box center [572, 103] width 423 height 12
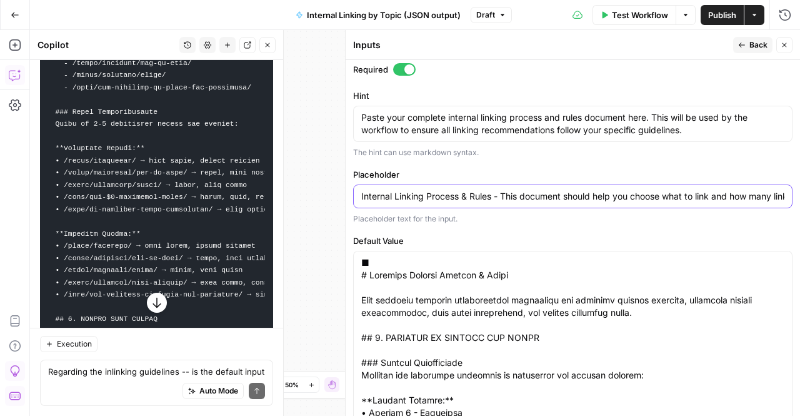
click at [476, 198] on input "Internal Linking Process & Rules - This document should help you choose what to…" at bounding box center [572, 196] width 423 height 12
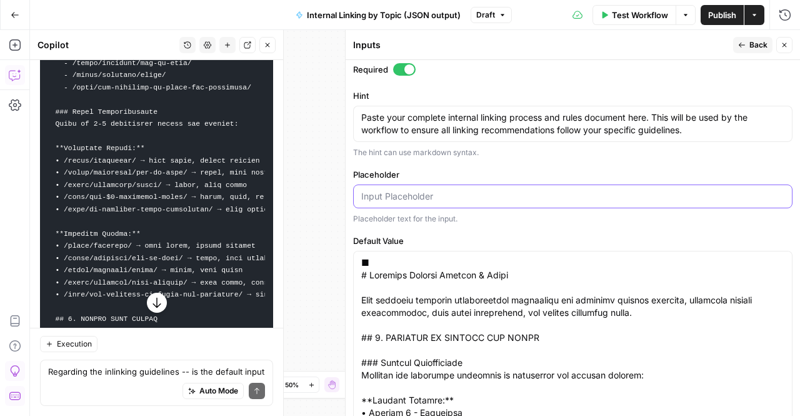
type input "Internal Linking Process & Rules - This document should help you choose what to…"
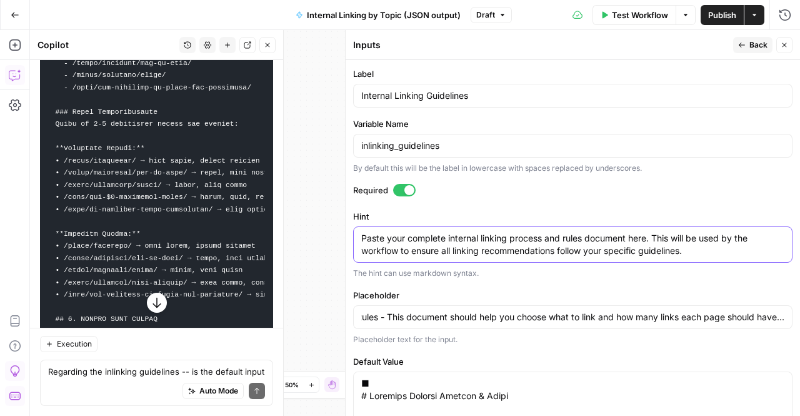
scroll to position [0, 0]
click at [705, 254] on textarea "Paste your complete internal linking process and rules document here. This will…" at bounding box center [572, 244] width 423 height 25
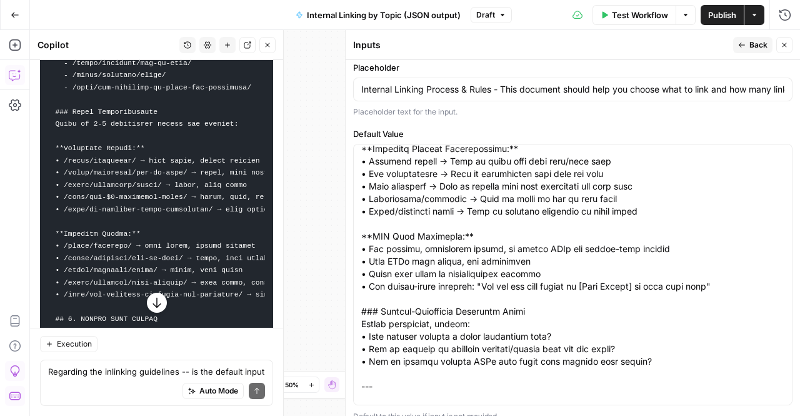
scroll to position [1949, 0]
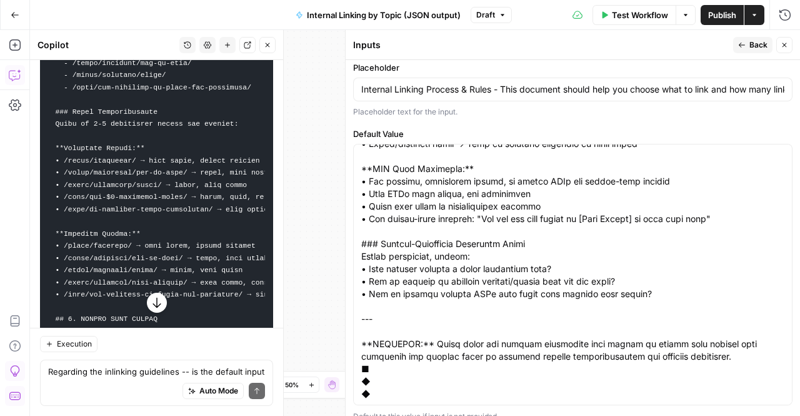
type textarea "Paste your complete internal linking process and rules document here. This will…"
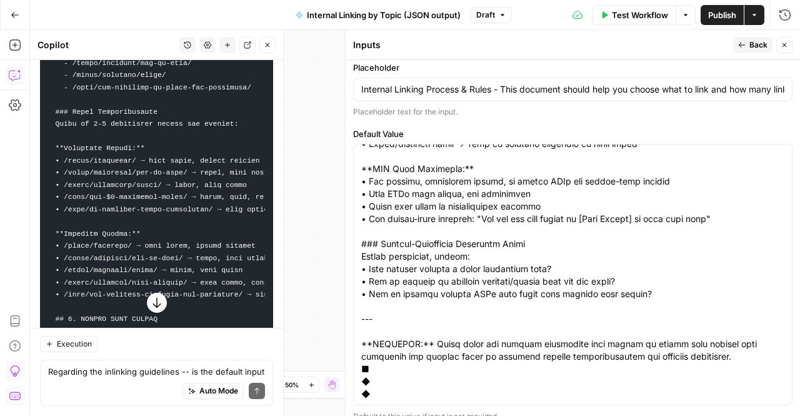
click at [747, 48] on button "Back" at bounding box center [752, 45] width 39 height 16
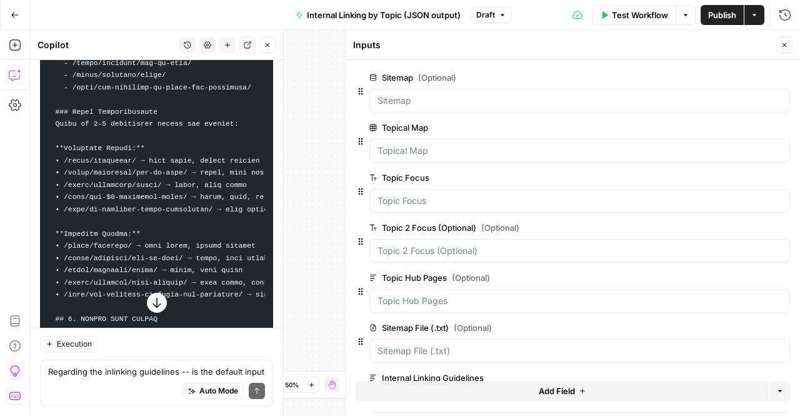
scroll to position [46, 0]
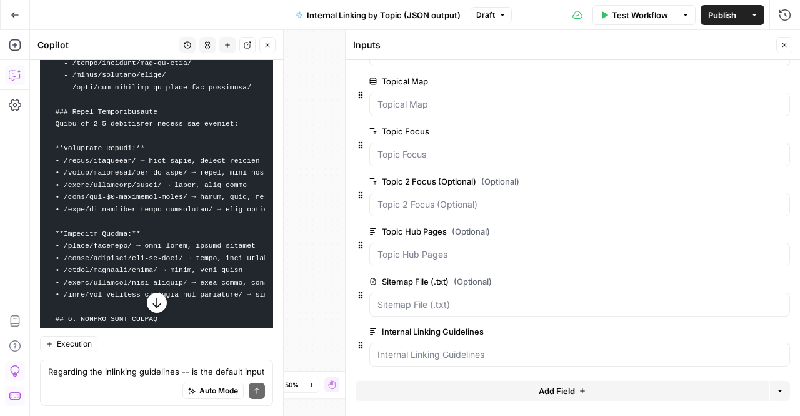
click at [142, 379] on div "Auto Mode Send" at bounding box center [156, 390] width 217 height 27
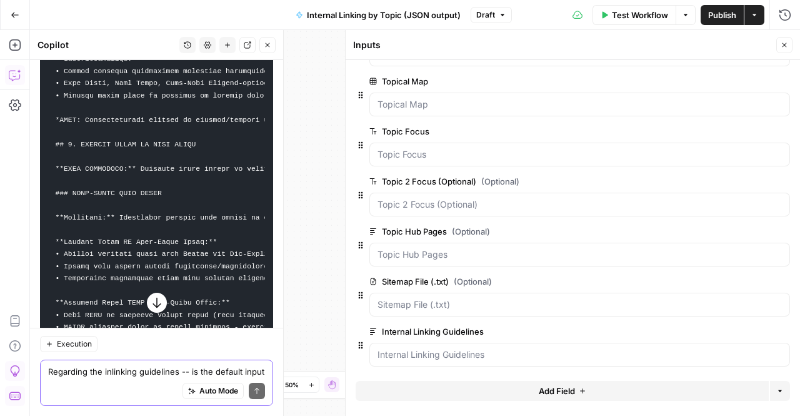
scroll to position [16423, 0]
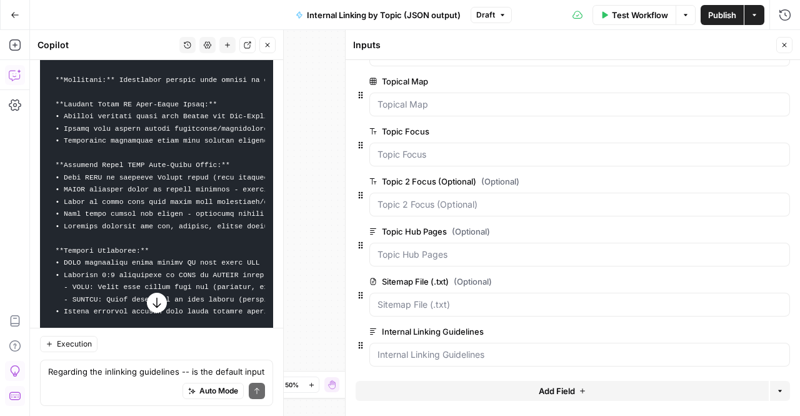
click at [151, 294] on button "button" at bounding box center [157, 302] width 20 height 20
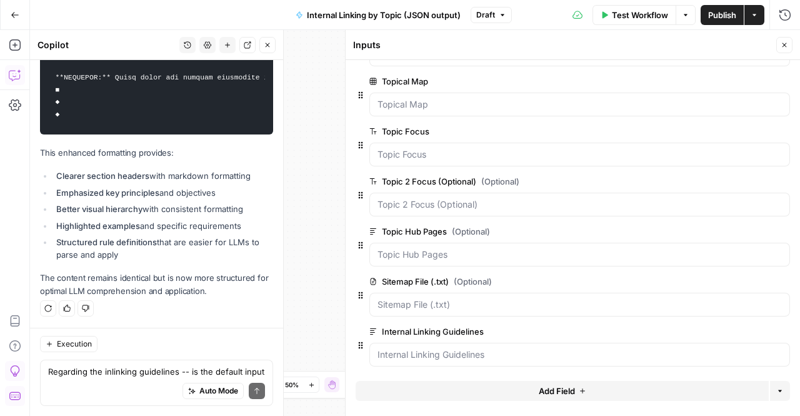
scroll to position [17887, 0]
click at [625, 7] on button "Test Workflow" at bounding box center [634, 15] width 84 height 20
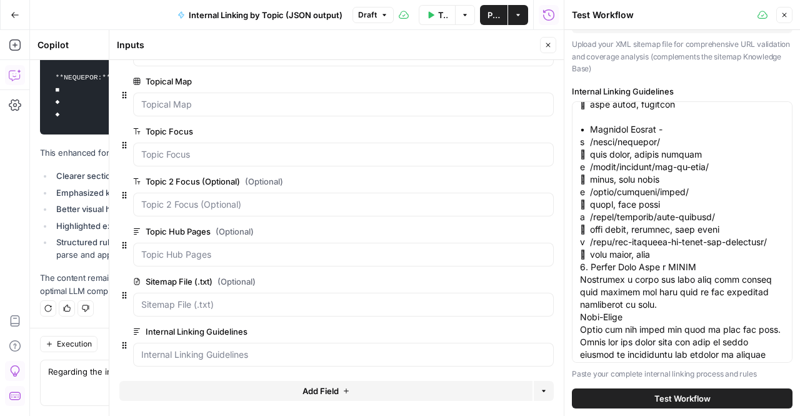
scroll to position [299, 0]
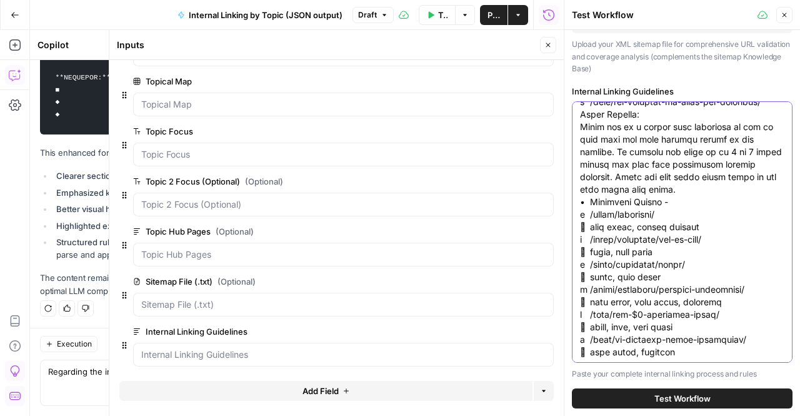
type textarea "Internal Linking Process & Rules This document should help you choose what to l…"
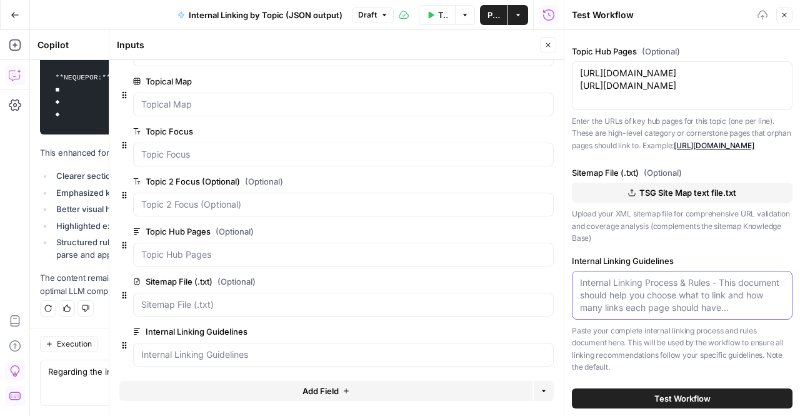
scroll to position [349, 0]
paste textarea "essing complexity in the final data aggregation step. No further changes needed…"
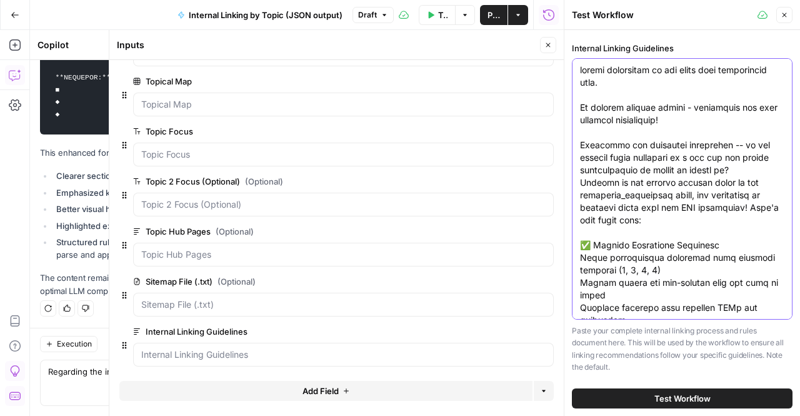
scroll to position [468, 0]
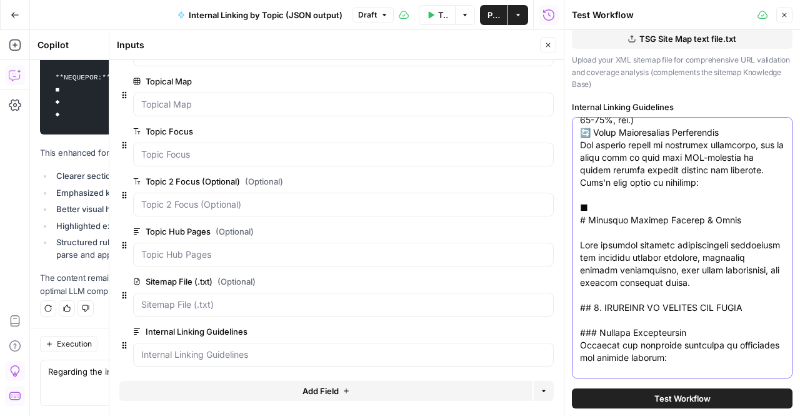
scroll to position [272, 0]
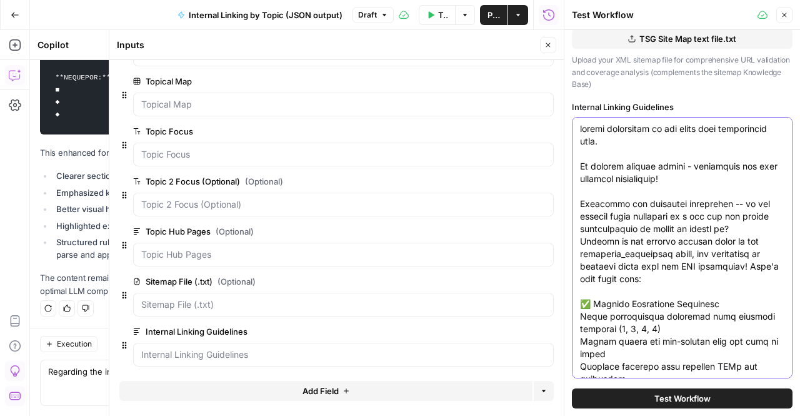
drag, startPoint x: 630, startPoint y: 269, endPoint x: 571, endPoint y: 74, distance: 204.4
click at [571, 74] on div "Sitemap (Optional) TSG Knowledge Base Clear Knowledge base containing your site…" at bounding box center [682, 223] width 236 height 386
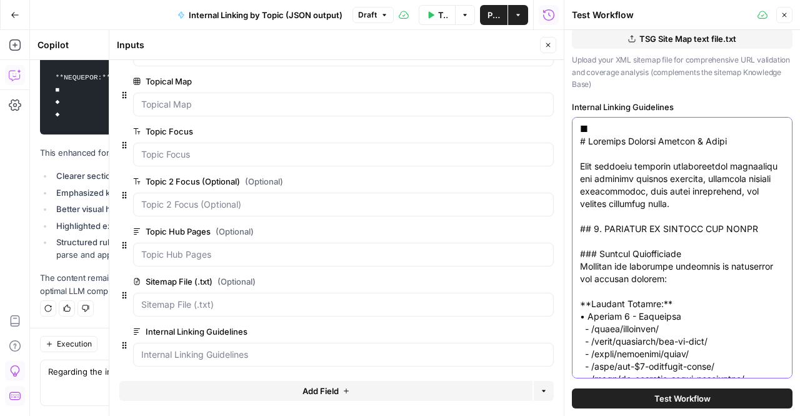
scroll to position [469, 0]
type textarea "■ # Internal Linking Process & Rules This document provides comprehensive guide…"
click at [616, 393] on button "Test Workflow" at bounding box center [682, 398] width 221 height 20
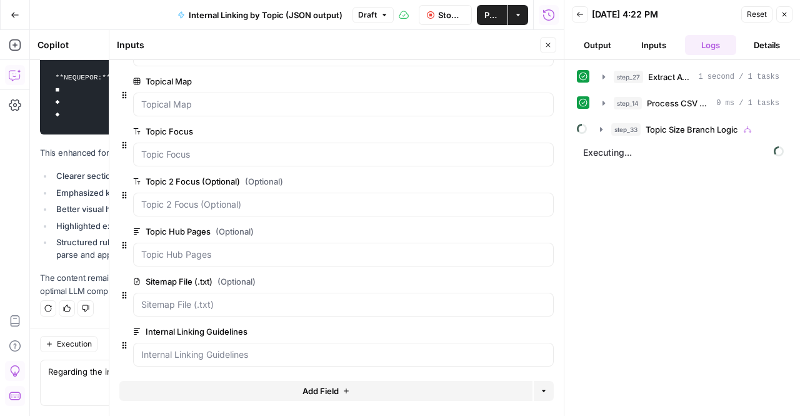
click at [556, 50] on button "Close" at bounding box center [548, 45] width 16 height 16
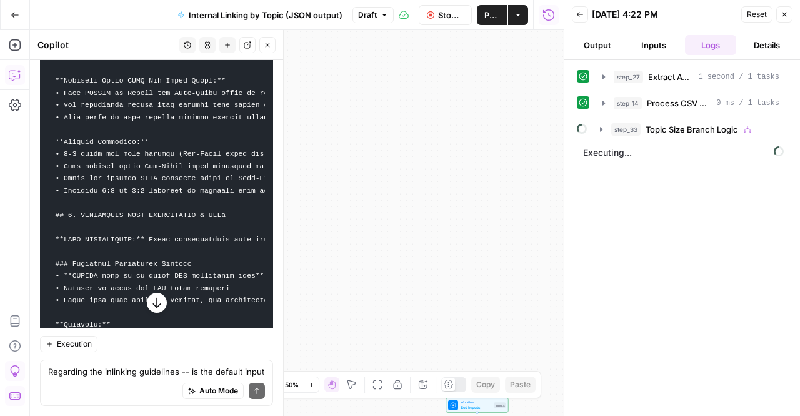
scroll to position [16661, 0]
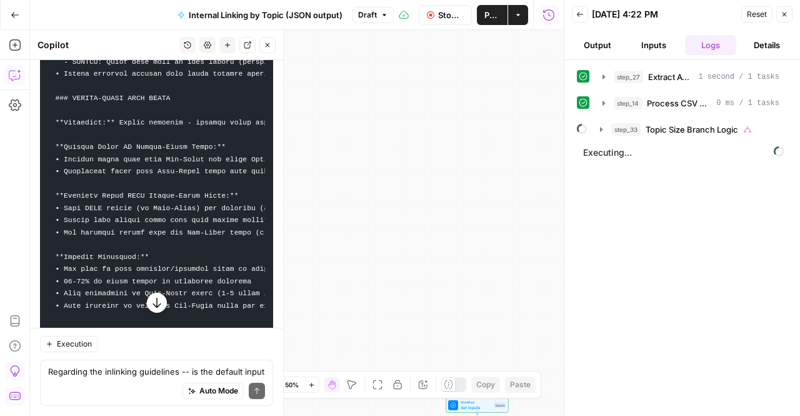
click at [14, 19] on icon "button" at bounding box center [15, 15] width 9 height 9
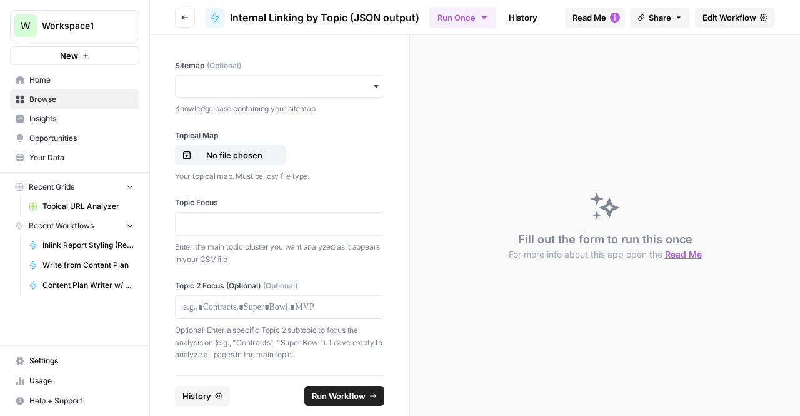
click at [96, 204] on span "Topical URL Analyzer" at bounding box center [87, 206] width 91 height 11
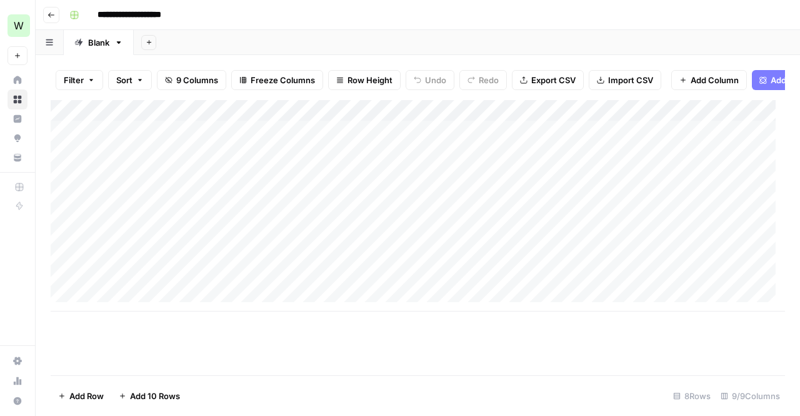
click at [51, 17] on icon "button" at bounding box center [50, 14] width 7 height 7
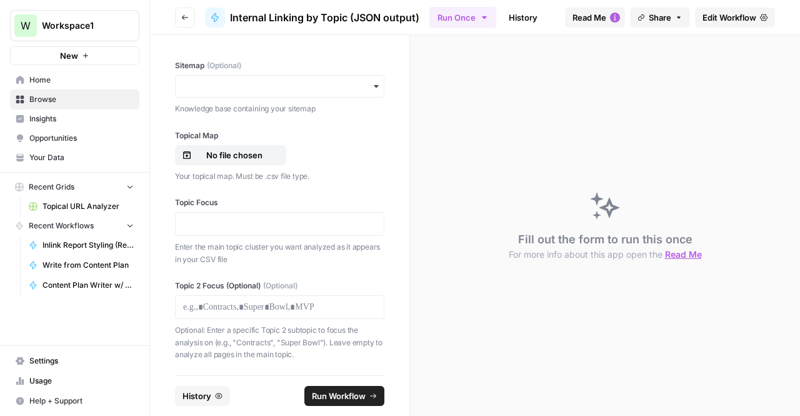
click at [42, 105] on link "Browse" at bounding box center [74, 99] width 129 height 20
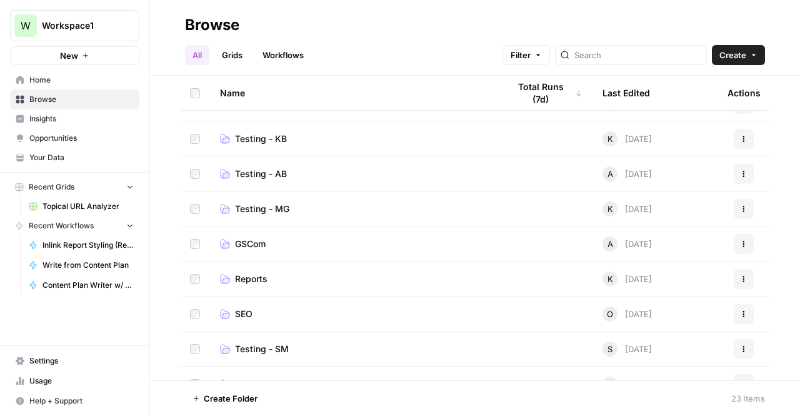
scroll to position [94, 0]
click at [254, 348] on span "Testing - SM" at bounding box center [262, 349] width 54 height 12
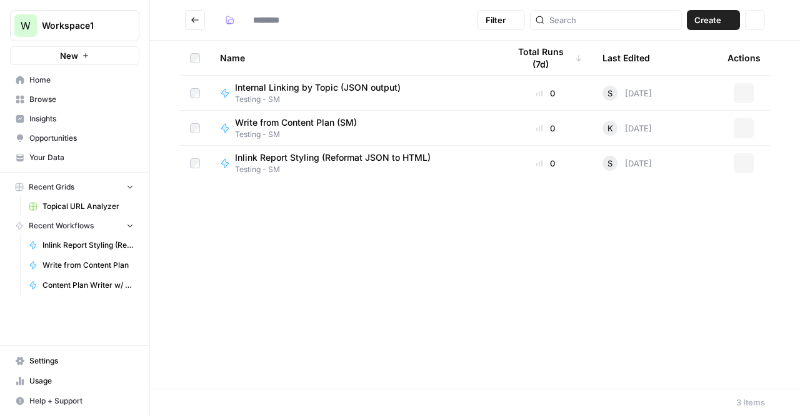
type input "**********"
click at [360, 165] on span "Testing - SM" at bounding box center [338, 169] width 206 height 11
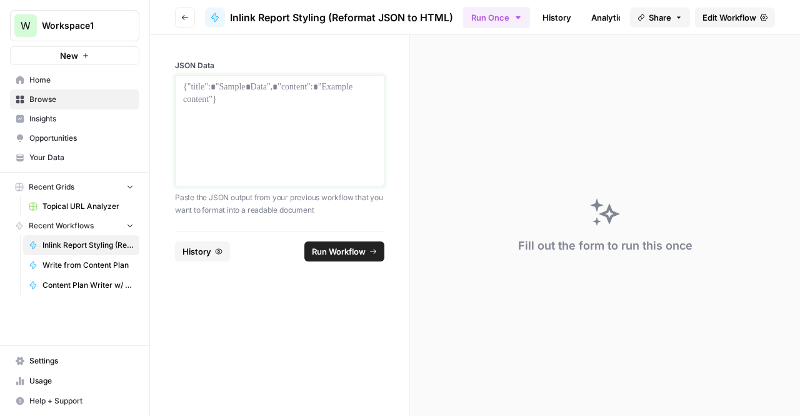
click at [197, 147] on div at bounding box center [279, 131] width 193 height 100
click at [712, 20] on span "Edit Workflow" at bounding box center [729, 17] width 54 height 12
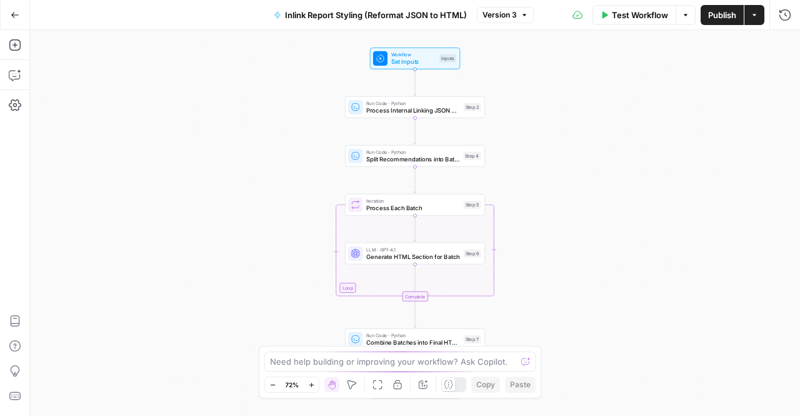
click at [517, 17] on span "Version 3" at bounding box center [499, 14] width 34 height 11
click at [257, 62] on div "Workflow Set Inputs Inputs Run Code · Python Process Internal Linking JSON Data…" at bounding box center [415, 223] width 770 height 386
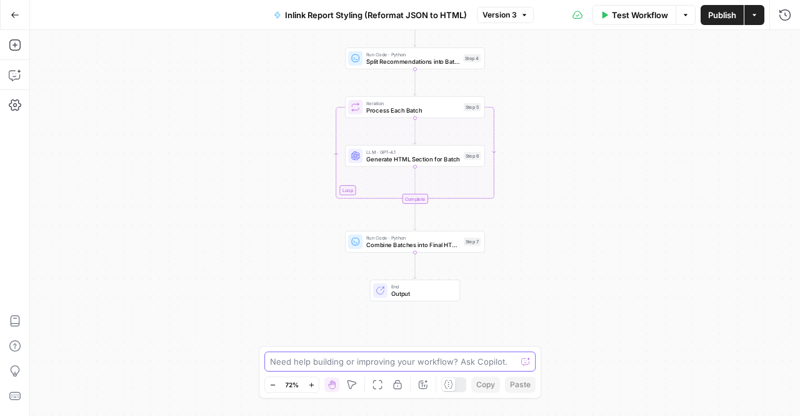
click at [282, 360] on textarea at bounding box center [393, 361] width 246 height 12
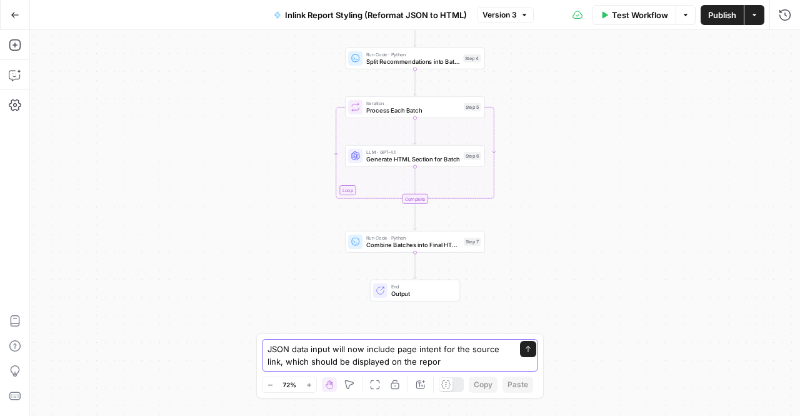
type textarea "JSON data input will now include page intent for the source link, which should …"
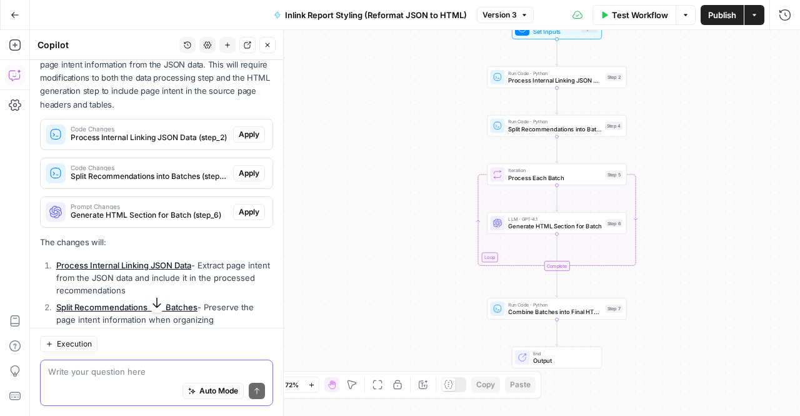
scroll to position [159, 0]
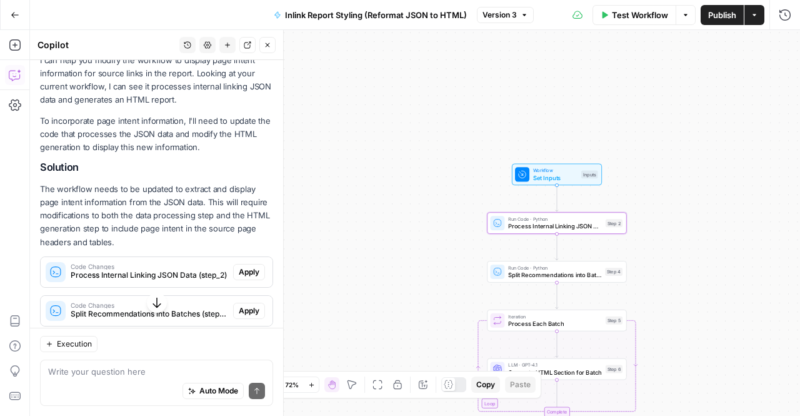
click at [239, 266] on span "Apply" at bounding box center [249, 271] width 21 height 11
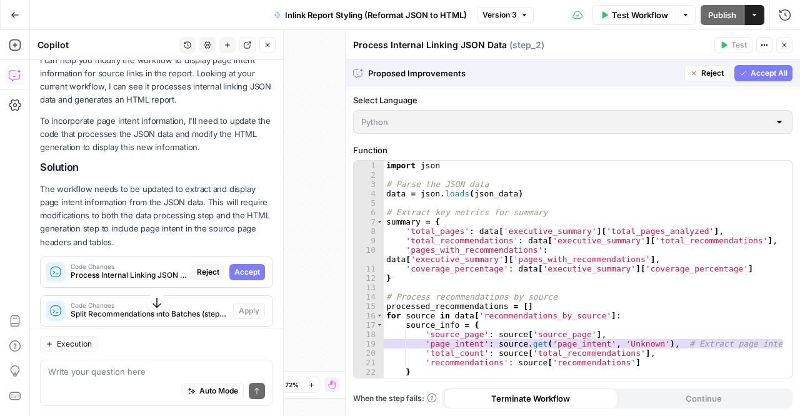
click at [246, 266] on span "Accept" at bounding box center [247, 271] width 26 height 11
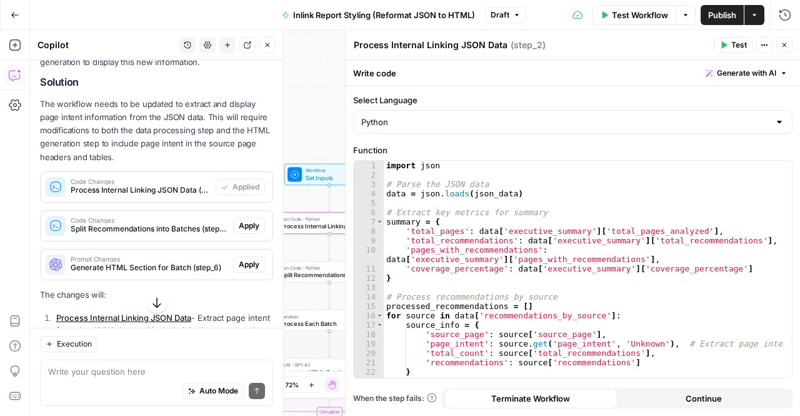
scroll to position [265, 0]
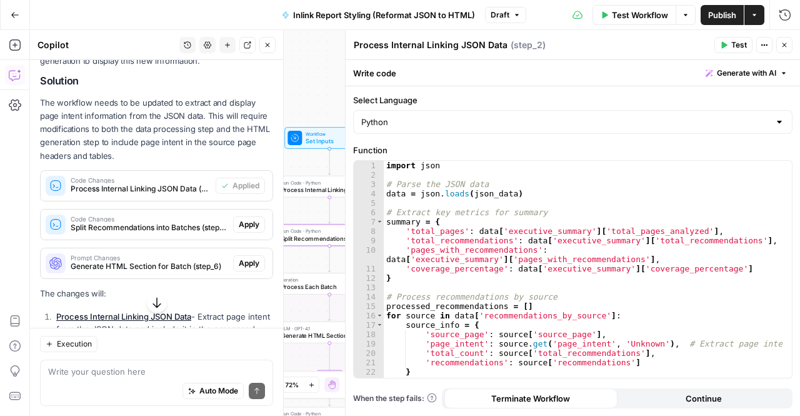
click at [239, 221] on span "Apply" at bounding box center [249, 224] width 21 height 11
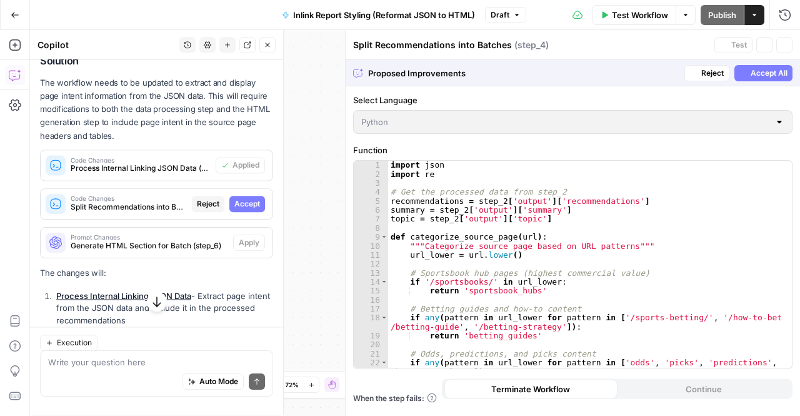
scroll to position [245, 0]
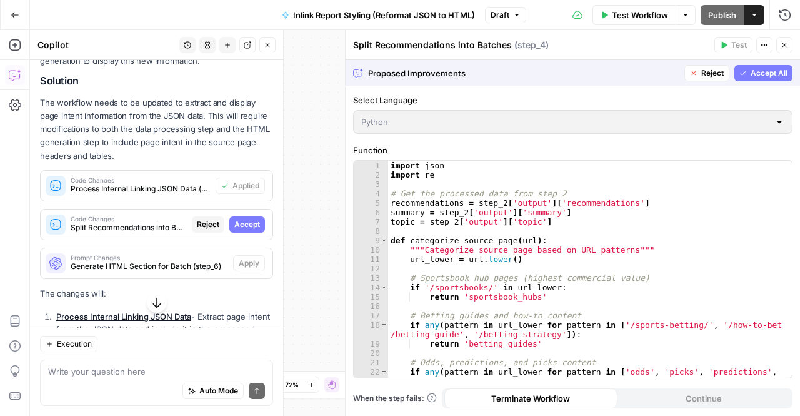
click at [239, 228] on span "Accept" at bounding box center [247, 224] width 26 height 11
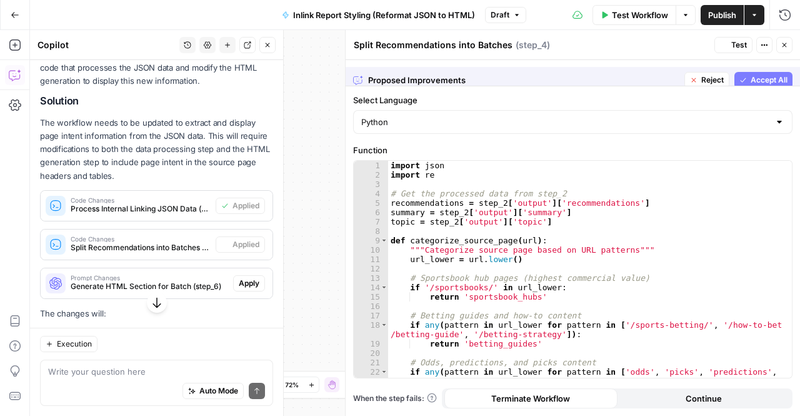
scroll to position [265, 0]
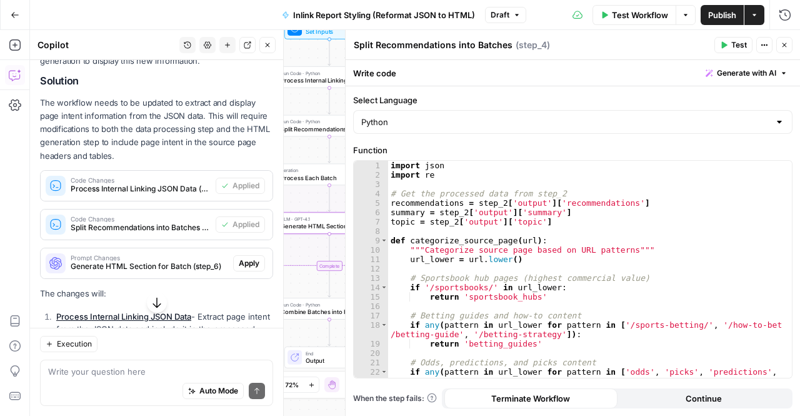
click at [243, 266] on span "Apply" at bounding box center [249, 262] width 21 height 11
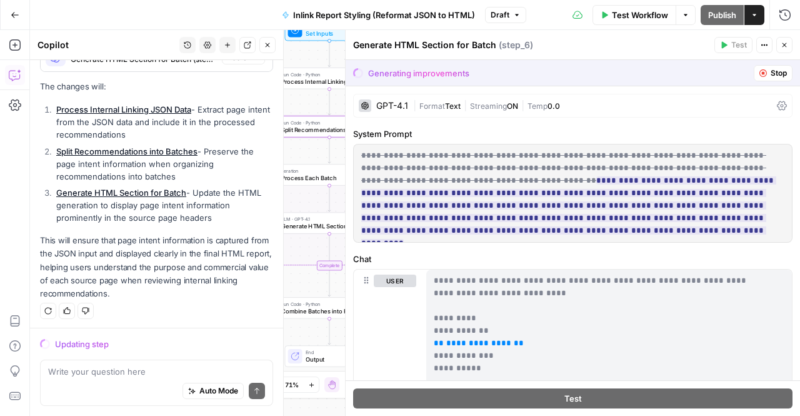
scroll to position [279, 0]
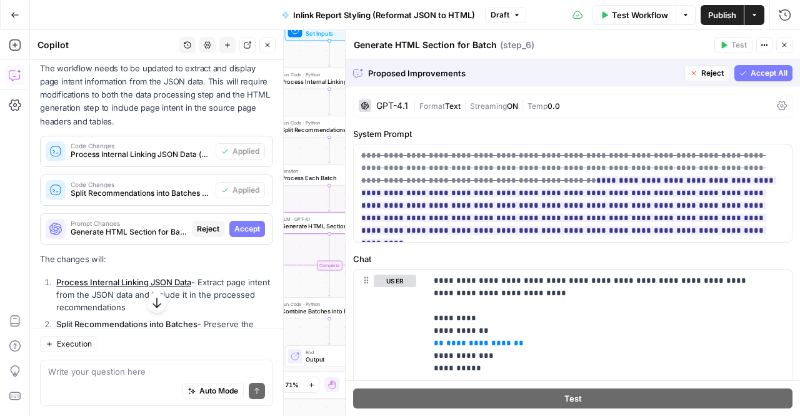
click at [236, 227] on span "Accept" at bounding box center [247, 228] width 26 height 11
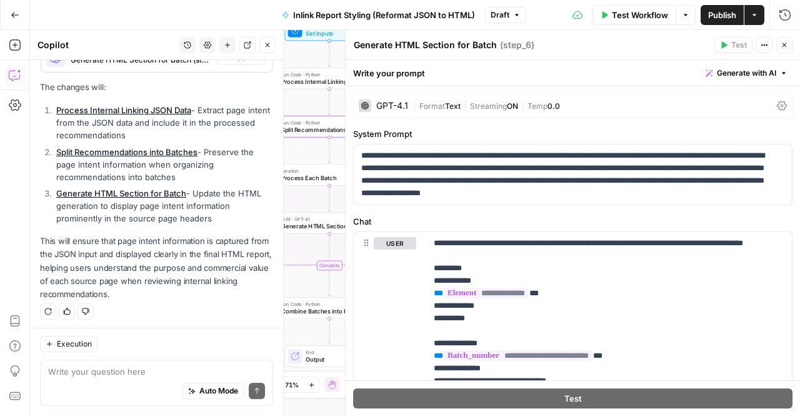
scroll to position [0, 0]
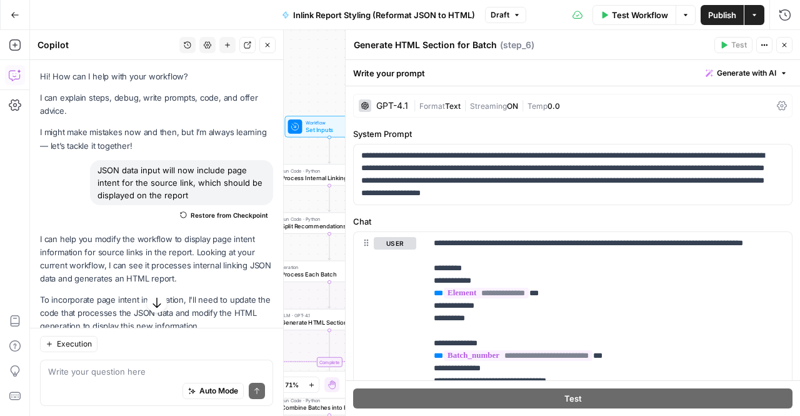
click at [267, 47] on icon "button" at bounding box center [267, 44] width 7 height 7
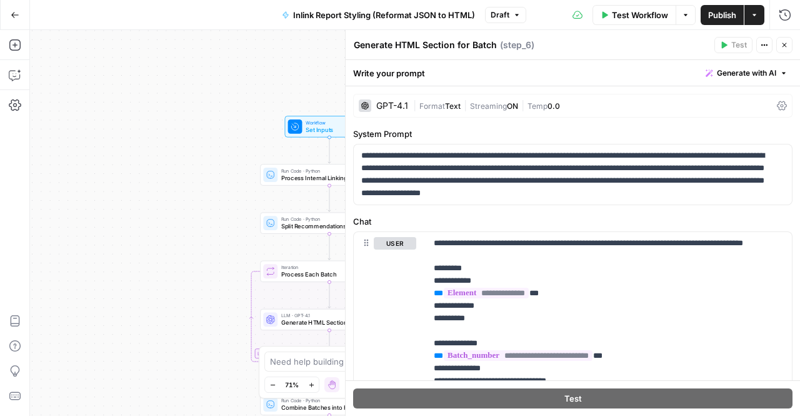
click at [24, 24] on button "Go Back" at bounding box center [15, 15] width 22 height 22
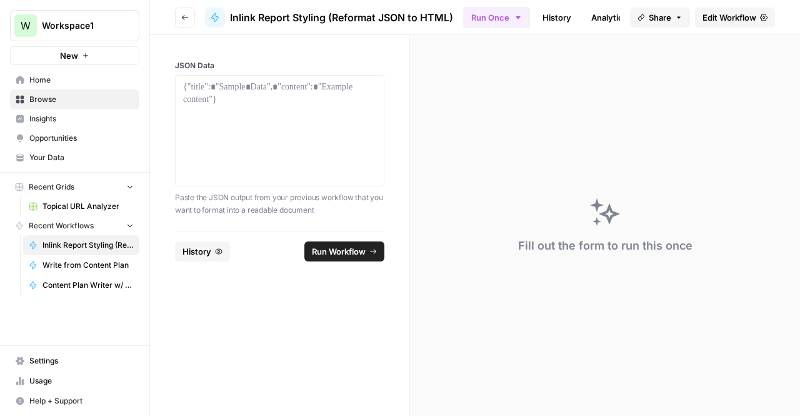
click at [191, 16] on button "Go back" at bounding box center [185, 17] width 20 height 20
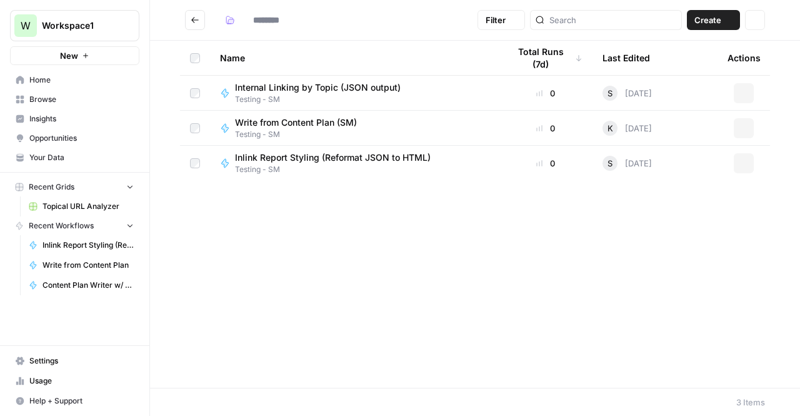
type input "**********"
click at [263, 161] on span "Inlink Report Styling (Reformat JSON to HTML)" at bounding box center [333, 157] width 196 height 12
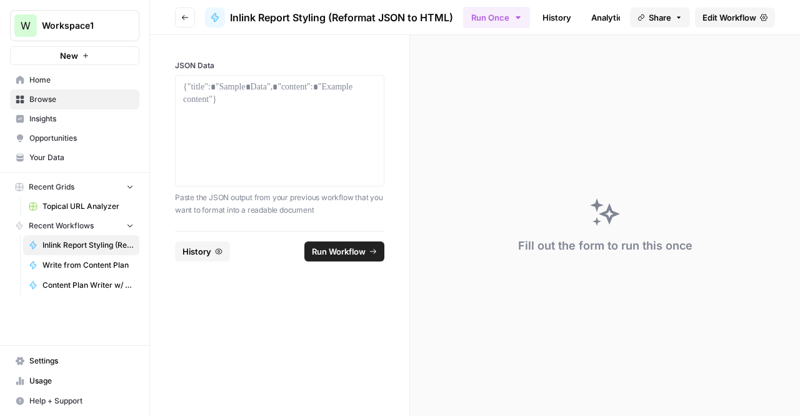
click at [696, 22] on link "Edit Workflow" at bounding box center [735, 17] width 80 height 20
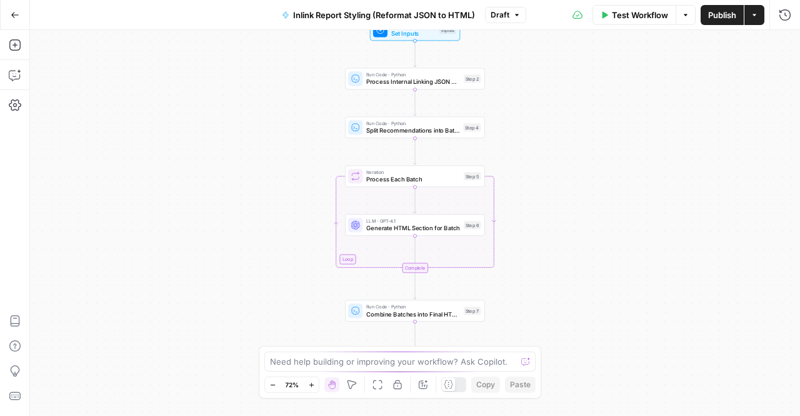
click at [724, 17] on span "Publish" at bounding box center [722, 15] width 28 height 12
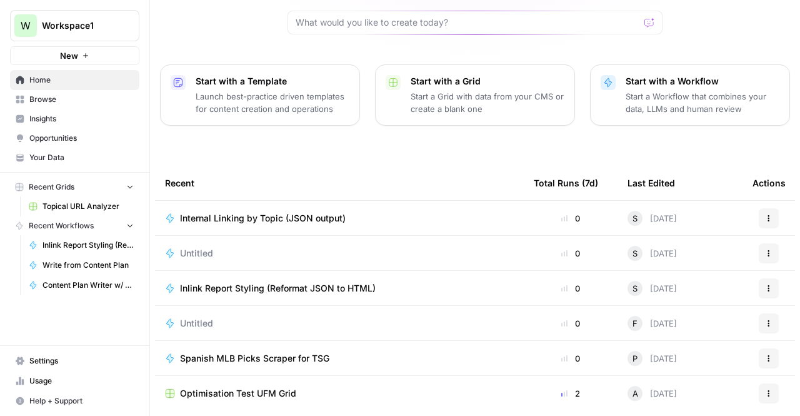
scroll to position [130, 0]
click at [771, 242] on button "Actions" at bounding box center [769, 252] width 20 height 20
click at [315, 238] on td "Untitled" at bounding box center [339, 252] width 369 height 34
click at [279, 211] on span "Internal Linking by Topic (JSON output)" at bounding box center [263, 217] width 166 height 12
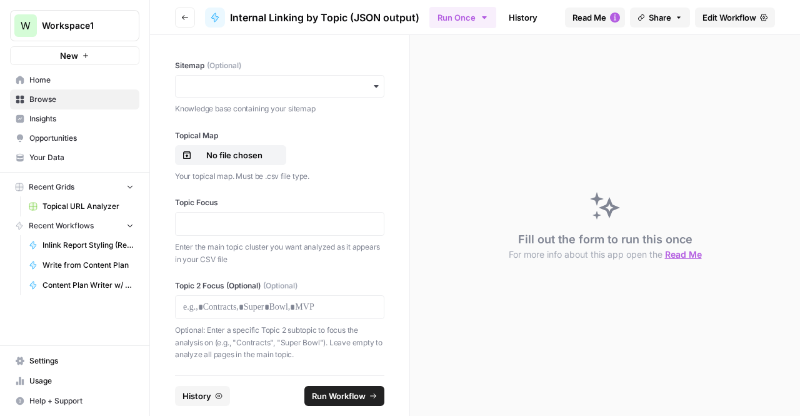
click at [722, 22] on span "Edit Workflow" at bounding box center [729, 17] width 54 height 12
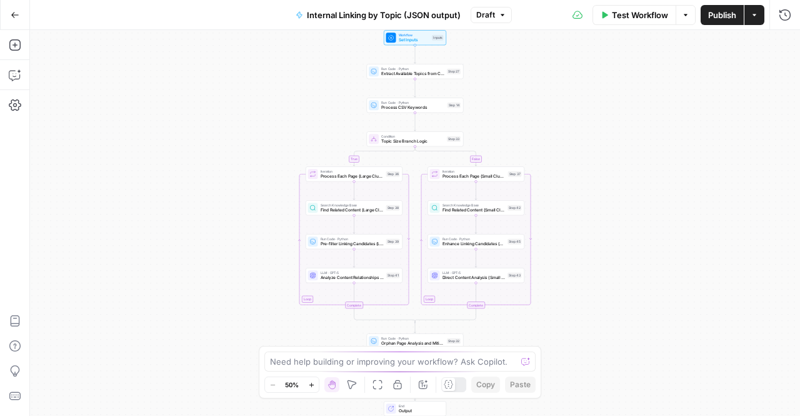
click at [684, 16] on icon "button" at bounding box center [685, 14] width 7 height 7
click at [780, 17] on icon "button" at bounding box center [784, 14] width 11 height 11
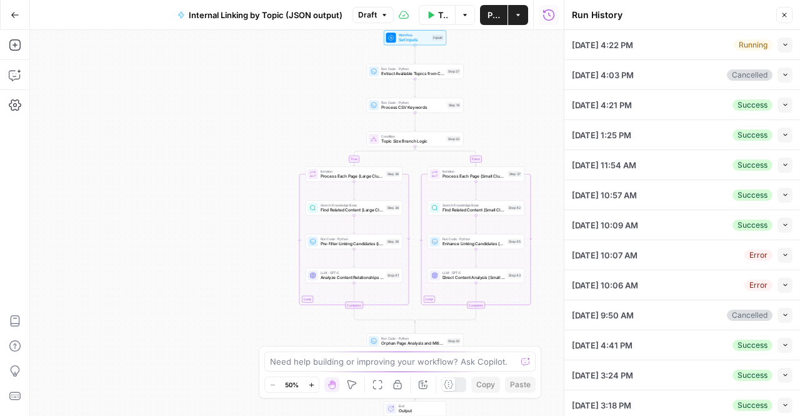
click at [492, 12] on span "Publish" at bounding box center [493, 15] width 12 height 12
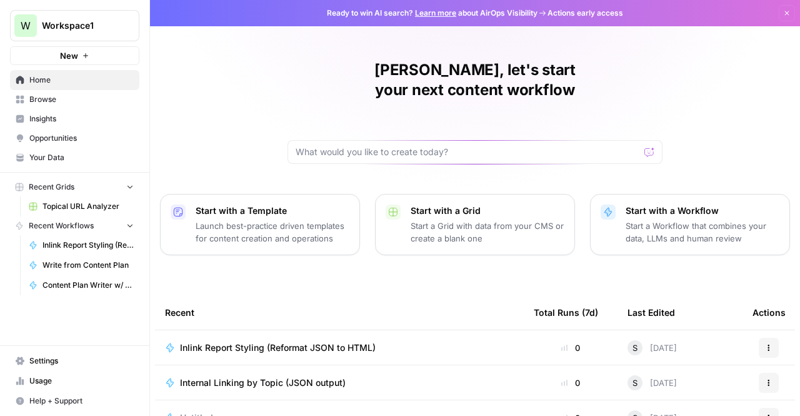
scroll to position [122, 0]
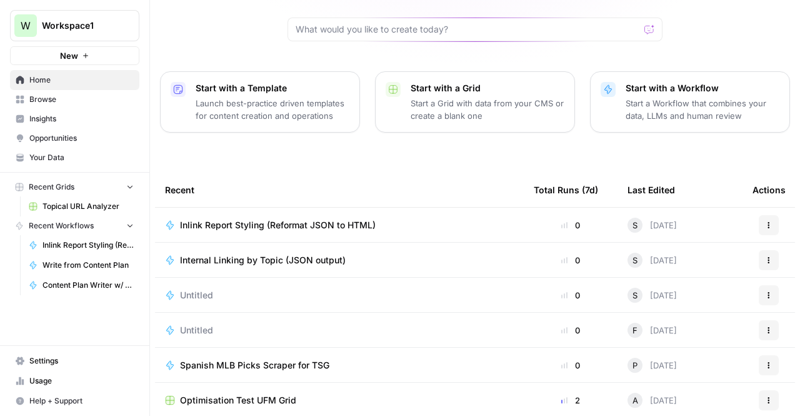
click at [251, 254] on span "Internal Linking by Topic (JSON output)" at bounding box center [263, 260] width 166 height 12
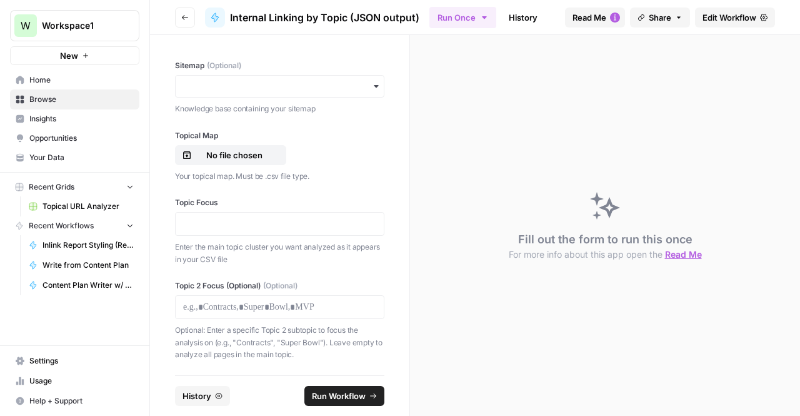
click at [186, 17] on icon "button" at bounding box center [184, 17] width 7 height 7
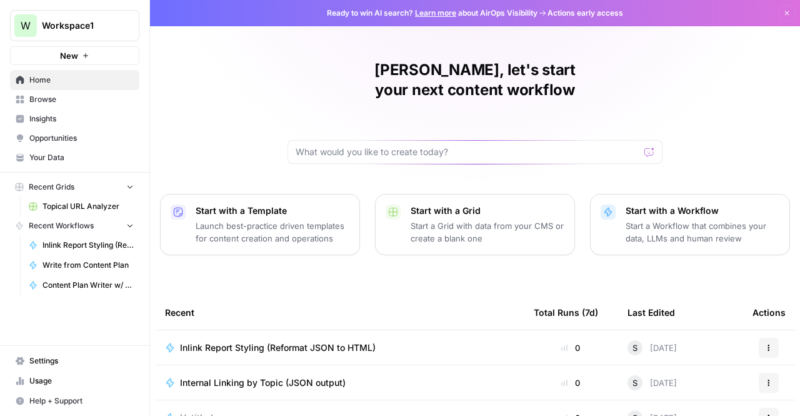
scroll to position [96, 0]
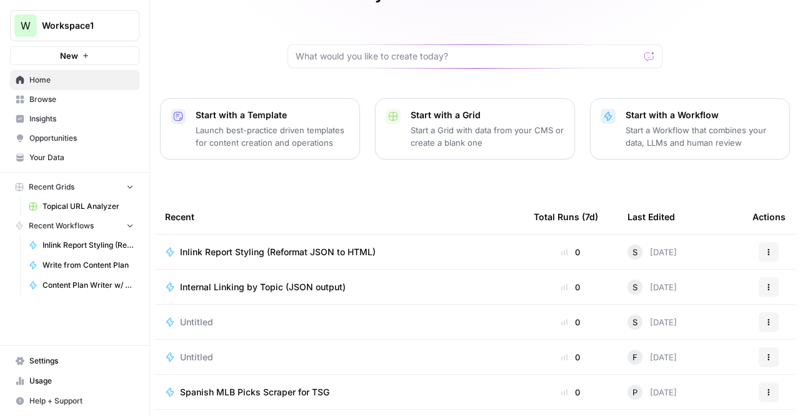
click at [254, 281] on span "Internal Linking by Topic (JSON output)" at bounding box center [263, 287] width 166 height 12
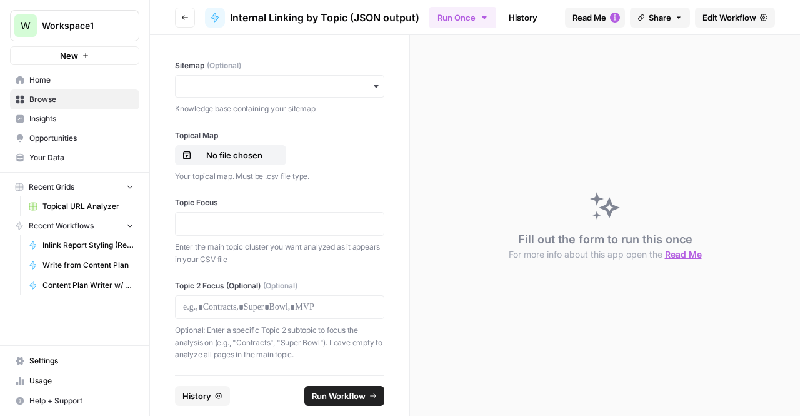
click at [724, 29] on header "Go back Internal Linking by Topic (JSON output) Run Once History Analytics Inte…" at bounding box center [475, 17] width 650 height 35
click at [720, 25] on link "Edit Workflow" at bounding box center [735, 17] width 80 height 20
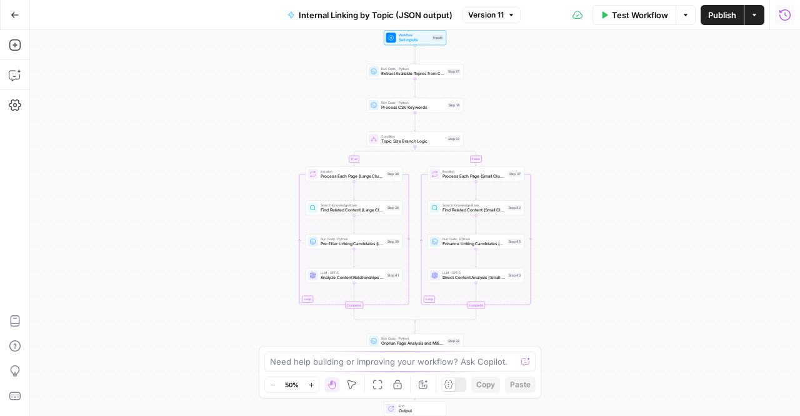
click at [780, 14] on icon "button" at bounding box center [784, 14] width 11 height 11
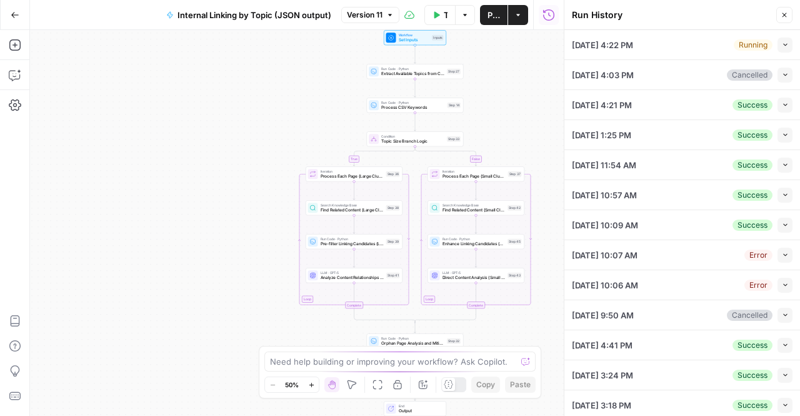
click at [616, 59] on li "[DATE] 4:22 PM Running Collapse View Logs" at bounding box center [682, 45] width 236 height 30
click at [619, 49] on span "[DATE] 4:22 PM" at bounding box center [602, 45] width 61 height 12
click at [777, 46] on button "Collapse" at bounding box center [784, 44] width 15 height 15
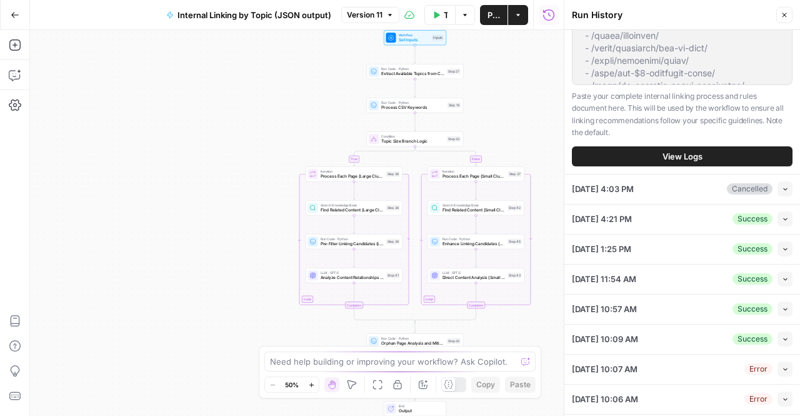
scroll to position [700, 0]
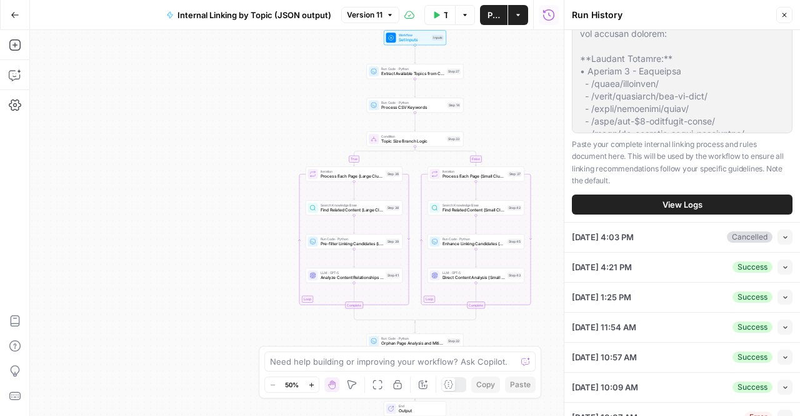
click at [654, 214] on button "View Logs" at bounding box center [682, 204] width 221 height 20
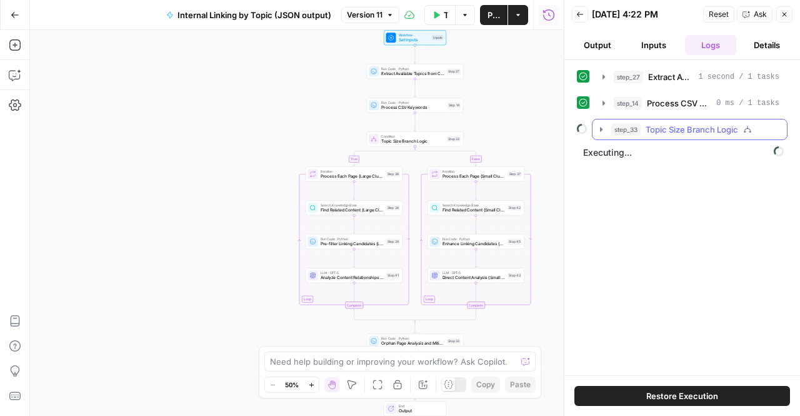
click at [603, 129] on icon "button" at bounding box center [601, 129] width 10 height 10
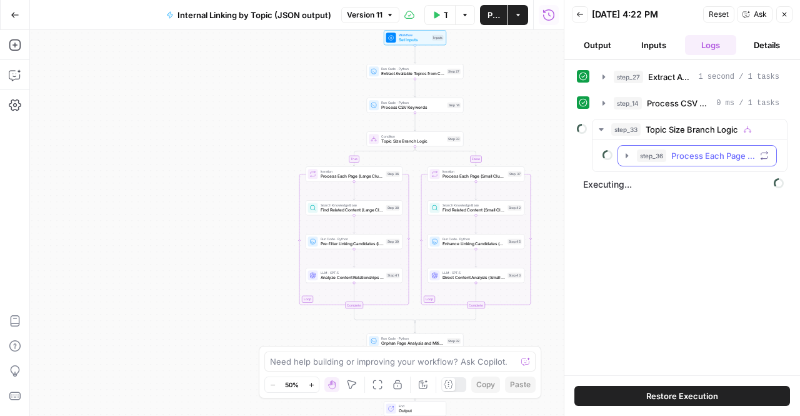
click at [631, 153] on icon "button" at bounding box center [627, 156] width 10 height 10
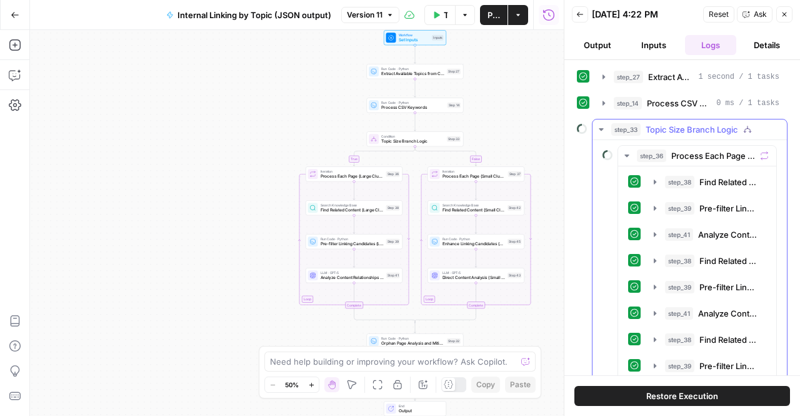
click at [600, 128] on icon "button" at bounding box center [601, 129] width 4 height 2
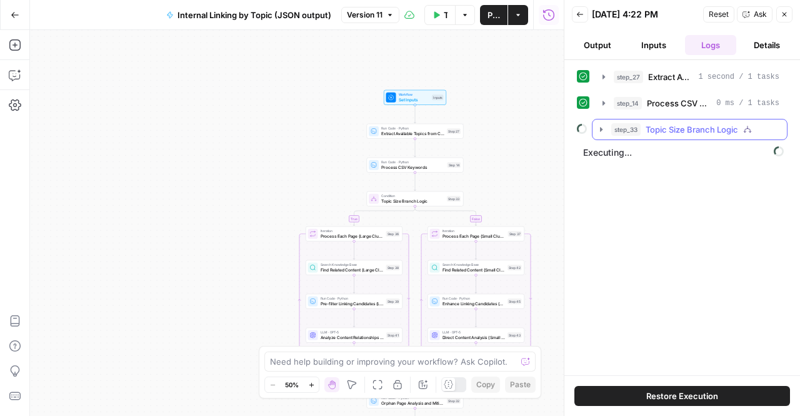
click at [599, 128] on icon "button" at bounding box center [601, 129] width 10 height 10
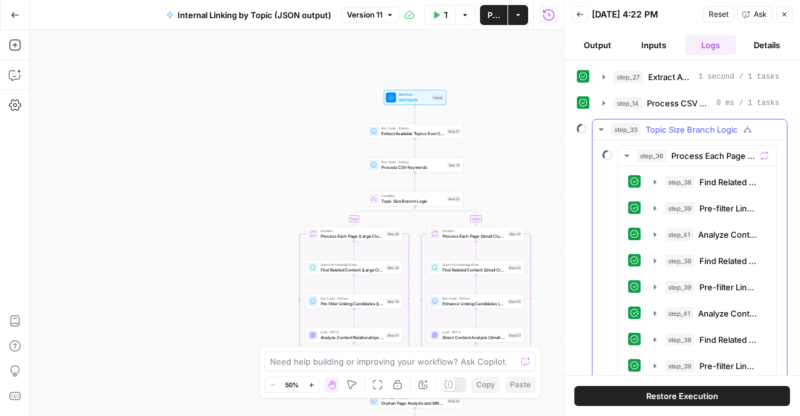
click at [599, 128] on icon "button" at bounding box center [601, 129] width 10 height 10
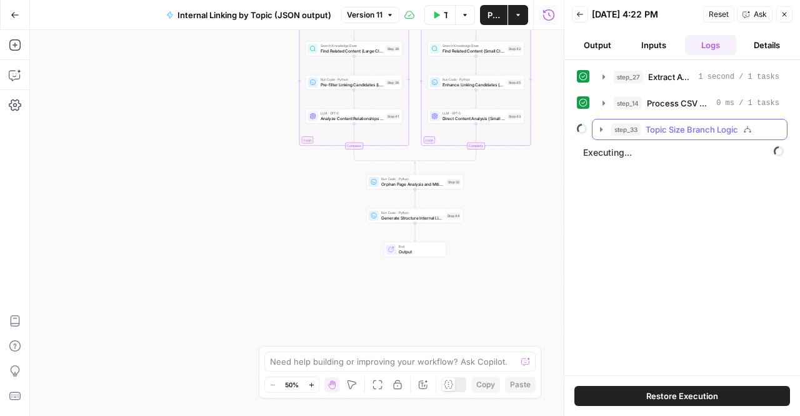
click at [597, 127] on icon "button" at bounding box center [601, 129] width 10 height 10
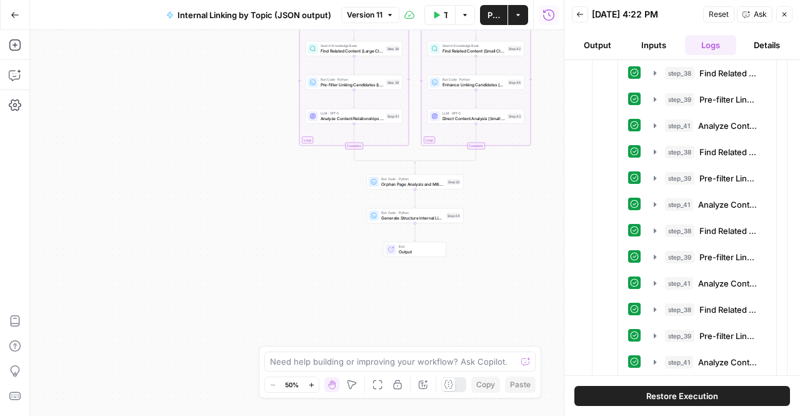
scroll to position [577, 0]
